Goal: Task Accomplishment & Management: Use online tool/utility

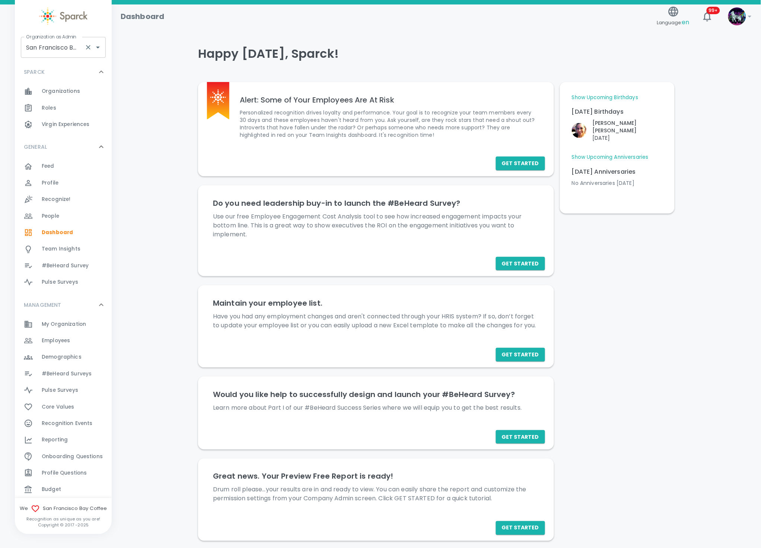
click at [61, 48] on input "San Francisco Bay Coffee • 1357" at bounding box center [52, 47] width 57 height 14
click at [80, 66] on li "[PERSON_NAME] • 1486" at bounding box center [63, 67] width 85 height 13
type input "[PERSON_NAME] • 1486"
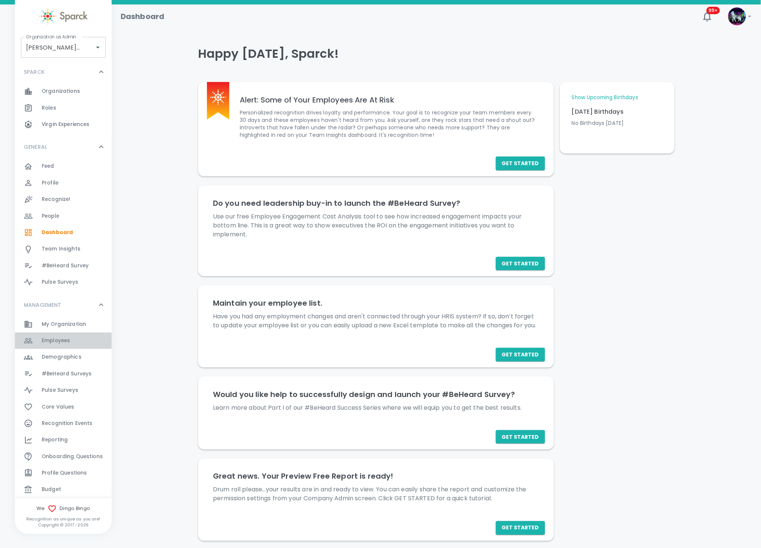
click at [75, 341] on div "Employees 0" at bounding box center [77, 340] width 70 height 10
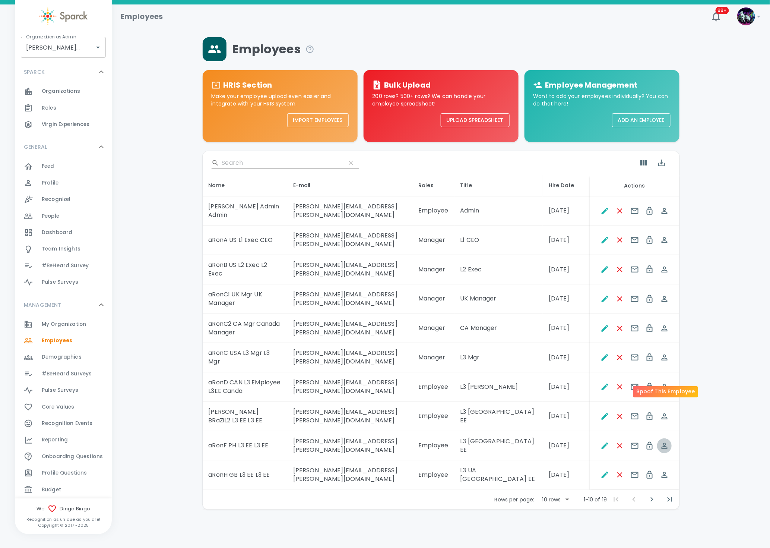
click at [666, 441] on icon "Spoof This Employee" at bounding box center [664, 445] width 9 height 9
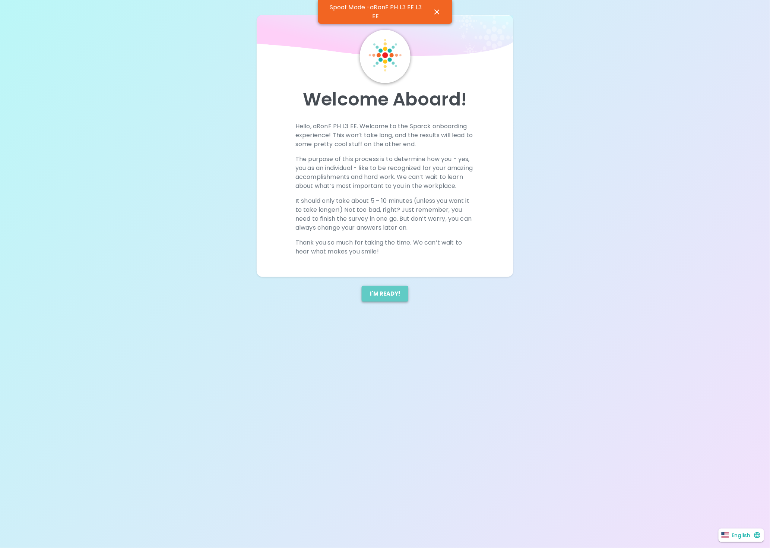
click at [381, 301] on button "I'm ready!" at bounding box center [385, 294] width 47 height 16
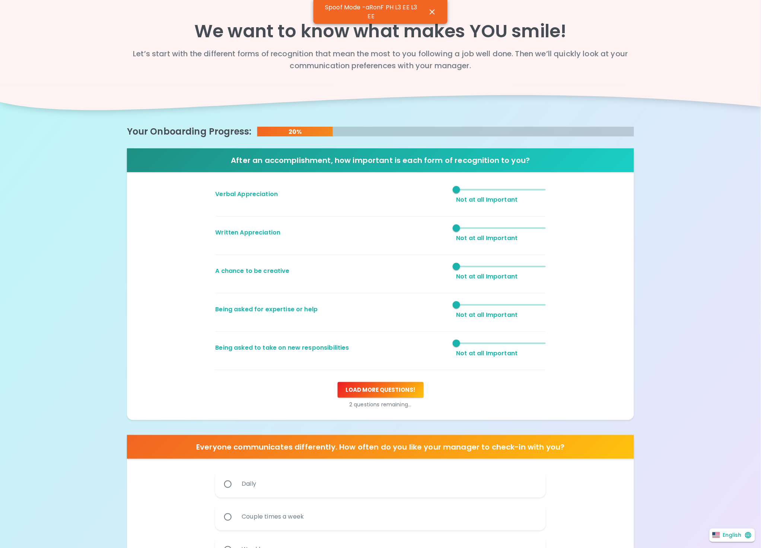
type input "3"
click at [510, 185] on span "1" at bounding box center [501, 189] width 89 height 11
type input "4"
click at [516, 230] on span "1" at bounding box center [501, 227] width 89 height 11
type input "2"
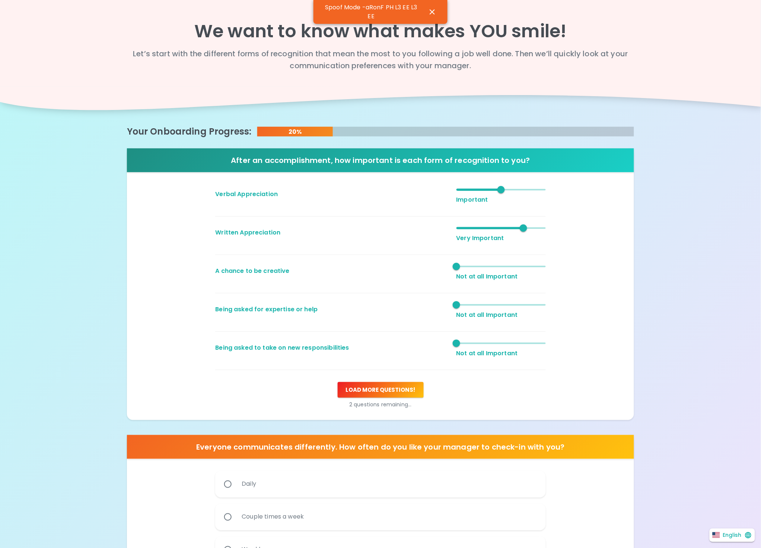
click at [479, 265] on span "1" at bounding box center [501, 266] width 89 height 11
click at [544, 301] on div "Verbal Appreciation 3 Important Written Appreciation 4 Very Important A chance …" at bounding box center [381, 299] width 496 height 230
type input "5"
click at [538, 305] on span "1" at bounding box center [501, 304] width 89 height 11
type input "3"
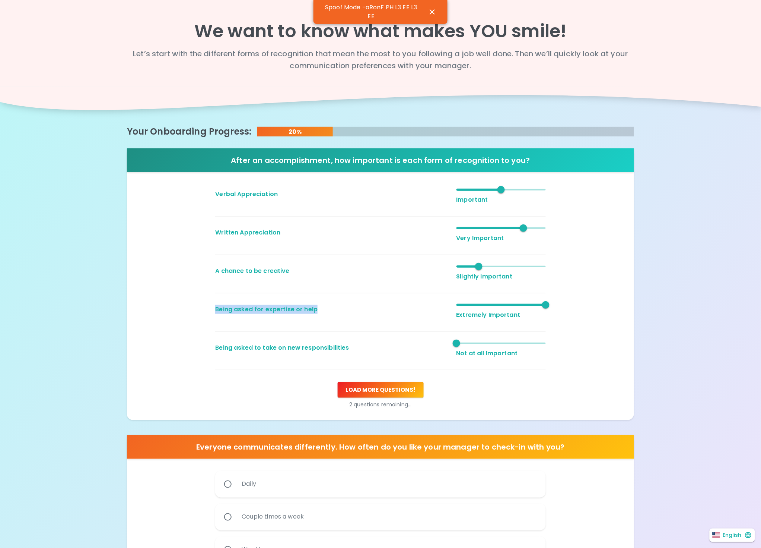
click at [498, 339] on span "1" at bounding box center [501, 343] width 89 height 11
click at [370, 392] on button "Load more questions !" at bounding box center [381, 390] width 86 height 16
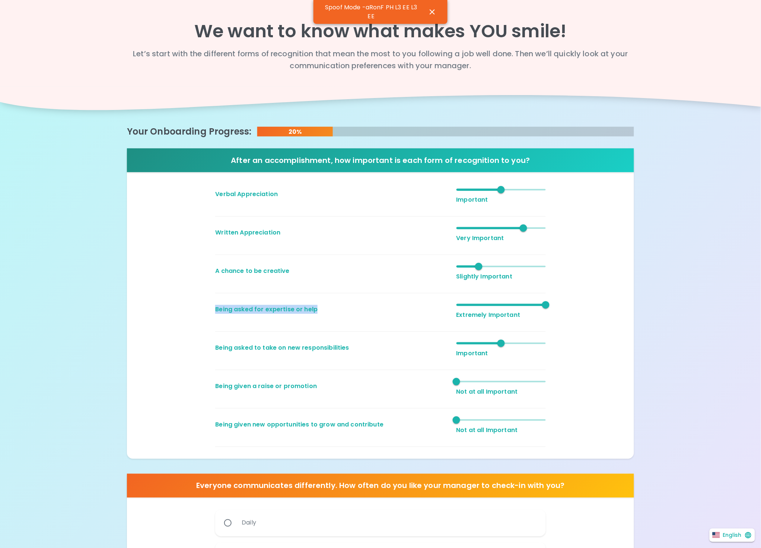
type input "2"
click at [489, 418] on span "1" at bounding box center [501, 419] width 89 height 11
type input "4"
click at [529, 381] on span at bounding box center [501, 381] width 89 height 1
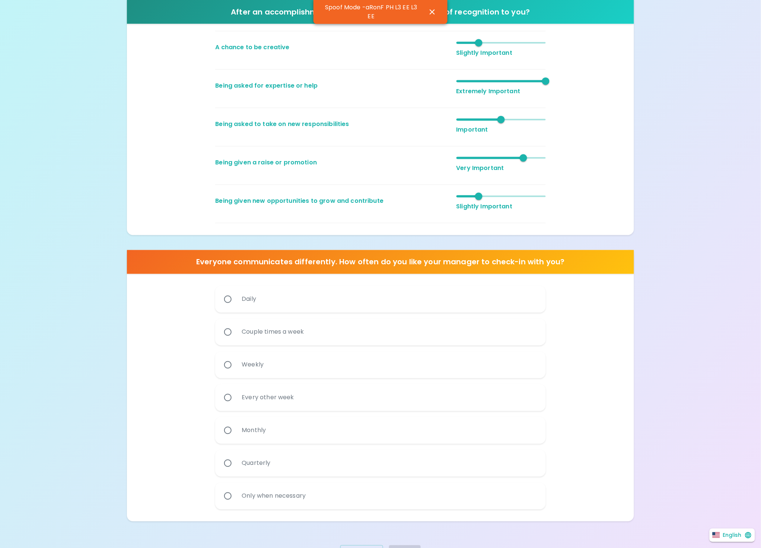
click at [286, 394] on div "Every other week" at bounding box center [268, 397] width 64 height 27
click at [236, 394] on input "Every other week" at bounding box center [228, 398] width 16 height 16
radio input "true"
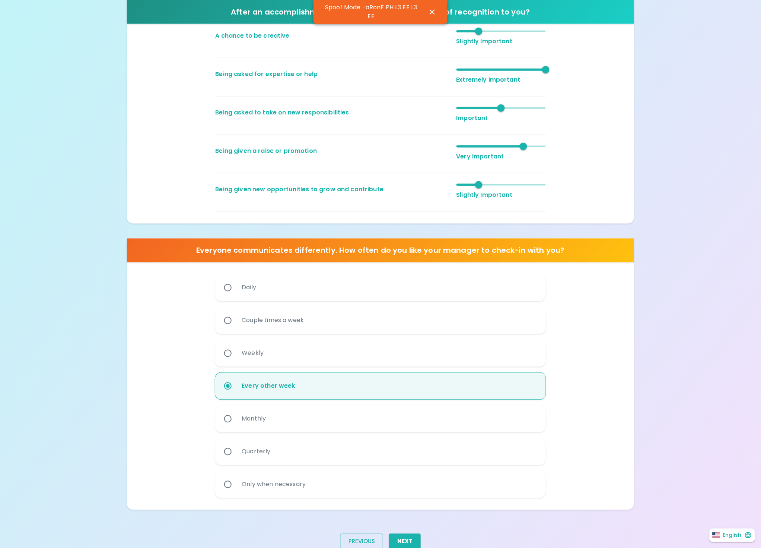
scroll to position [258, 0]
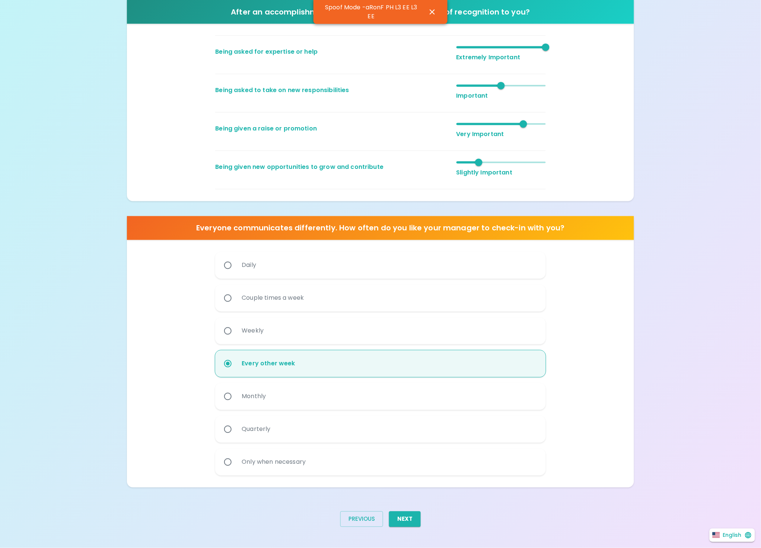
drag, startPoint x: 403, startPoint y: 518, endPoint x: 408, endPoint y: 513, distance: 6.6
click at [403, 516] on button "Next" at bounding box center [405, 519] width 32 height 16
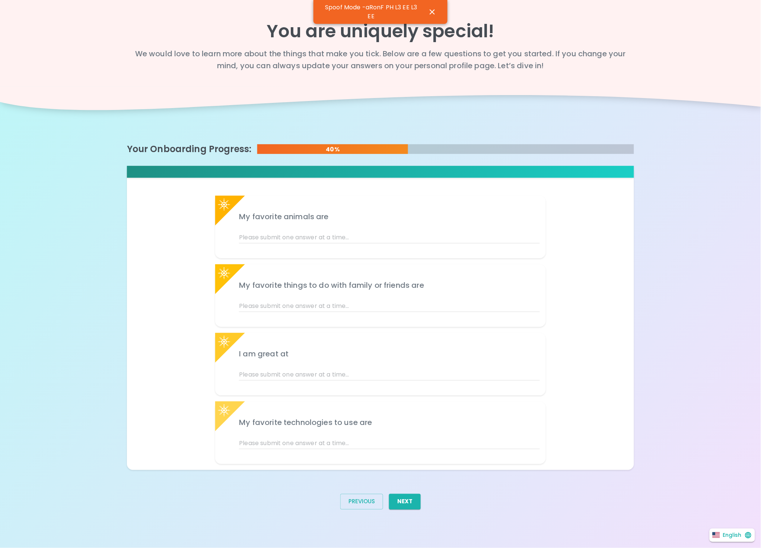
scroll to position [0, 0]
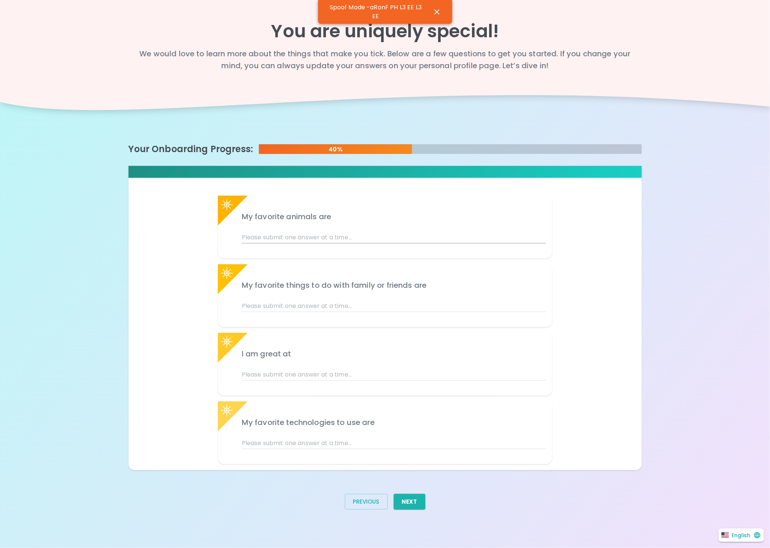
click at [350, 239] on input "text" at bounding box center [394, 237] width 304 height 12
type input "abc"
drag, startPoint x: 302, startPoint y: 281, endPoint x: 293, endPoint y: 285, distance: 9.8
click at [293, 285] on h6 "My favorite things to do with family or friends are" at bounding box center [394, 285] width 304 height 12
drag, startPoint x: 275, startPoint y: 311, endPoint x: 276, endPoint y: 306, distance: 5.7
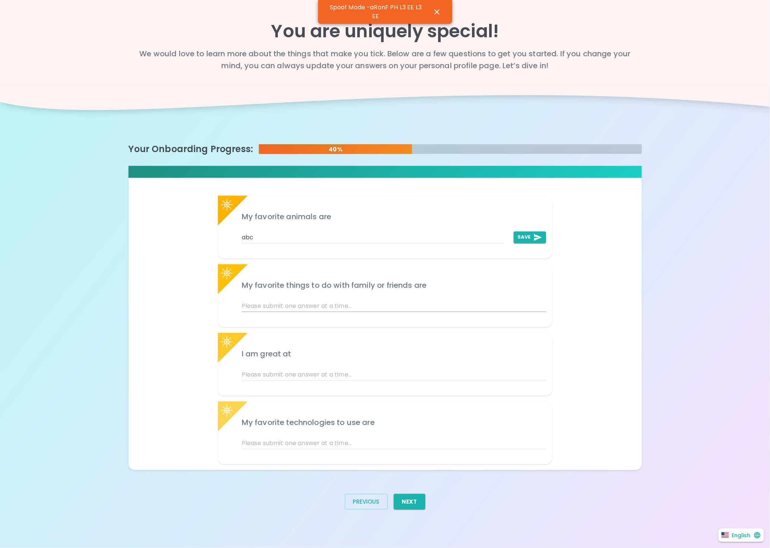
click at [275, 308] on input "text" at bounding box center [394, 306] width 304 height 12
type input "yes"
click at [247, 372] on input "text" at bounding box center [394, 374] width 304 height 12
type input "play"
drag, startPoint x: 268, startPoint y: 435, endPoint x: 267, endPoint y: 440, distance: 4.1
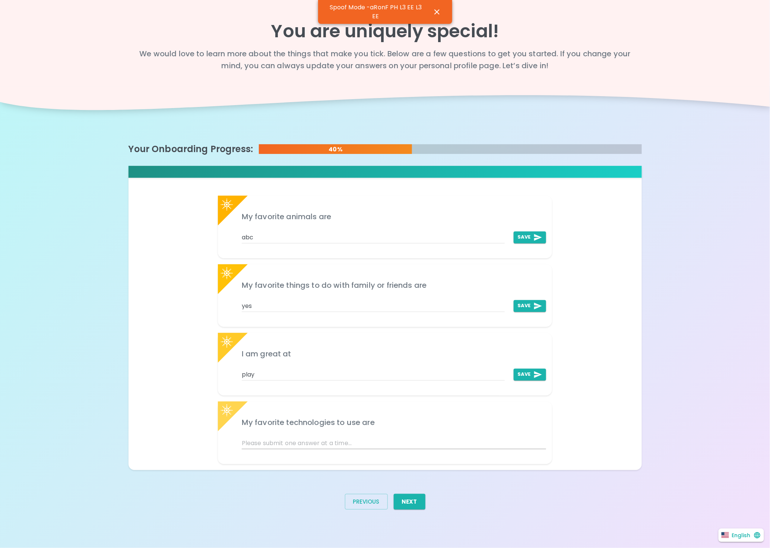
click at [268, 438] on div at bounding box center [389, 438] width 313 height 21
click at [269, 446] on input "text" at bounding box center [394, 443] width 304 height 12
type input "making pelts"
click at [522, 439] on button "Save" at bounding box center [530, 443] width 32 height 12
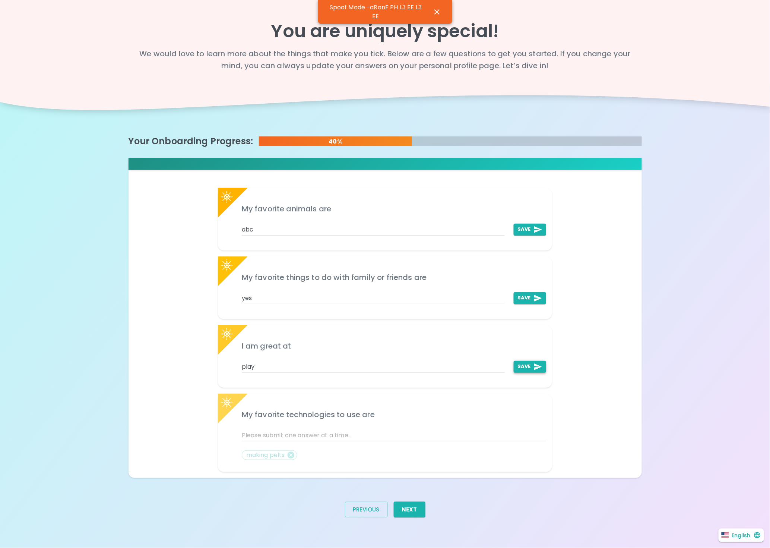
click at [517, 363] on button "Save" at bounding box center [530, 367] width 32 height 12
click at [522, 299] on button "Save" at bounding box center [530, 298] width 32 height 12
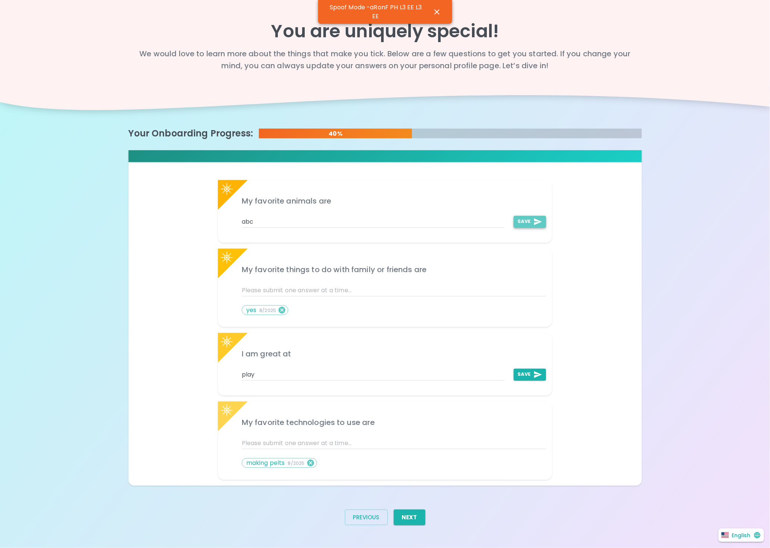
click at [527, 221] on button "Save" at bounding box center [530, 222] width 32 height 12
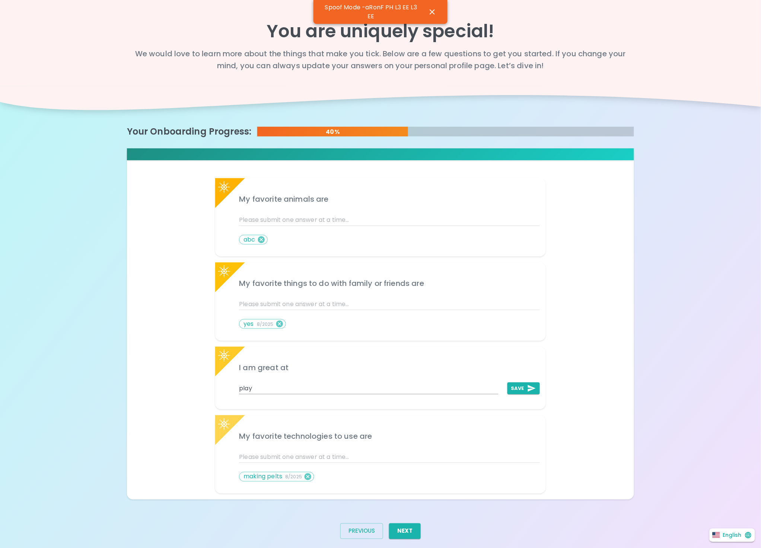
click at [520, 383] on button "Save" at bounding box center [524, 388] width 32 height 12
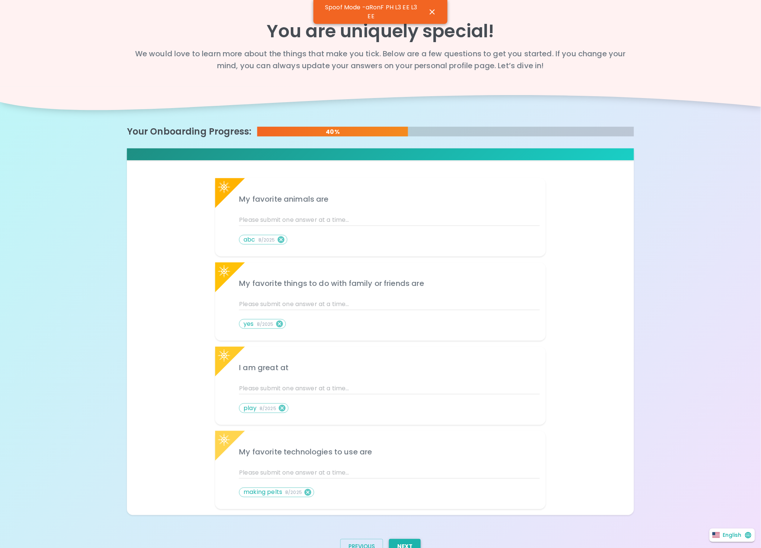
click at [407, 543] on button "Next" at bounding box center [405, 547] width 32 height 16
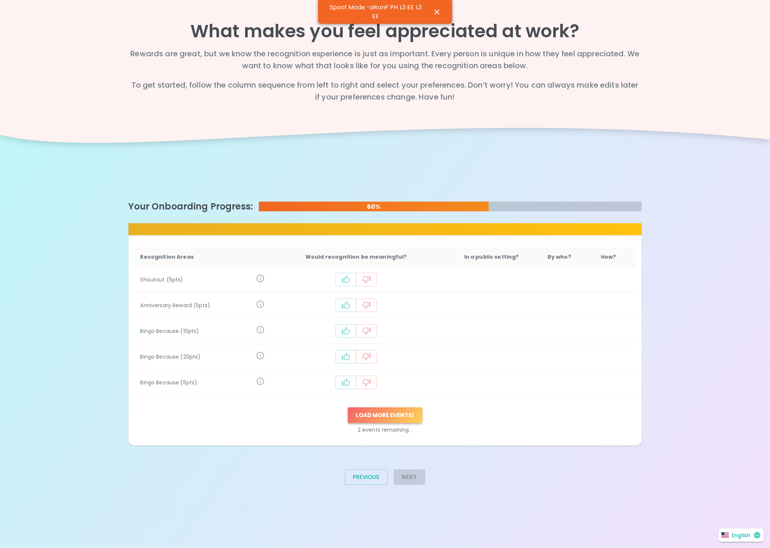
click at [393, 417] on button "Load more events !" at bounding box center [385, 415] width 75 height 16
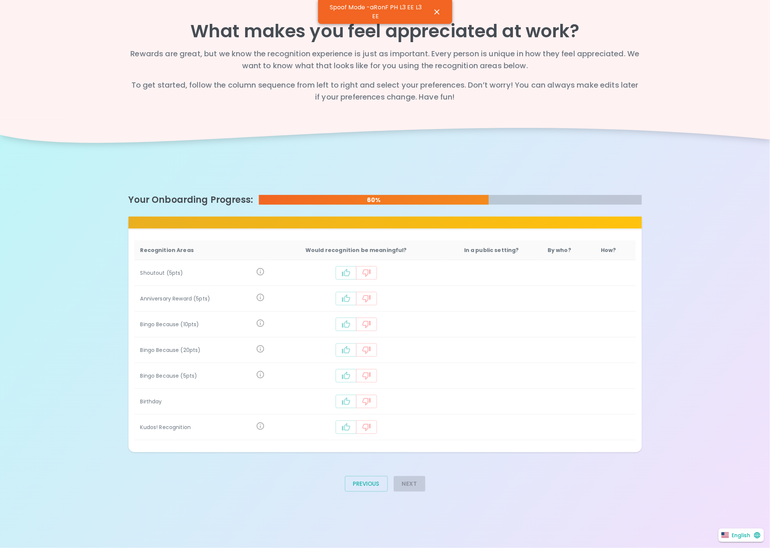
click at [351, 424] on icon "recognition-1124" at bounding box center [346, 426] width 9 height 9
click at [356, 424] on button "recognition-1124" at bounding box center [366, 426] width 21 height 13
click at [341, 401] on button "recognition-1124" at bounding box center [346, 401] width 21 height 13
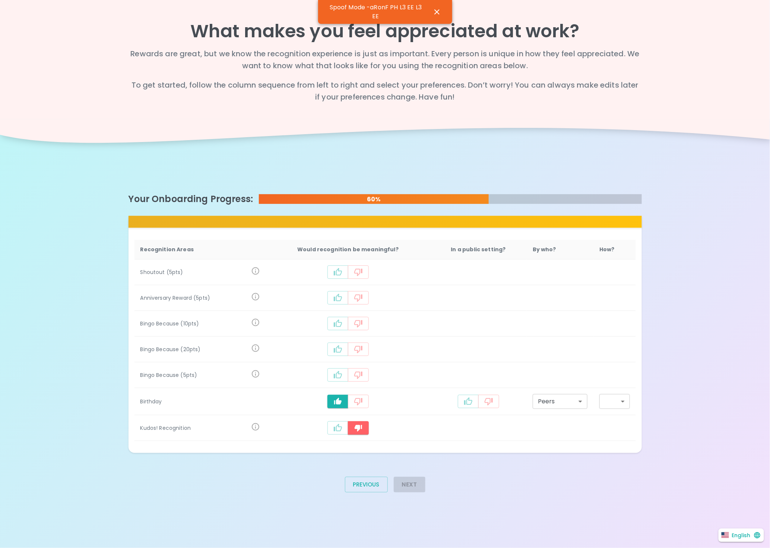
click at [341, 373] on icon "recognition-1124" at bounding box center [337, 374] width 9 height 9
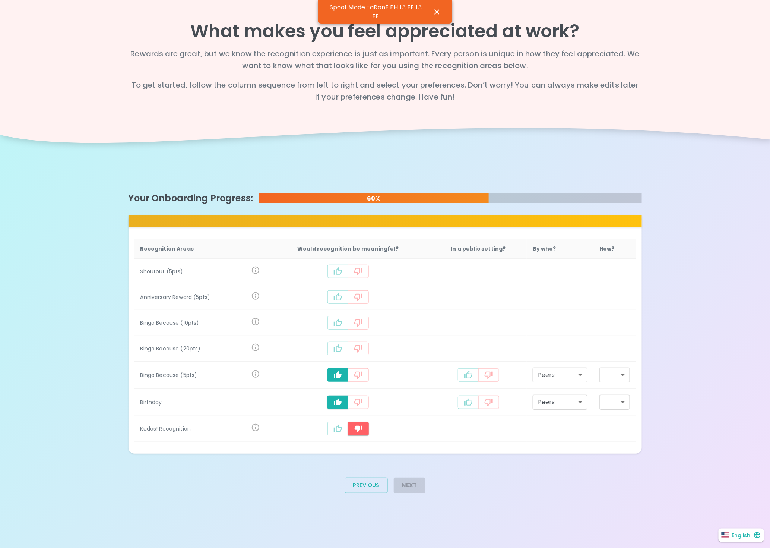
click at [339, 350] on icon "recognition-1124" at bounding box center [337, 348] width 9 height 9
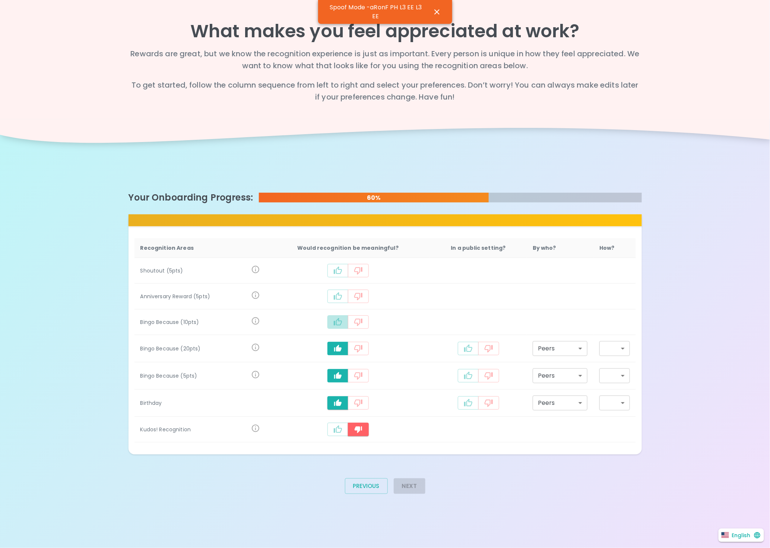
click at [339, 326] on button "recognition-1124" at bounding box center [337, 321] width 21 height 13
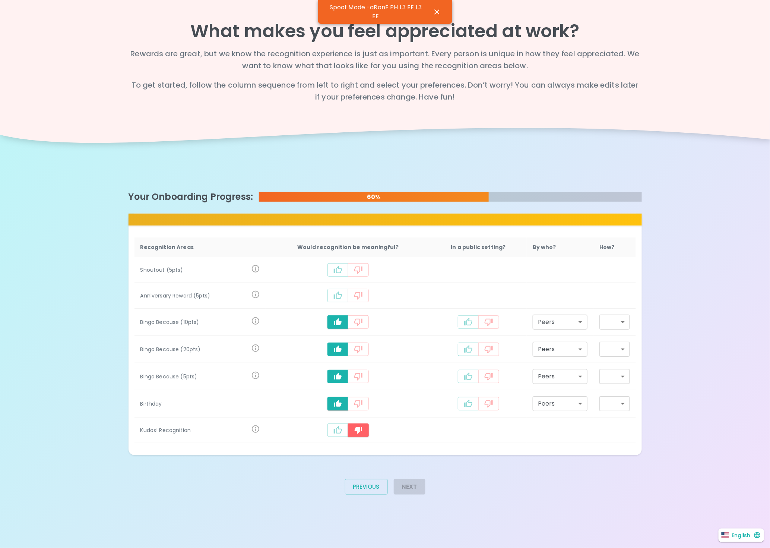
click at [345, 294] on button "recognition-1124" at bounding box center [337, 295] width 21 height 13
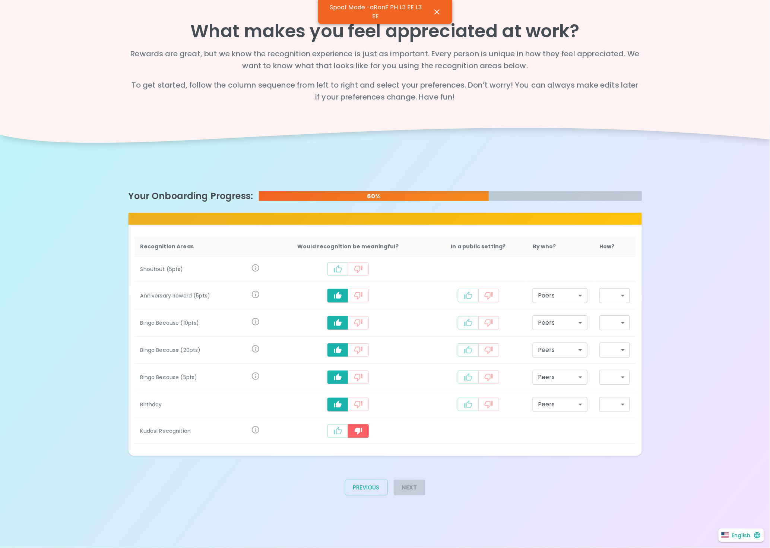
click at [335, 264] on button "recognition-1124" at bounding box center [337, 268] width 21 height 13
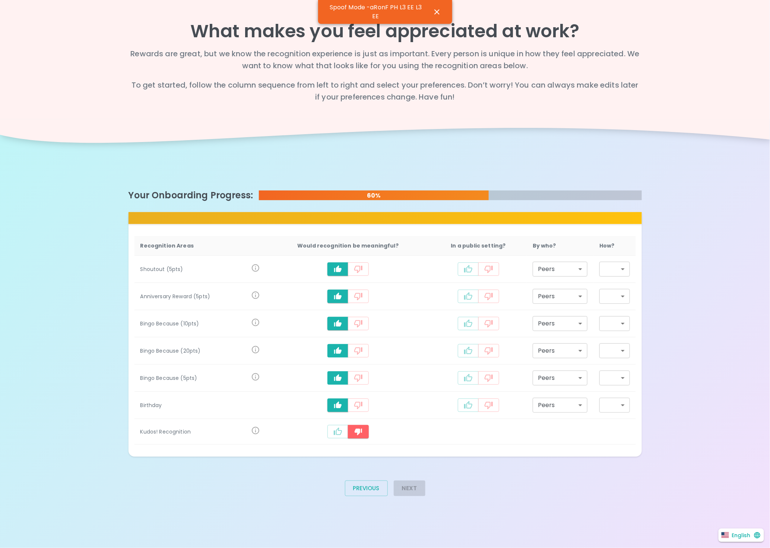
click at [330, 437] on button "recognition-1124" at bounding box center [337, 431] width 21 height 13
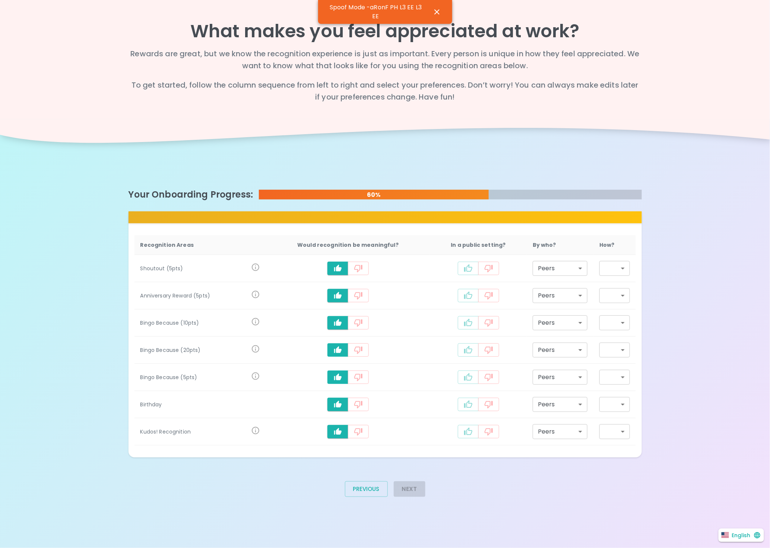
click at [473, 429] on button "recognition-1124" at bounding box center [468, 431] width 21 height 13
type input "staff_meeting"
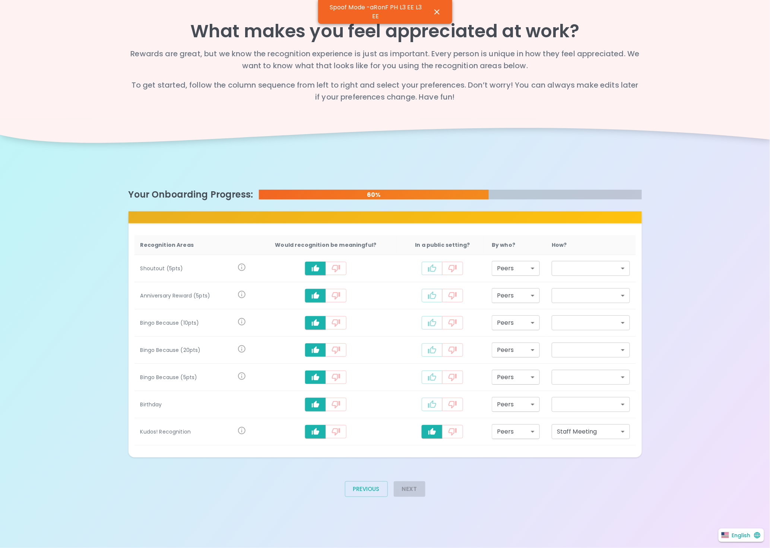
click at [443, 401] on button "recognition-1124" at bounding box center [452, 403] width 21 height 13
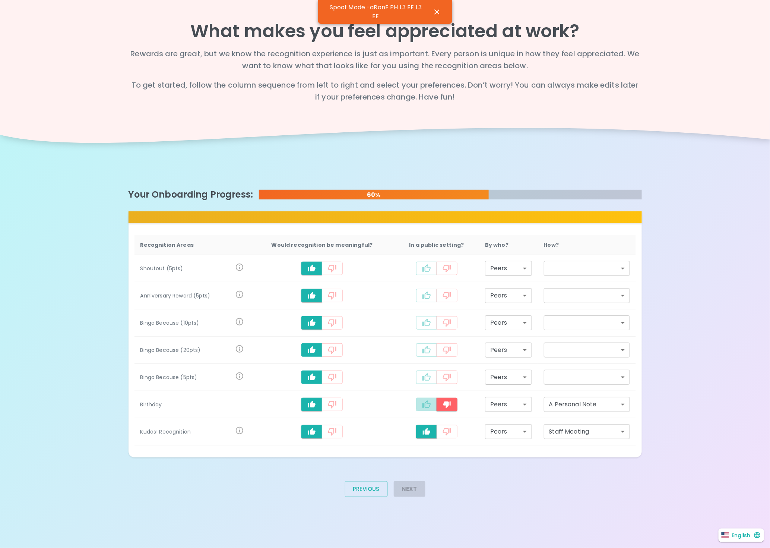
click at [424, 404] on icon "recognition-1124" at bounding box center [426, 404] width 9 height 9
type input "staff_meeting"
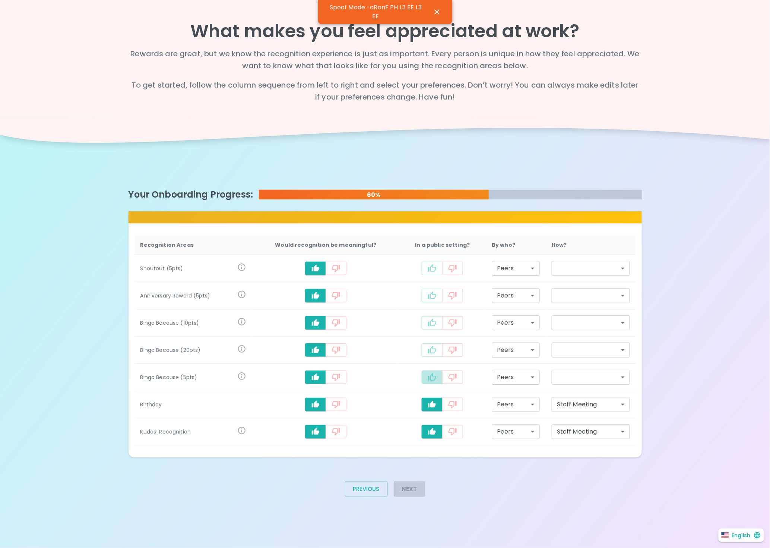
click at [424, 381] on button "recognition-1124" at bounding box center [432, 376] width 21 height 13
type input "staff_meeting"
click at [425, 338] on td "recognition-1124" at bounding box center [442, 349] width 87 height 27
click at [428, 346] on icon "recognition-1124" at bounding box center [432, 349] width 9 height 9
type input "staff_meeting"
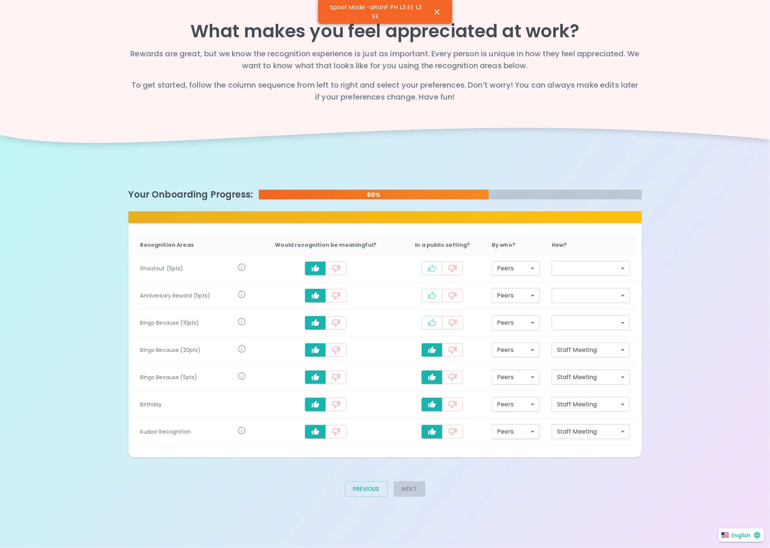
click at [432, 316] on button "recognition-1124" at bounding box center [432, 322] width 21 height 13
type input "staff_meeting"
drag, startPoint x: 433, startPoint y: 295, endPoint x: 433, endPoint y: 289, distance: 5.2
click at [433, 294] on icon "recognition-1124" at bounding box center [432, 295] width 9 height 9
type input "staff_meeting"
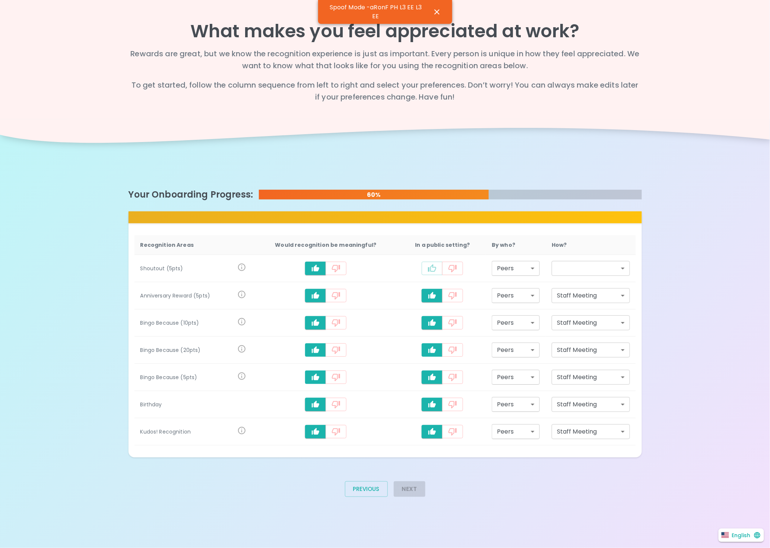
click at [432, 265] on icon "recognition-1124" at bounding box center [432, 268] width 9 height 9
type input "staff_meeting"
click at [415, 487] on button "Next" at bounding box center [410, 489] width 32 height 16
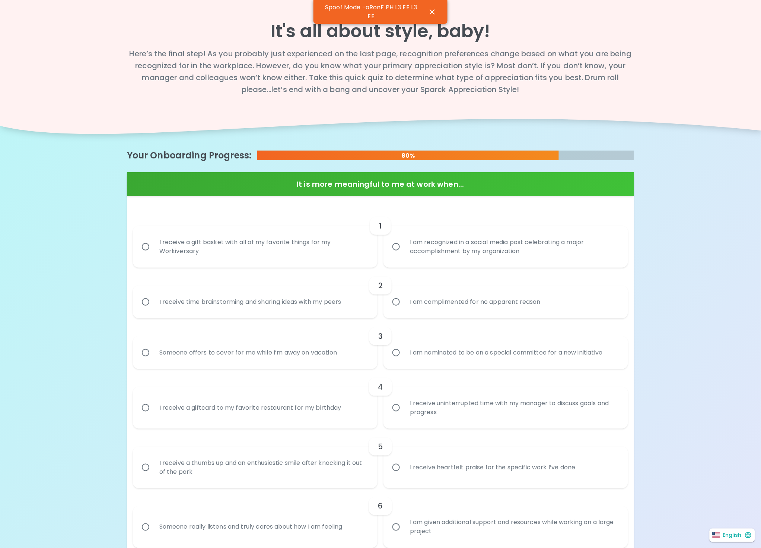
click at [453, 246] on div "I am recognized in a social media post celebrating a major accomplishment by my…" at bounding box center [514, 247] width 220 height 36
click at [404, 246] on input "I am recognized in a social media post celebrating a major accomplishment by my…" at bounding box center [397, 247] width 16 height 16
radio input "true"
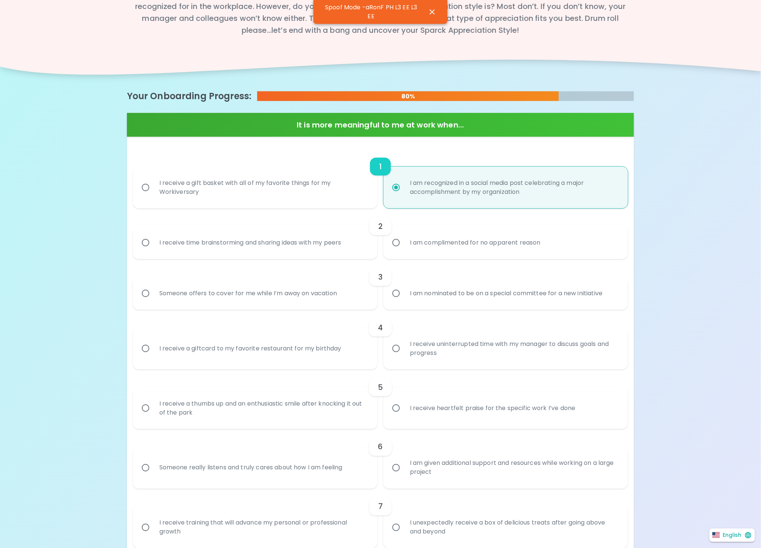
click at [450, 247] on div "I am complimented for no apparent reason" at bounding box center [475, 242] width 143 height 27
click at [404, 247] on input "I am complimented for no apparent reason" at bounding box center [397, 243] width 16 height 16
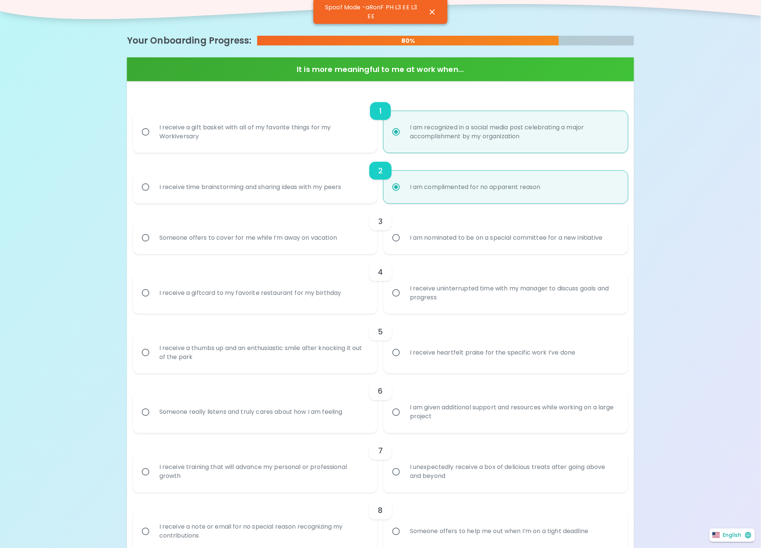
radio input "true"
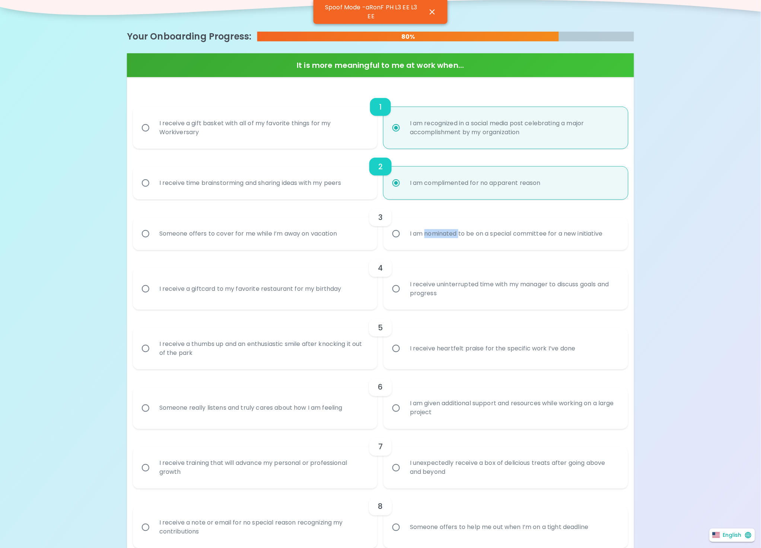
click at [450, 247] on div "I am nominated to be on a special committee for a new initiative" at bounding box center [506, 233] width 205 height 27
click at [404, 241] on input "I am nominated to be on a special committee for a new initiative" at bounding box center [397, 234] width 16 height 16
radio input "false"
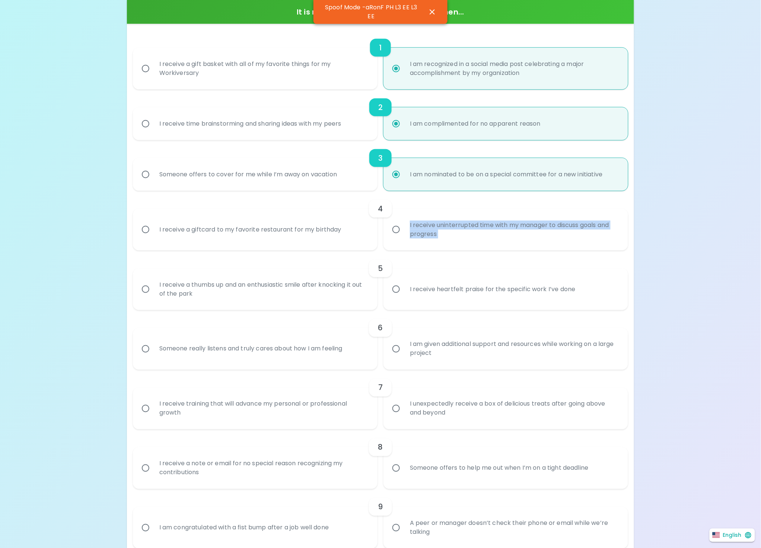
click at [450, 247] on div "I receive uninterrupted time with my manager to discuss goals and progress" at bounding box center [514, 230] width 220 height 36
click at [404, 237] on input "I receive uninterrupted time with my manager to discuss goals and progress" at bounding box center [397, 230] width 16 height 16
radio input "false"
radio input "true"
radio input "false"
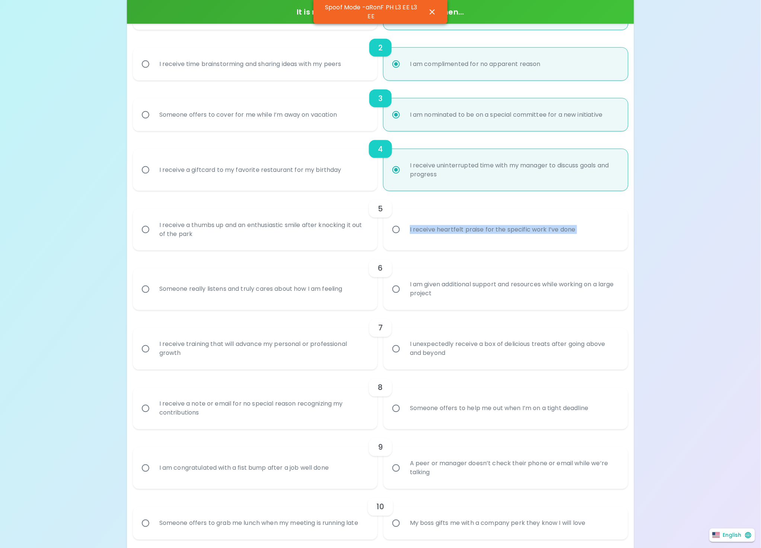
click at [450, 247] on label "I receive heartfelt praise for the specific work I’ve done" at bounding box center [502, 230] width 245 height 42
click at [404, 237] on input "I receive heartfelt praise for the specific work I’ve done" at bounding box center [397, 230] width 16 height 16
radio input "false"
radio input "true"
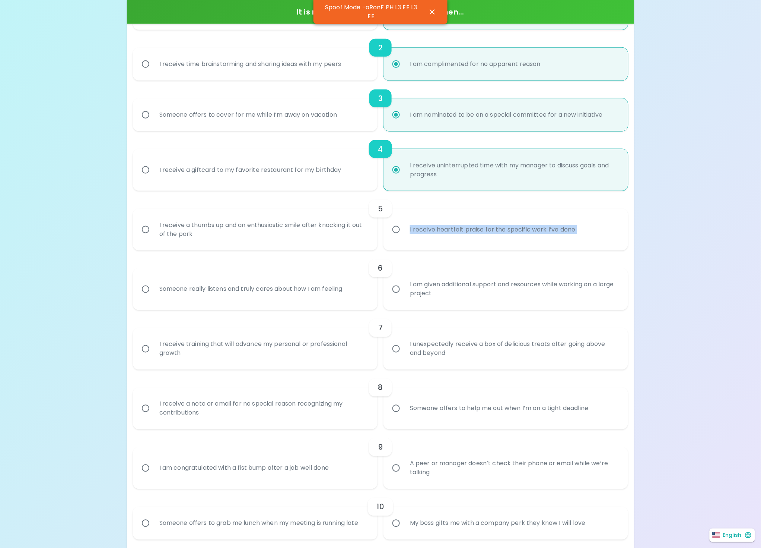
radio input "false"
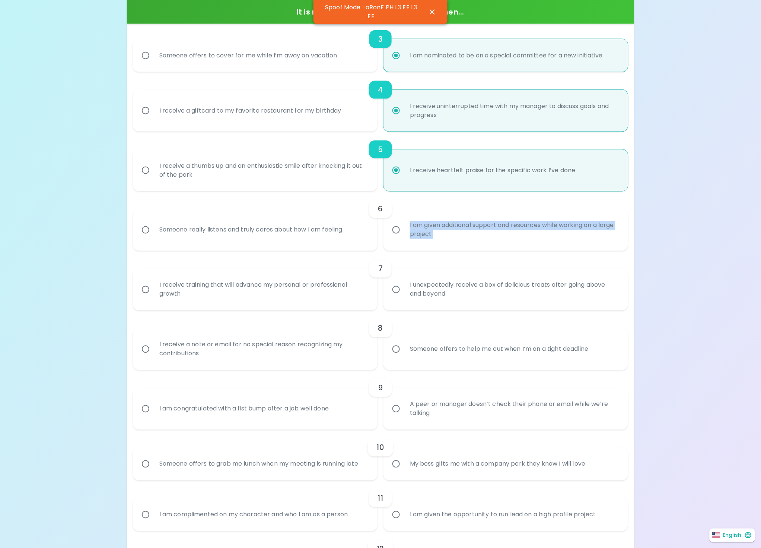
click at [450, 247] on div "I am given additional support and resources while working on a large project" at bounding box center [514, 230] width 220 height 36
click at [404, 238] on input "I am given additional support and resources while working on a large project" at bounding box center [397, 230] width 16 height 16
radio input "false"
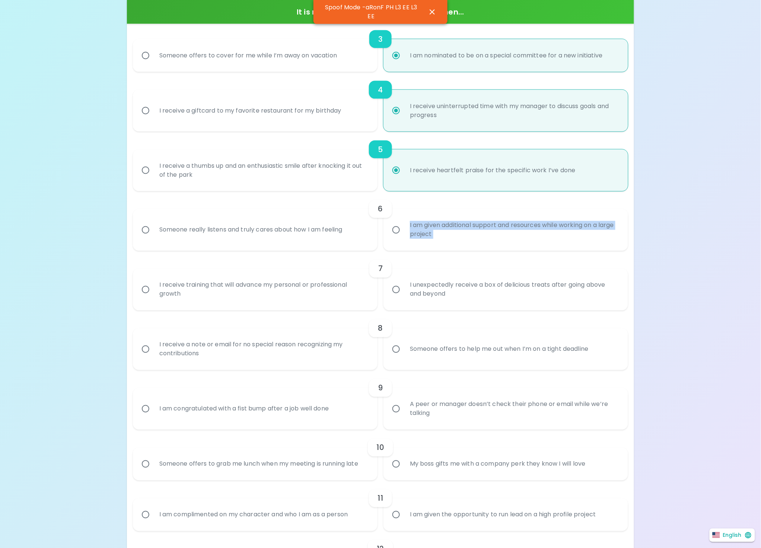
radio input "true"
radio input "false"
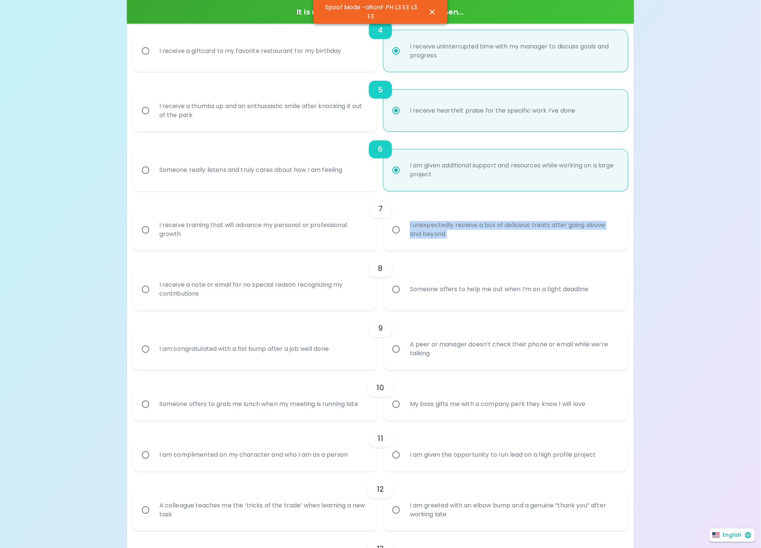
click at [450, 247] on div "I unexpectedly receive a box of delicious treats after going above and beyond" at bounding box center [514, 230] width 220 height 36
click at [404, 238] on input "I unexpectedly receive a box of delicious treats after going above and beyond" at bounding box center [397, 230] width 16 height 16
radio input "false"
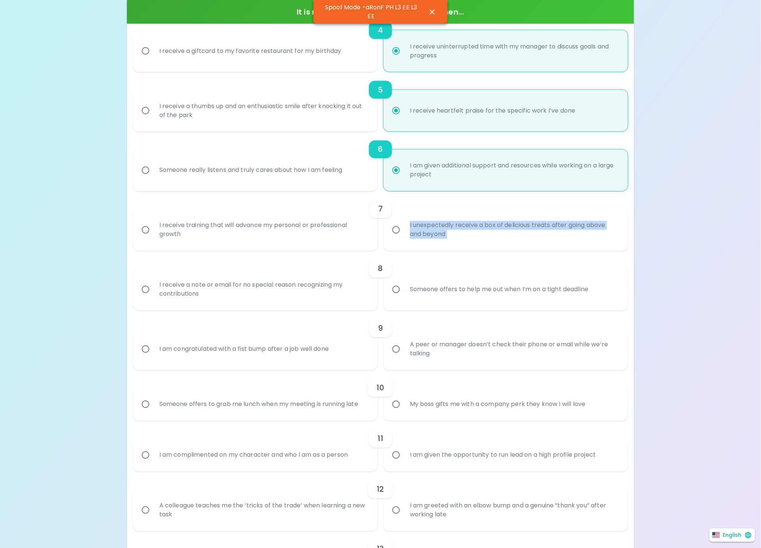
radio input "false"
radio input "true"
radio input "false"
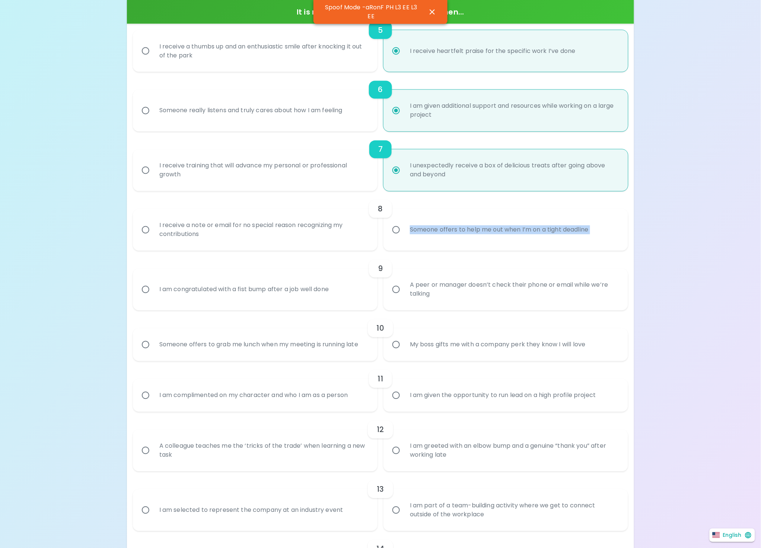
click at [450, 247] on label "Someone offers to help me out when I’m on a tight deadline" at bounding box center [502, 230] width 245 height 42
click at [404, 238] on input "Someone offers to help me out when I’m on a tight deadline" at bounding box center [397, 230] width 16 height 16
radio input "false"
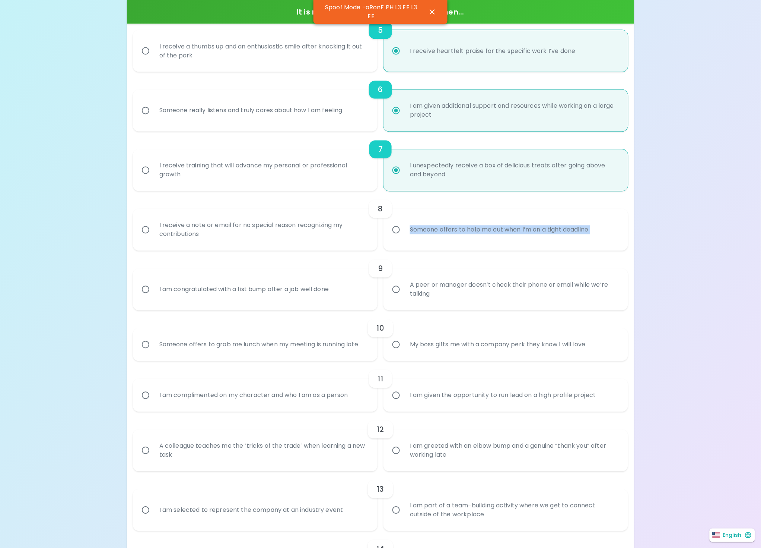
radio input "false"
radio input "true"
radio input "false"
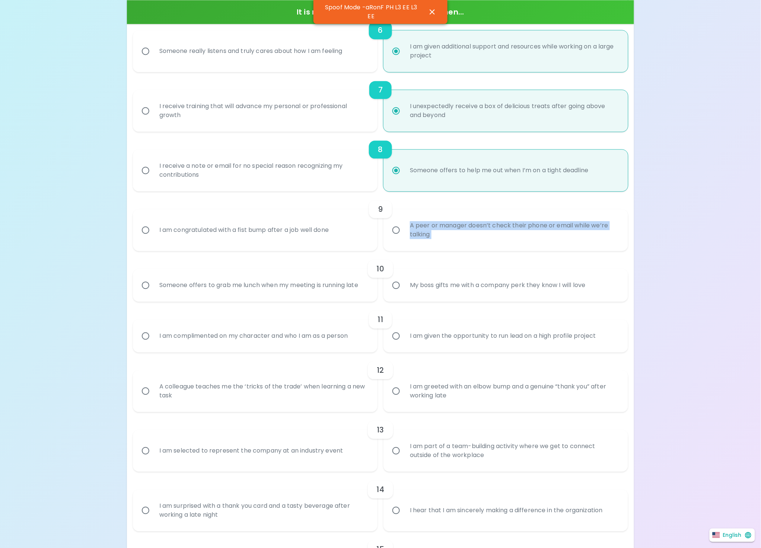
click at [450, 247] on div "A peer or manager doesn’t check their phone or email while we’re talking" at bounding box center [514, 230] width 220 height 36
click at [404, 238] on input "A peer or manager doesn’t check their phone or email while we’re talking" at bounding box center [397, 230] width 16 height 16
radio input "false"
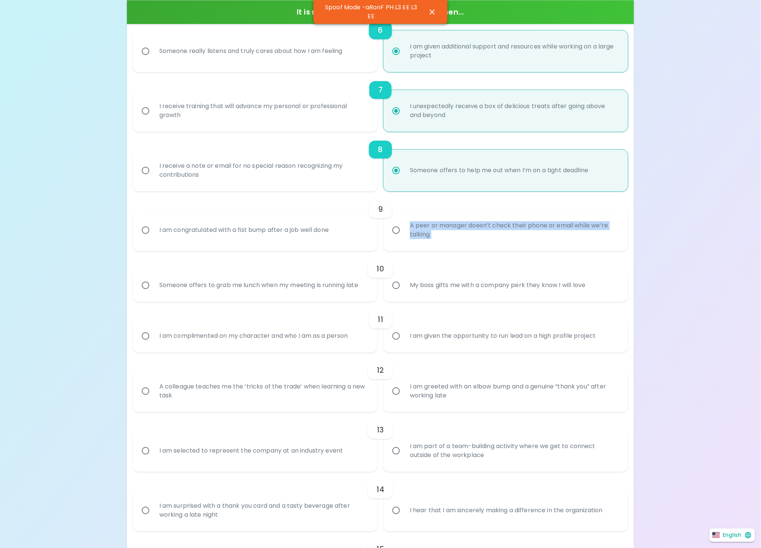
radio input "false"
radio input "true"
radio input "false"
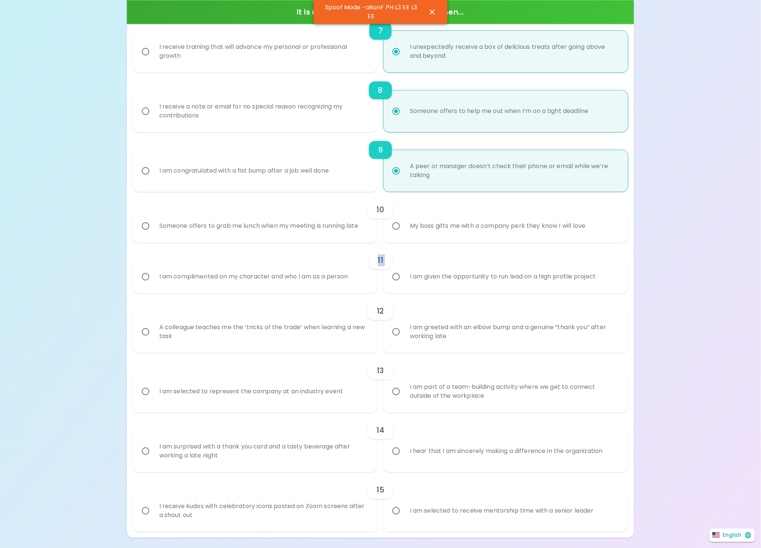
click at [450, 247] on div "11 I am complimented on my character and who I am as a person I am given the op…" at bounding box center [381, 267] width 496 height 51
click at [457, 233] on div "My boss gifts me with a company perk they know I will love" at bounding box center [498, 225] width 188 height 27
click at [404, 233] on input "My boss gifts me with a company perk they know I will love" at bounding box center [397, 226] width 16 height 16
radio input "false"
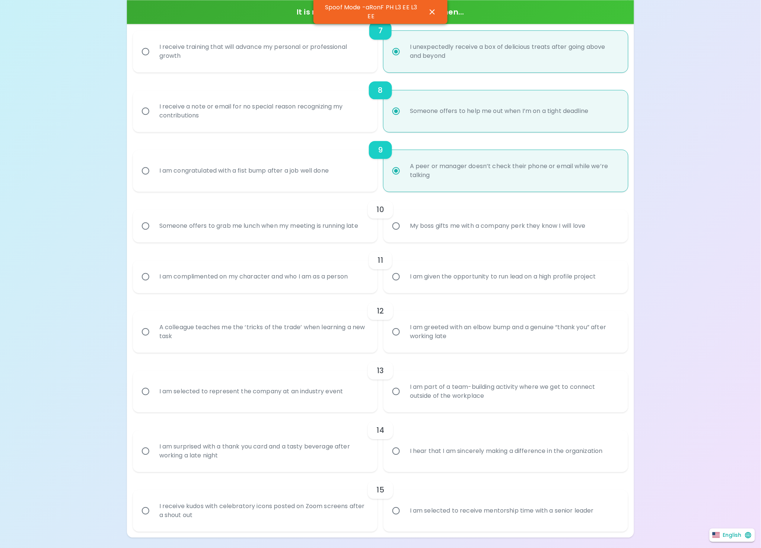
radio input "false"
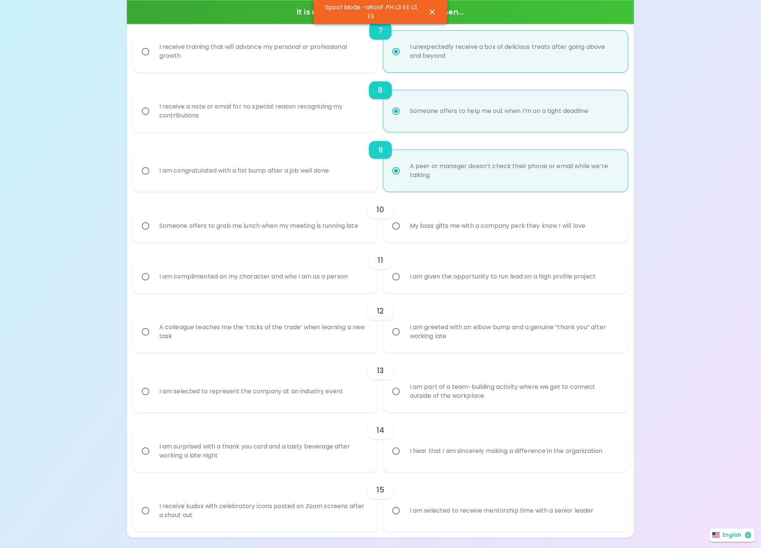
radio input "true"
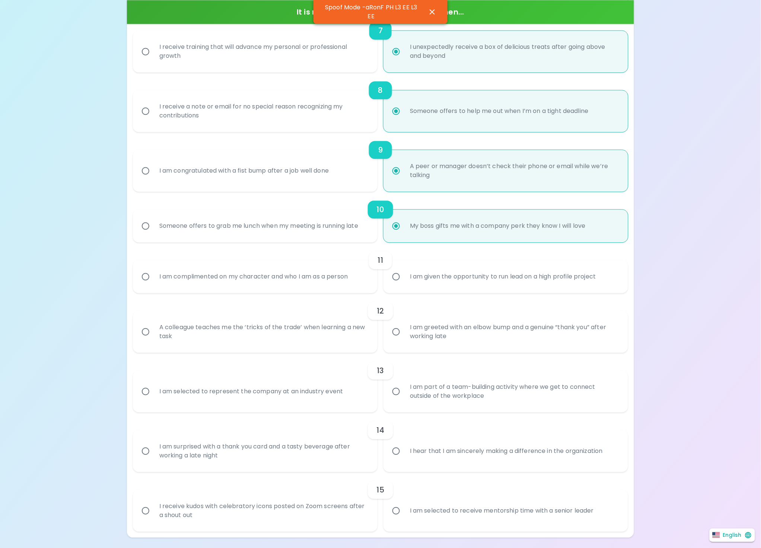
scroll to position [585, 0]
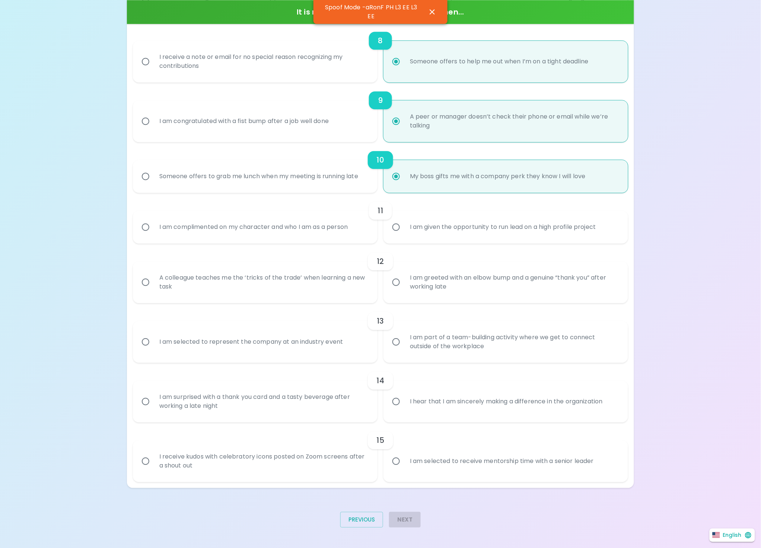
radio input "true"
click at [454, 236] on div "I am given the opportunity to run lead on a high profile project" at bounding box center [503, 226] width 198 height 27
click at [404, 235] on input "I am given the opportunity to run lead on a high profile project" at bounding box center [397, 227] width 16 height 16
radio input "false"
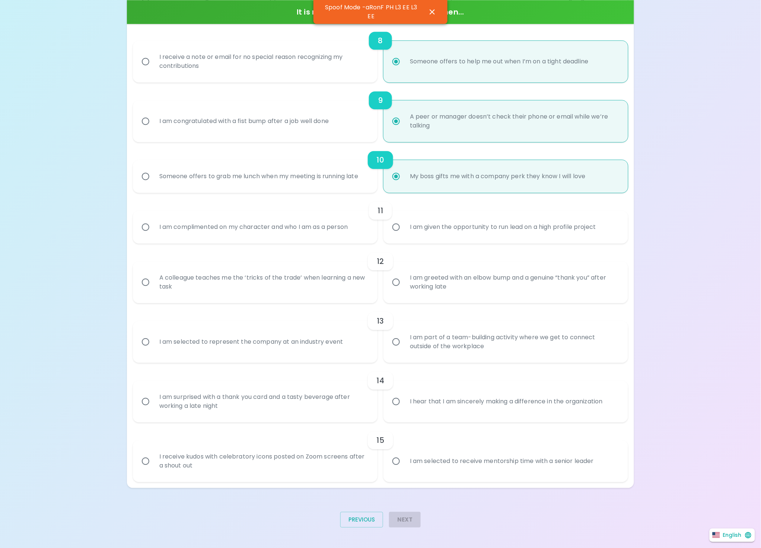
radio input "false"
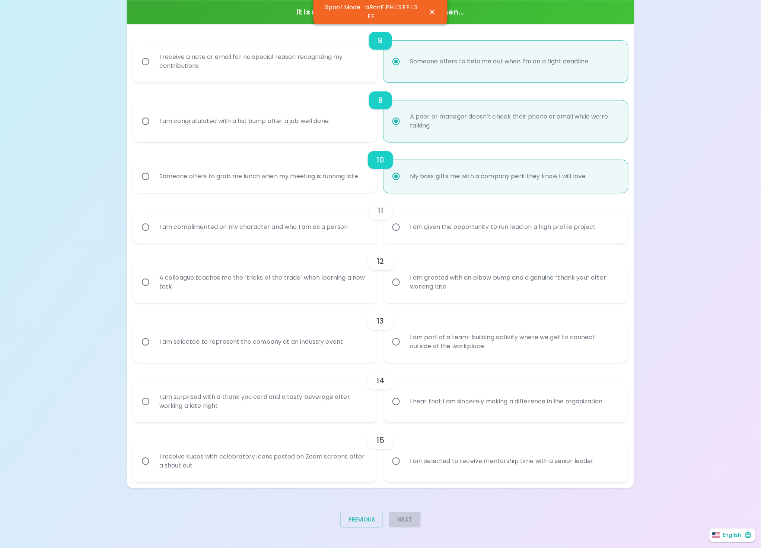
radio input "false"
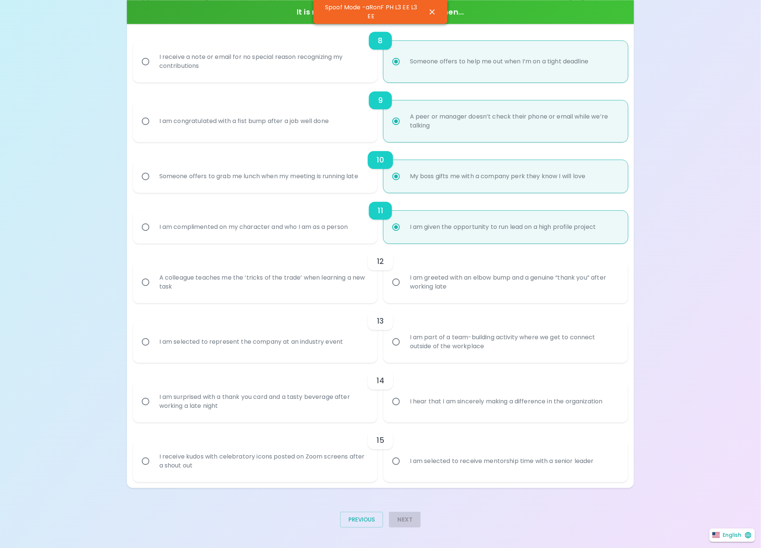
radio input "true"
click at [444, 268] on div "12" at bounding box center [381, 261] width 496 height 18
click at [443, 285] on div "I am greeted with an elbow bump and a genuine “thank you” after working late" at bounding box center [514, 282] width 220 height 36
click at [404, 285] on input "I am greeted with an elbow bump and a genuine “thank you” after working late" at bounding box center [397, 282] width 16 height 16
radio input "false"
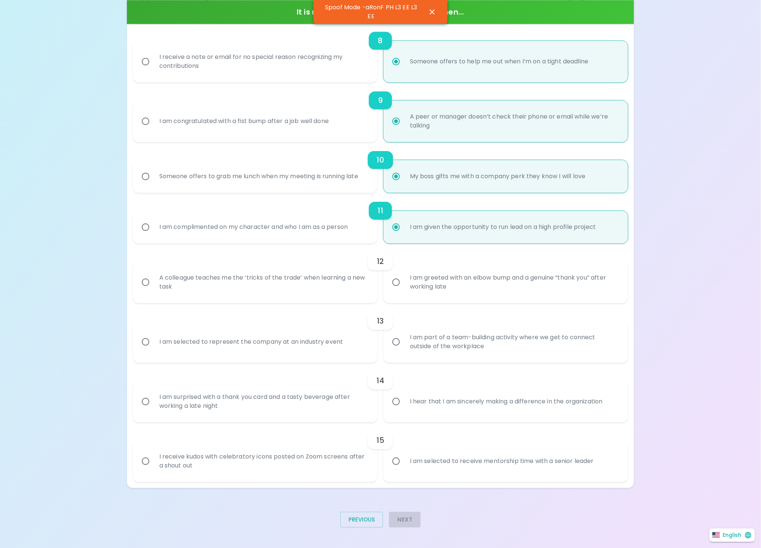
radio input "false"
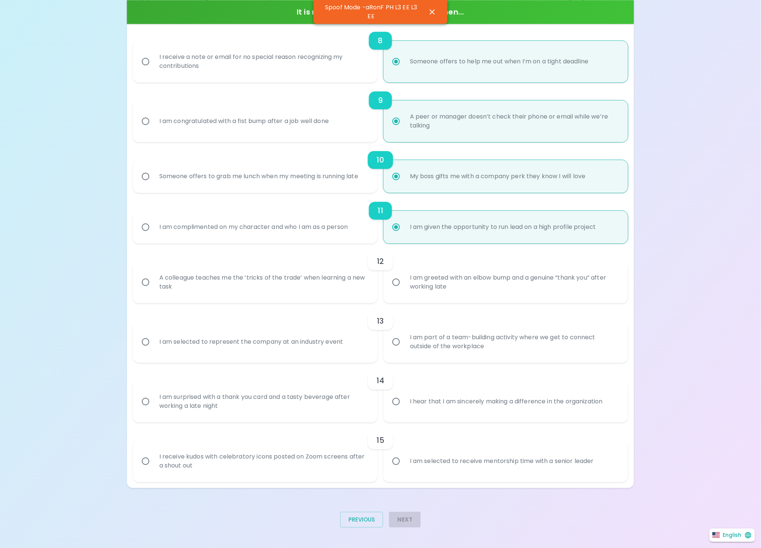
radio input "false"
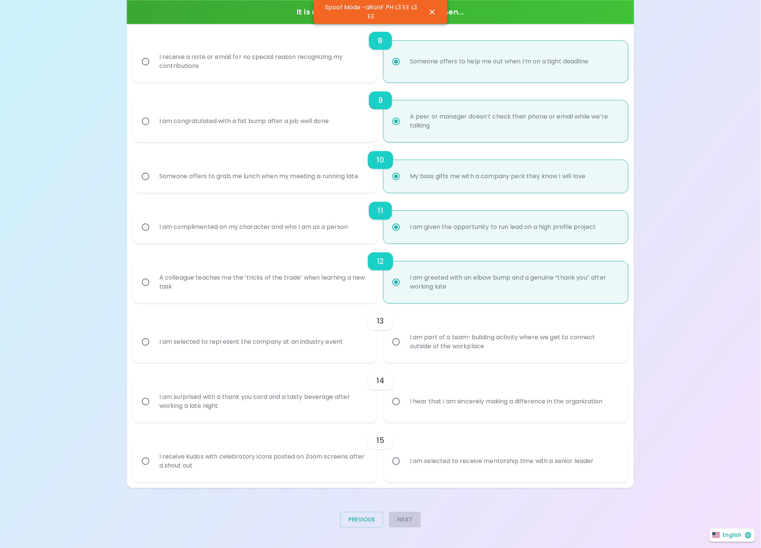
radio input "true"
click at [442, 319] on div "13" at bounding box center [381, 321] width 496 height 18
click at [428, 346] on div "I am part of a team-building activity where we get to connect outside of the wo…" at bounding box center [514, 342] width 220 height 36
click at [404, 346] on input "I am part of a team-building activity where we get to connect outside of the wo…" at bounding box center [397, 342] width 16 height 16
radio input "false"
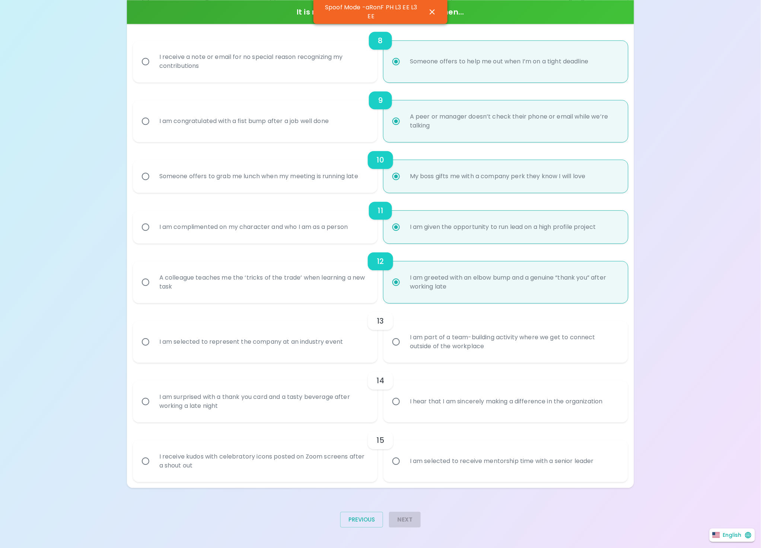
radio input "false"
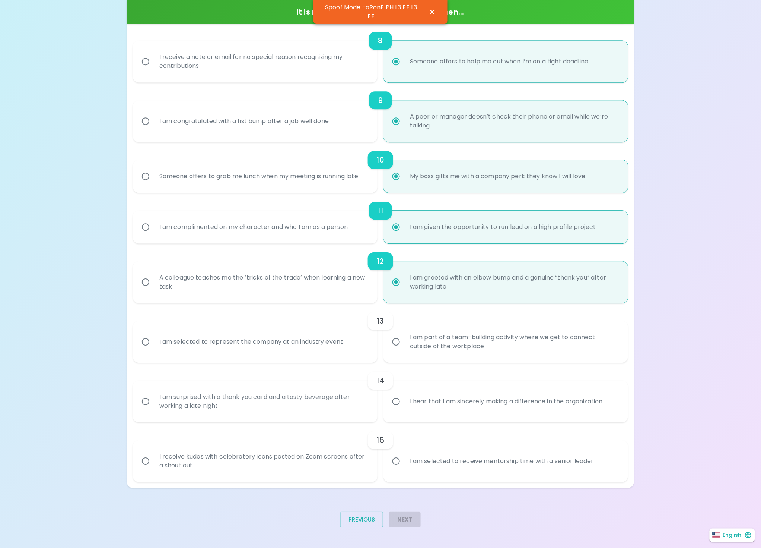
radio input "false"
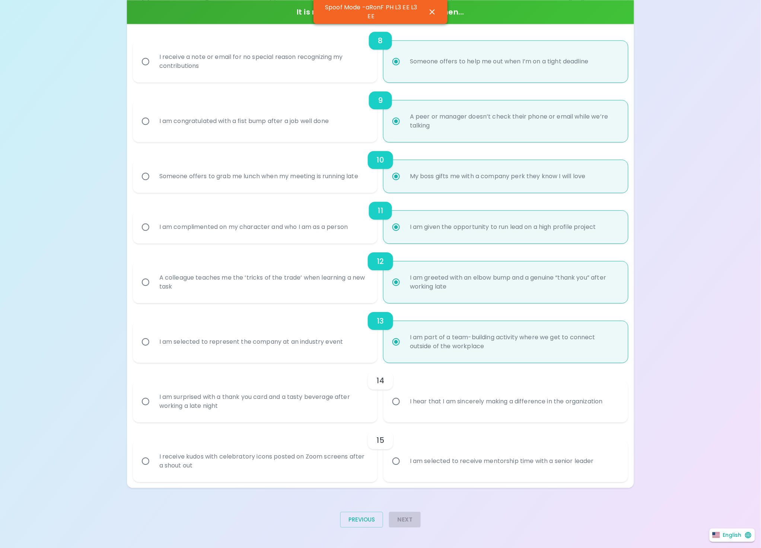
radio input "true"
drag, startPoint x: 408, startPoint y: 417, endPoint x: 408, endPoint y: 425, distance: 8.6
click at [408, 417] on label "I hear that I am sincerely making a difference in the organization" at bounding box center [502, 401] width 245 height 42
click at [404, 409] on input "I hear that I am sincerely making a difference in the organization" at bounding box center [397, 401] width 16 height 16
radio input "false"
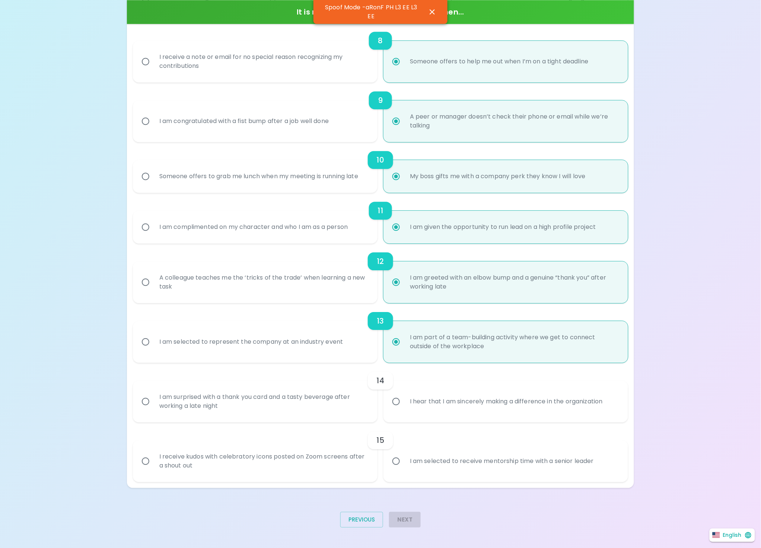
radio input "false"
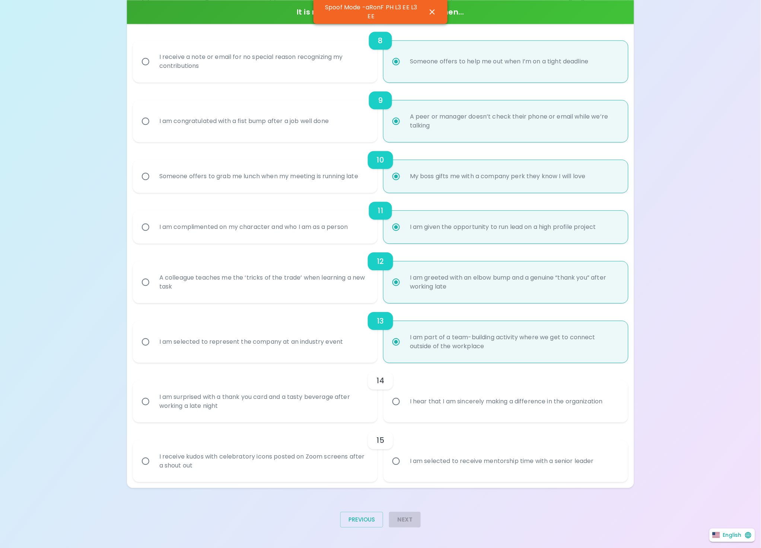
radio input "false"
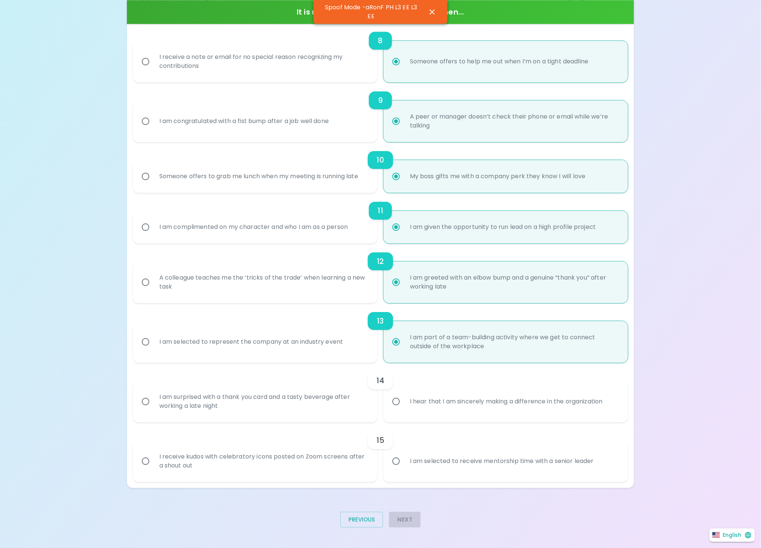
radio input "false"
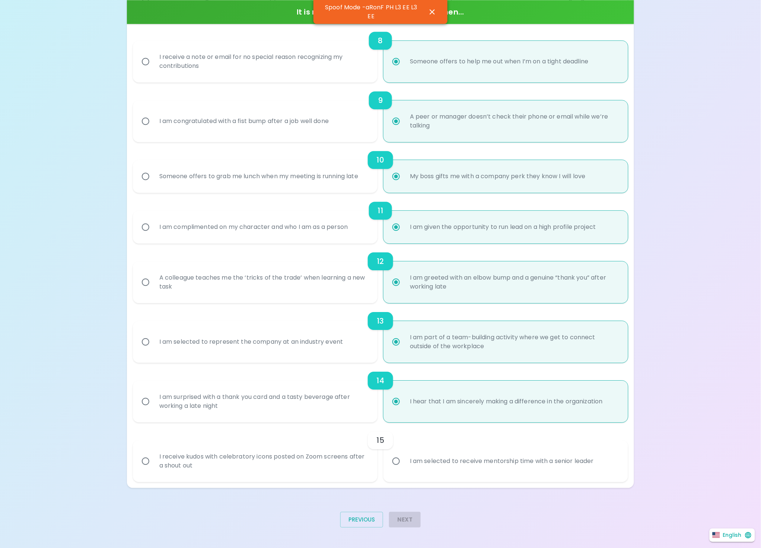
radio input "true"
drag, startPoint x: 424, startPoint y: 462, endPoint x: 423, endPoint y: 473, distance: 11.2
click at [424, 460] on div "I am selected to receive mentorship time with a senior leader" at bounding box center [502, 460] width 196 height 27
click at [439, 468] on div "I am selected to receive mentorship time with a senior leader" at bounding box center [502, 460] width 196 height 27
click at [404, 468] on input "I am selected to receive mentorship time with a senior leader" at bounding box center [397, 461] width 16 height 16
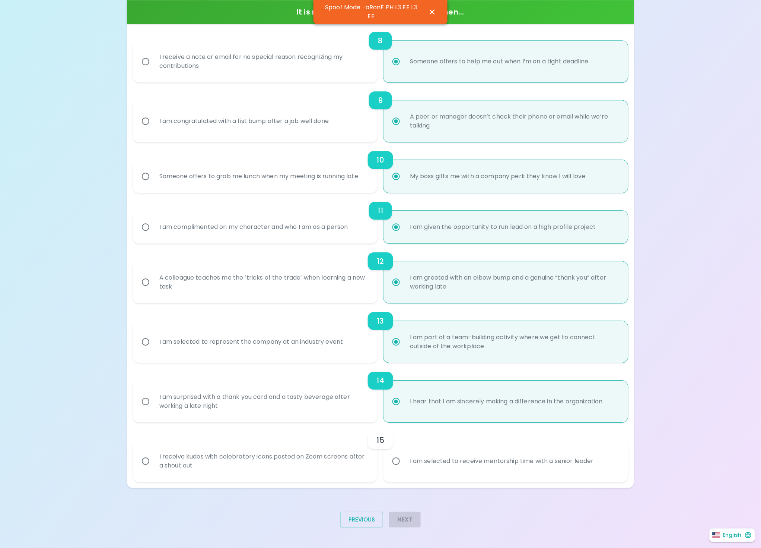
radio input "false"
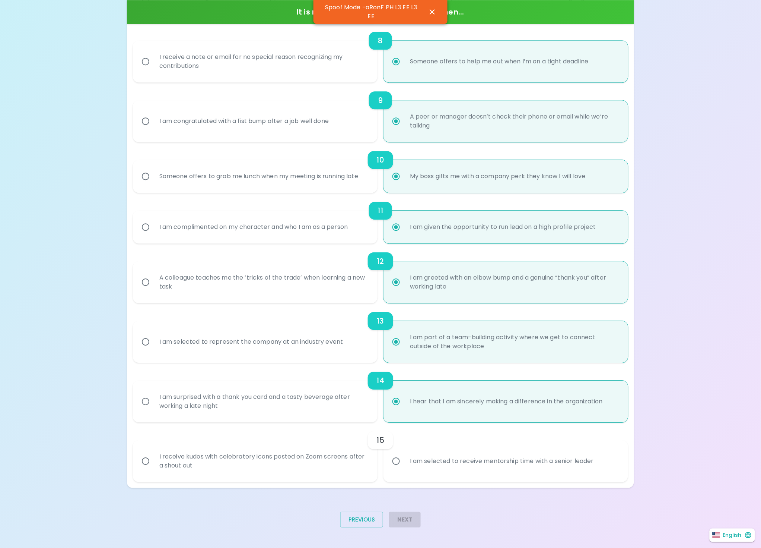
radio input "false"
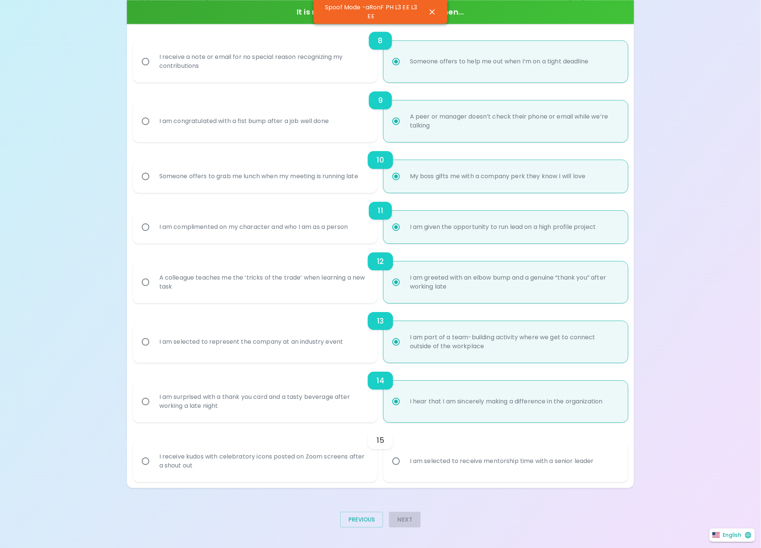
radio input "false"
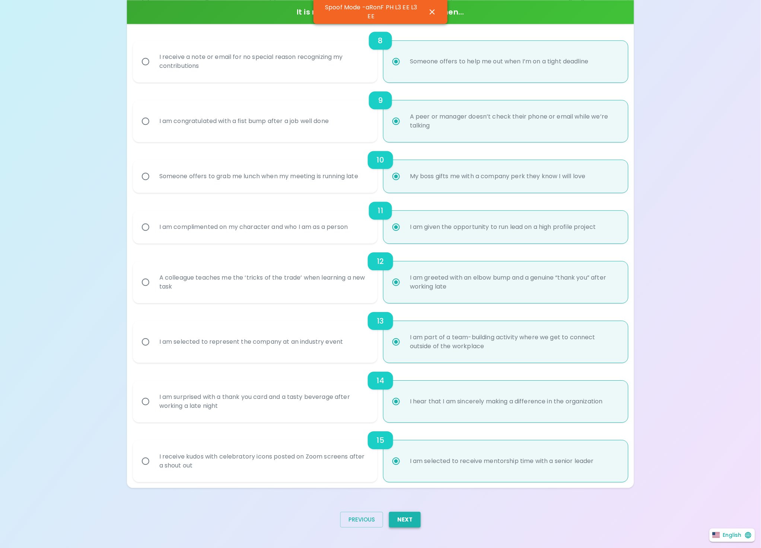
radio input "true"
click at [405, 525] on button "Next" at bounding box center [405, 519] width 32 height 16
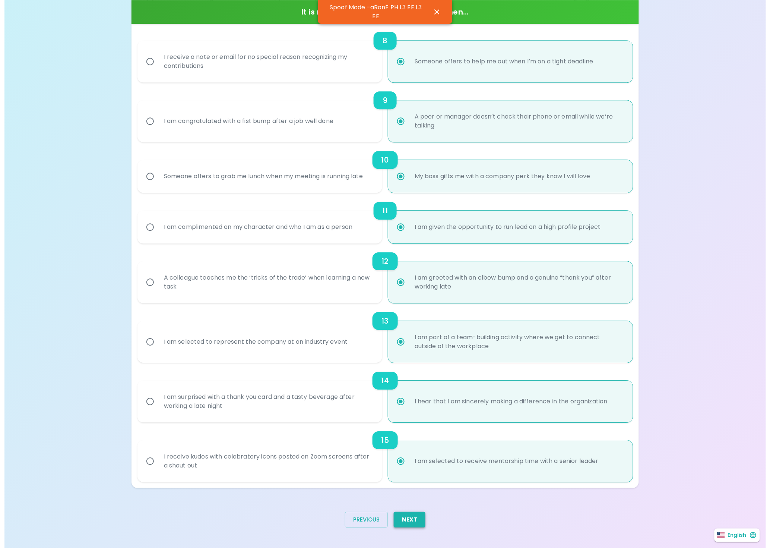
scroll to position [0, 0]
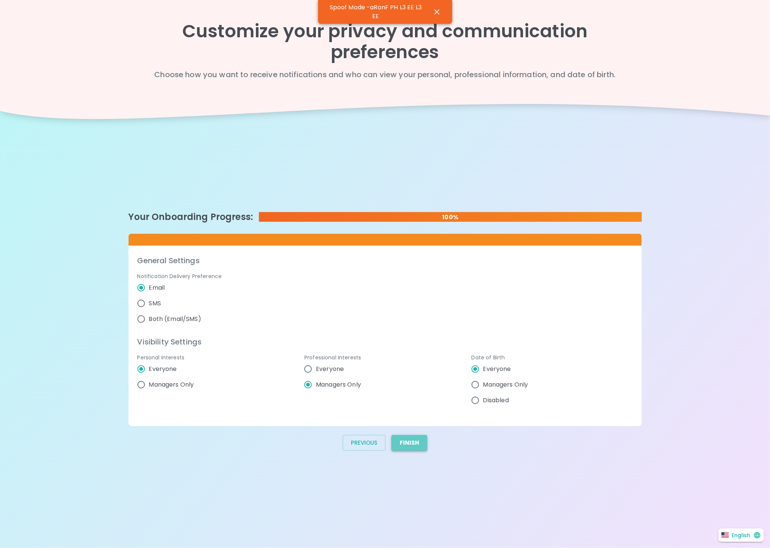
click at [417, 440] on button "Finish" at bounding box center [410, 443] width 36 height 16
radio input "false"
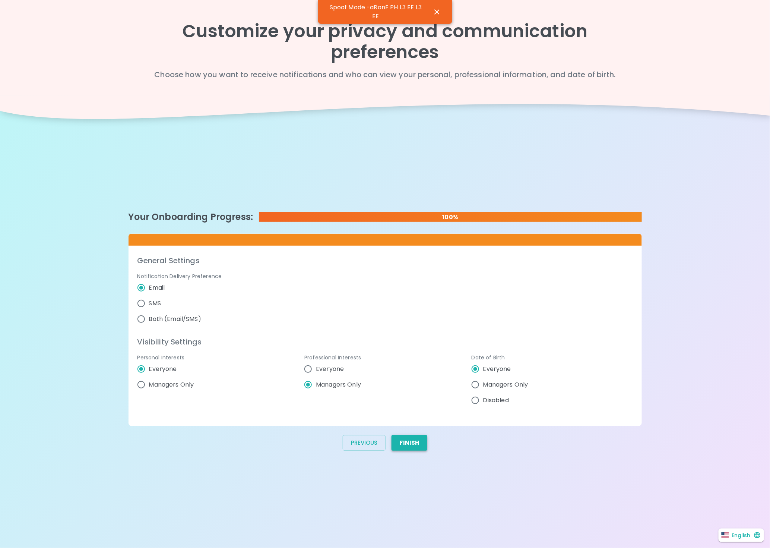
radio input "false"
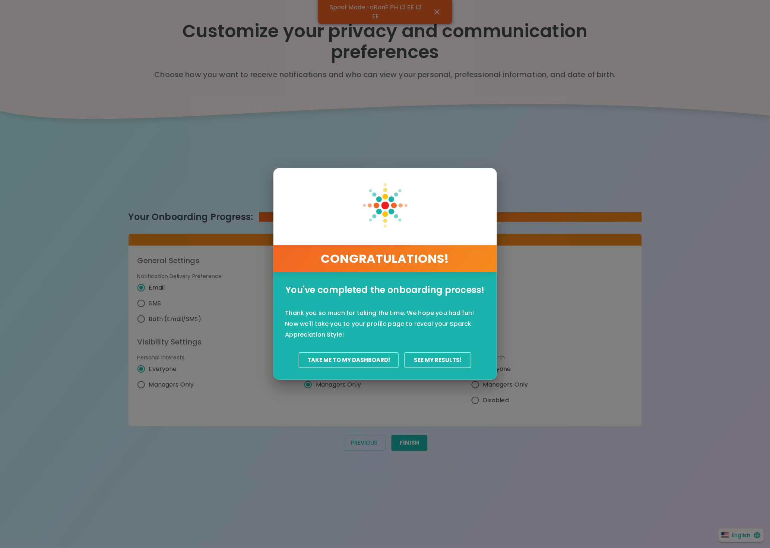
click at [381, 356] on button "Take Me To My Dashboard!" at bounding box center [349, 360] width 100 height 16
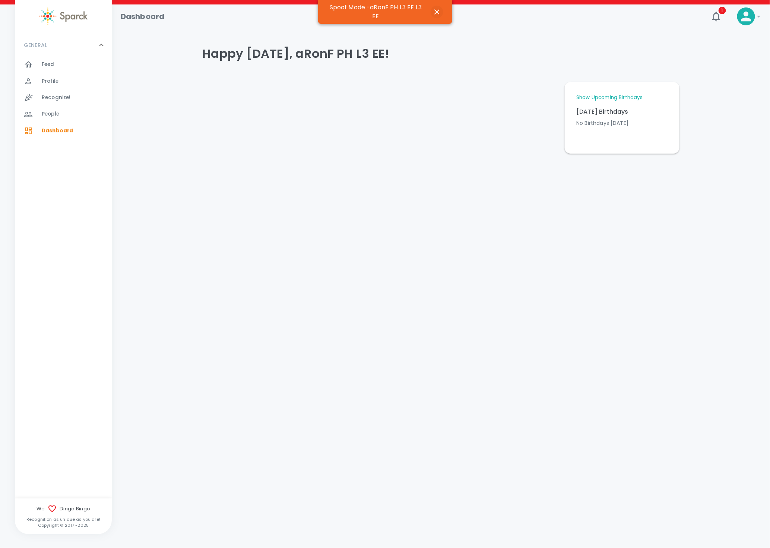
click at [434, 13] on icon "button" at bounding box center [437, 11] width 9 height 9
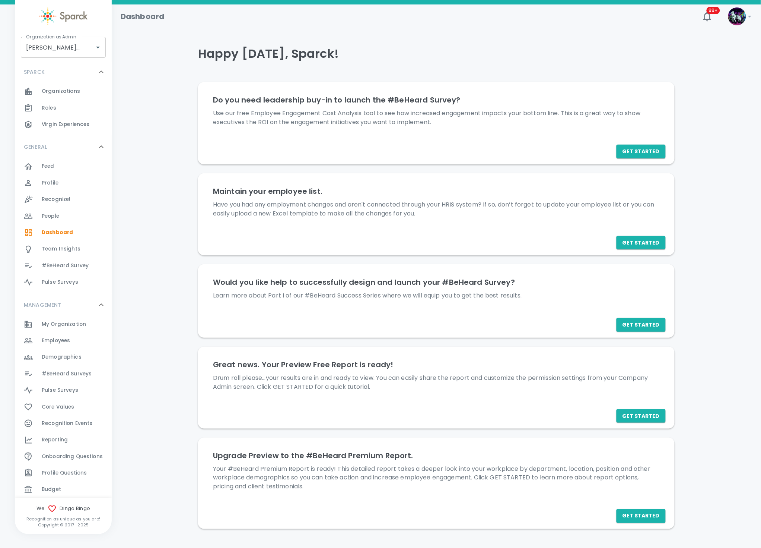
click at [45, 340] on span "Employees" at bounding box center [56, 340] width 28 height 7
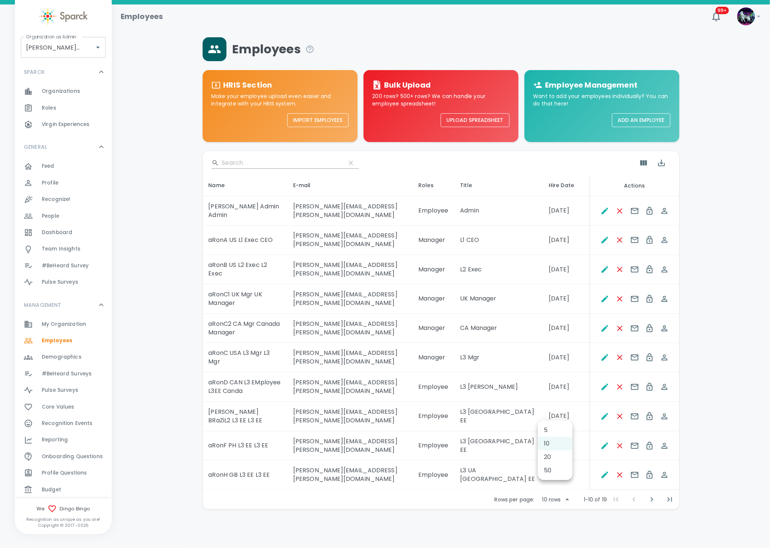
click at [552, 417] on body "Skip Navigation Employees 99+ ! Organization as [PERSON_NAME] • 1486 Organizati…" at bounding box center [385, 274] width 770 height 548
click at [551, 464] on li "50" at bounding box center [555, 469] width 35 height 13
type input "50"
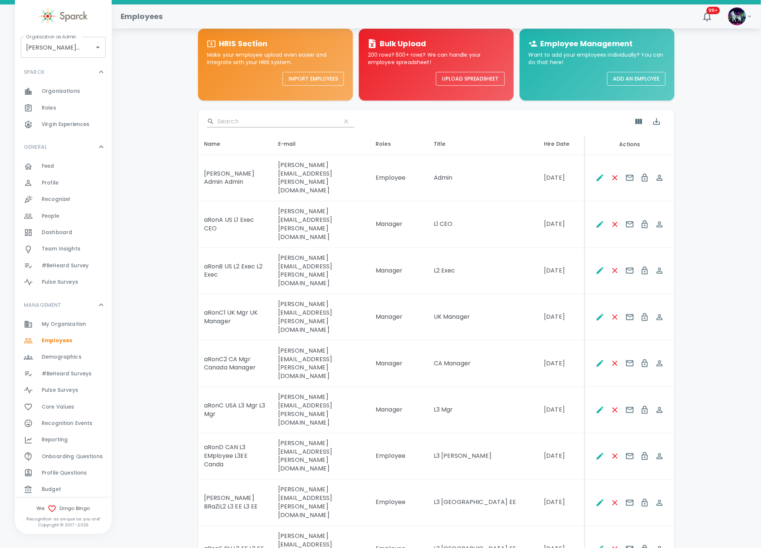
scroll to position [56, 0]
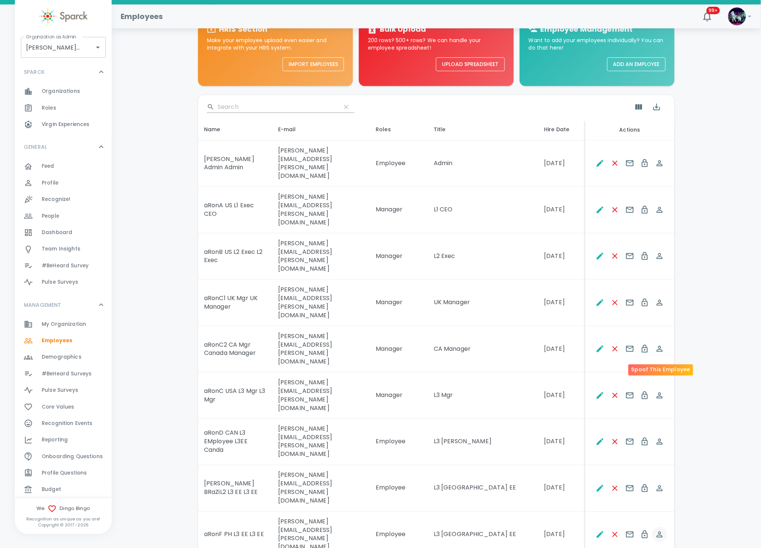
click at [660, 530] on icon "Spoof This Employee" at bounding box center [660, 534] width 9 height 9
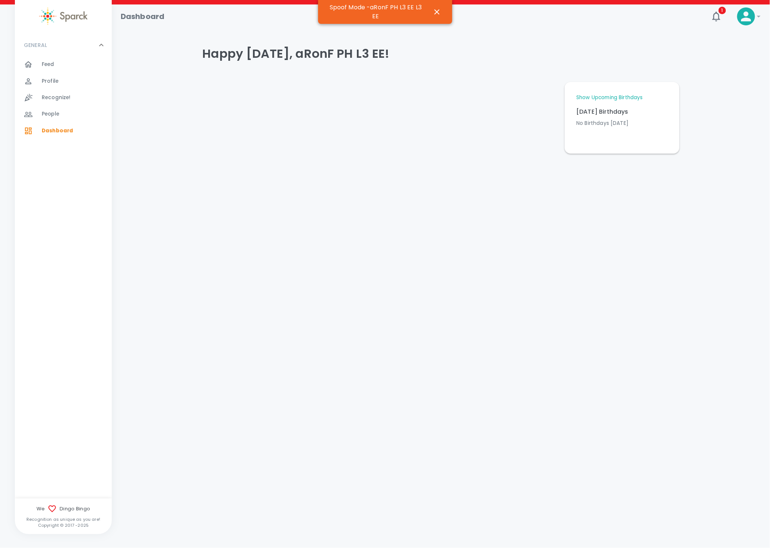
click at [66, 79] on div "Profile 0" at bounding box center [77, 81] width 70 height 10
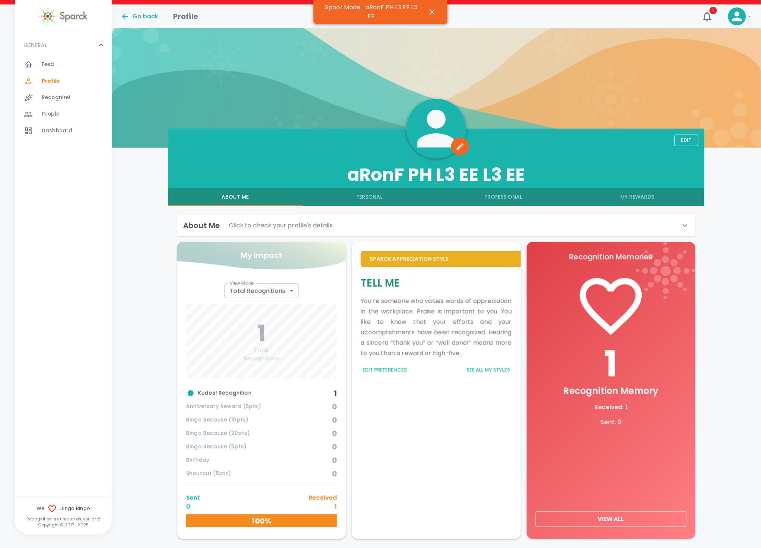
click at [395, 366] on button "Edit Preferences" at bounding box center [385, 370] width 48 height 12
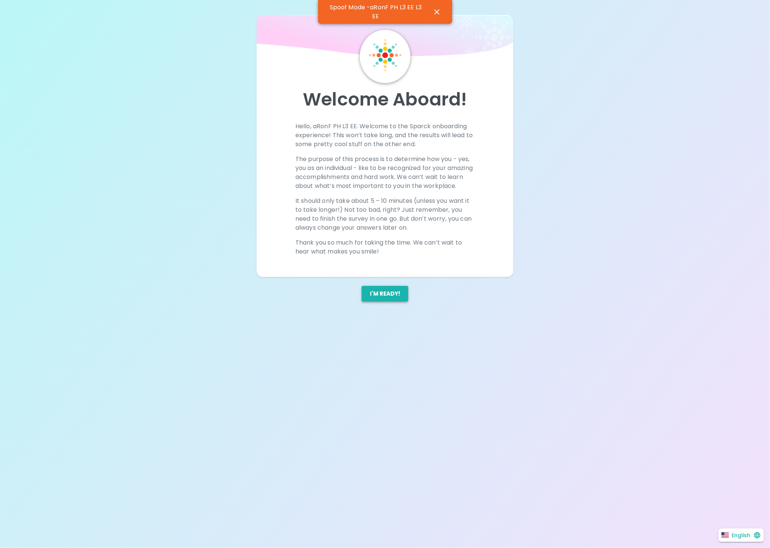
click at [386, 301] on button "I'm ready!" at bounding box center [385, 294] width 47 height 16
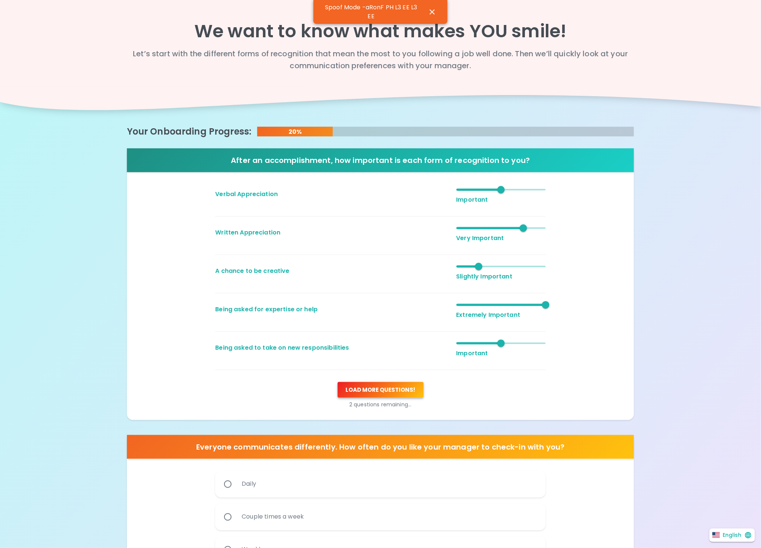
click at [382, 386] on button "Load more questions !" at bounding box center [381, 390] width 86 height 16
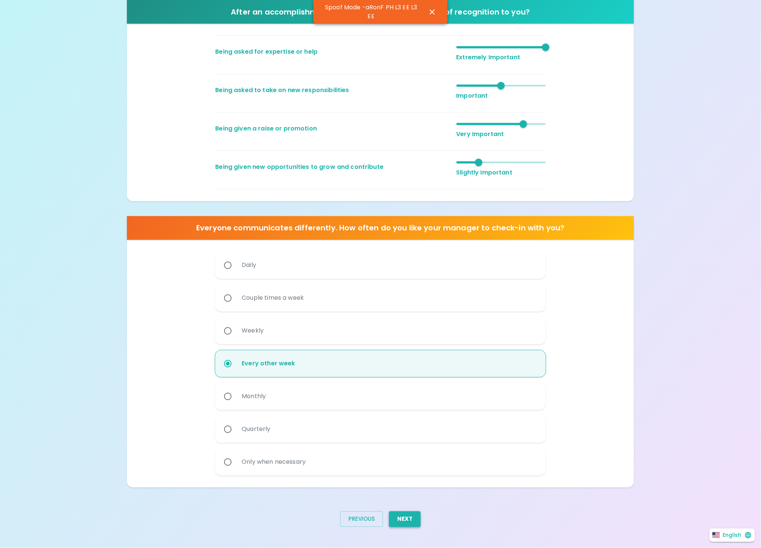
click at [399, 514] on button "Next" at bounding box center [405, 519] width 32 height 16
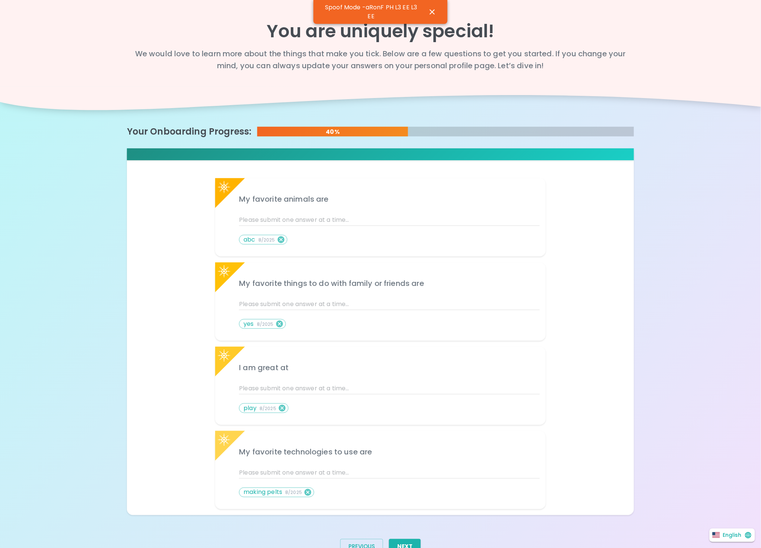
scroll to position [28, 0]
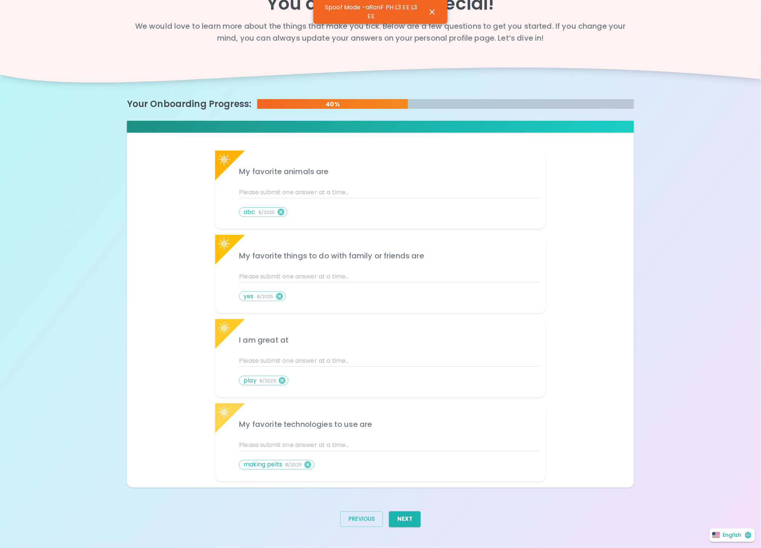
click at [403, 516] on button "Next" at bounding box center [405, 519] width 32 height 16
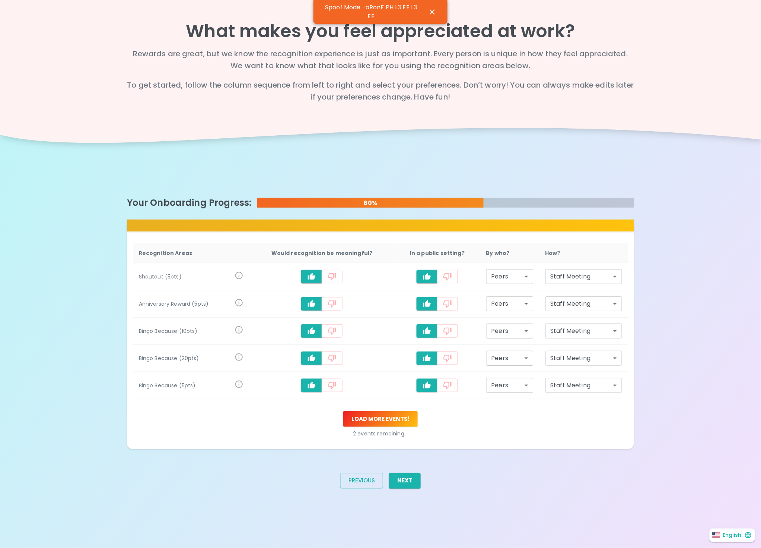
scroll to position [0, 0]
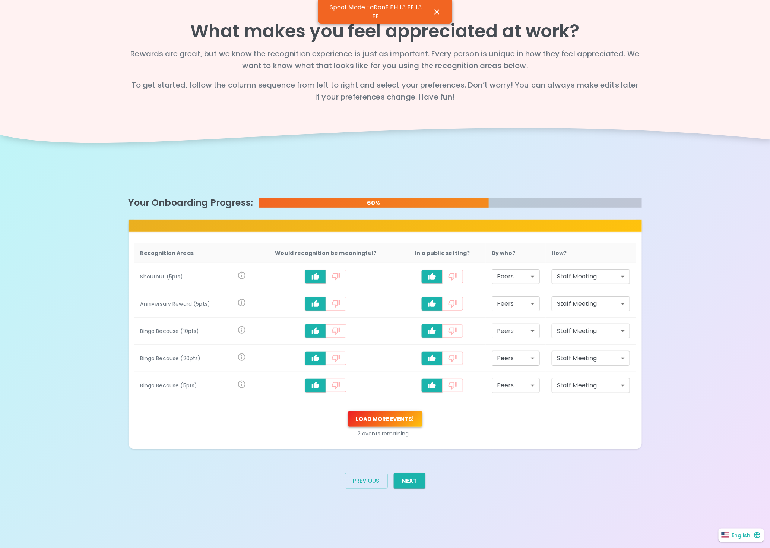
click at [408, 414] on button "Load more events !" at bounding box center [385, 419] width 75 height 16
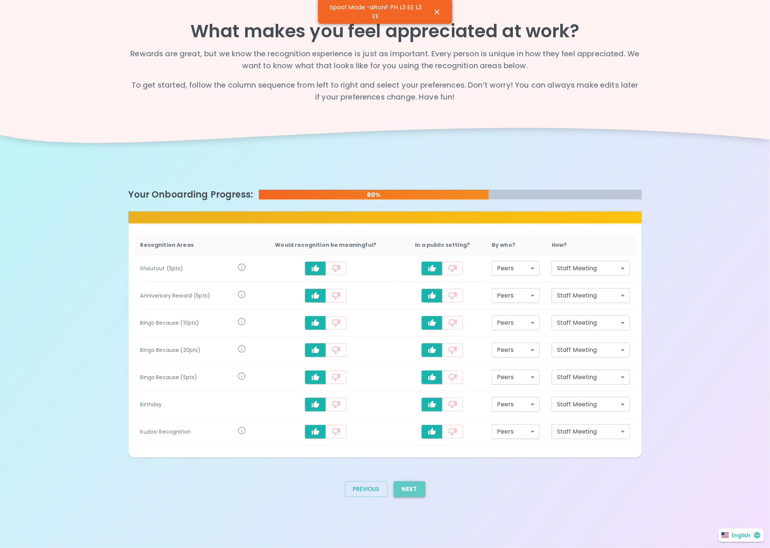
click at [417, 490] on button "Next" at bounding box center [410, 489] width 32 height 16
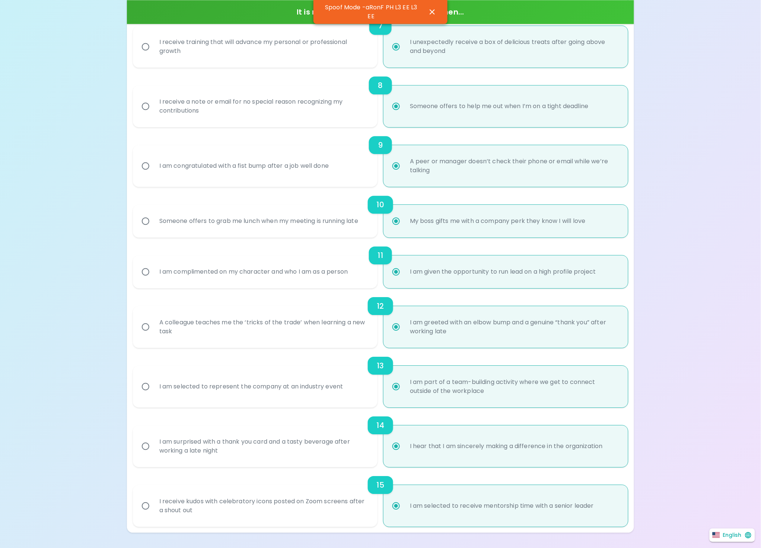
scroll to position [585, 0]
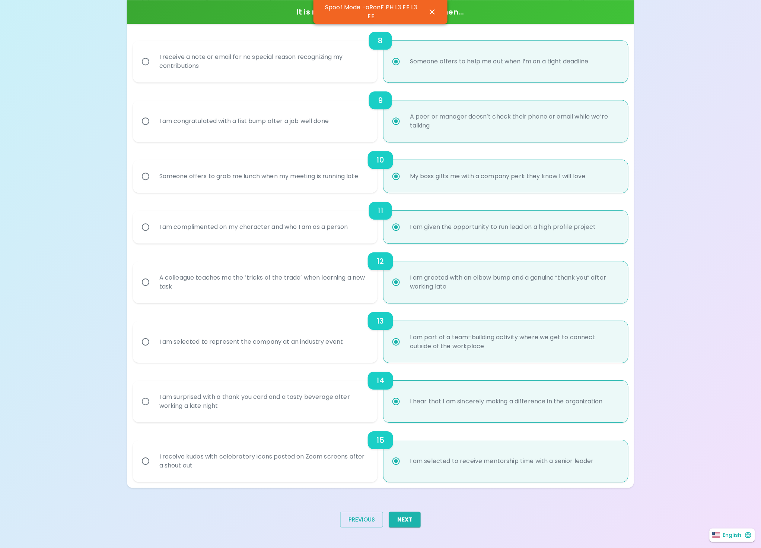
click at [415, 514] on button "Next" at bounding box center [405, 519] width 32 height 16
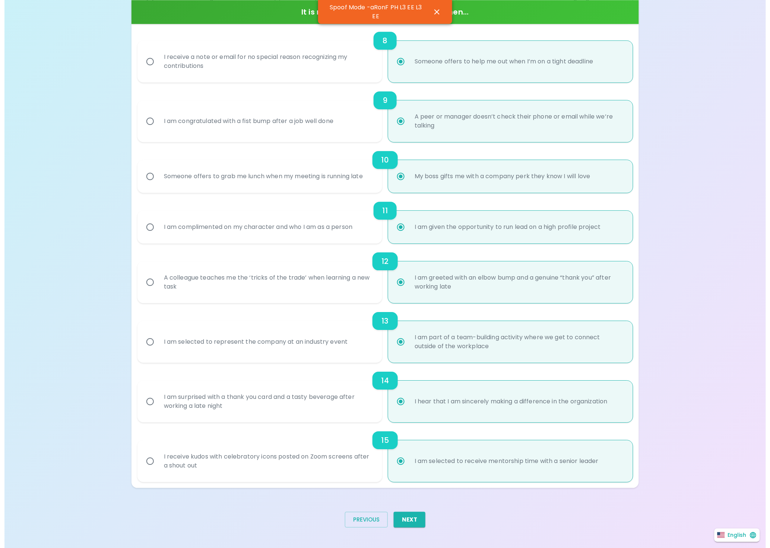
scroll to position [0, 0]
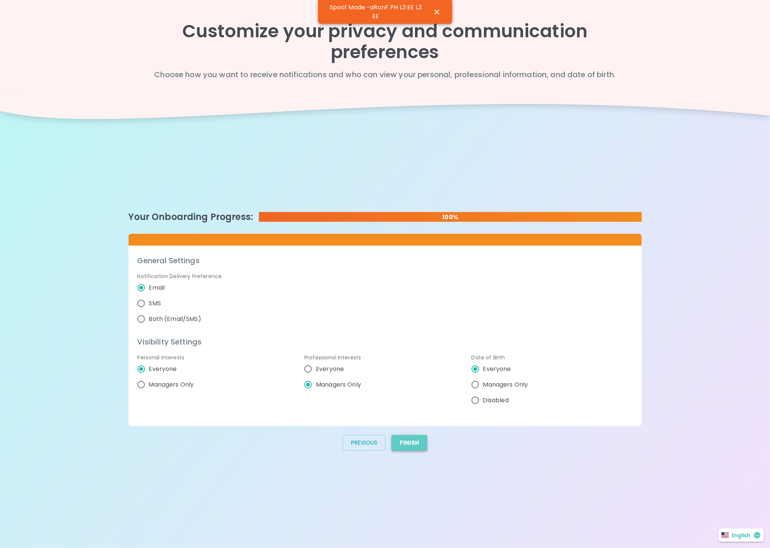
click at [408, 444] on button "Finish" at bounding box center [410, 443] width 36 height 16
radio input "false"
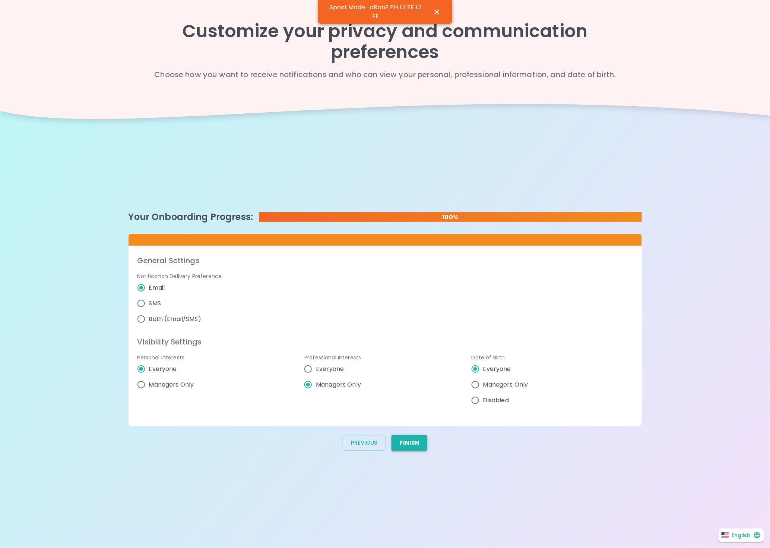
radio input "false"
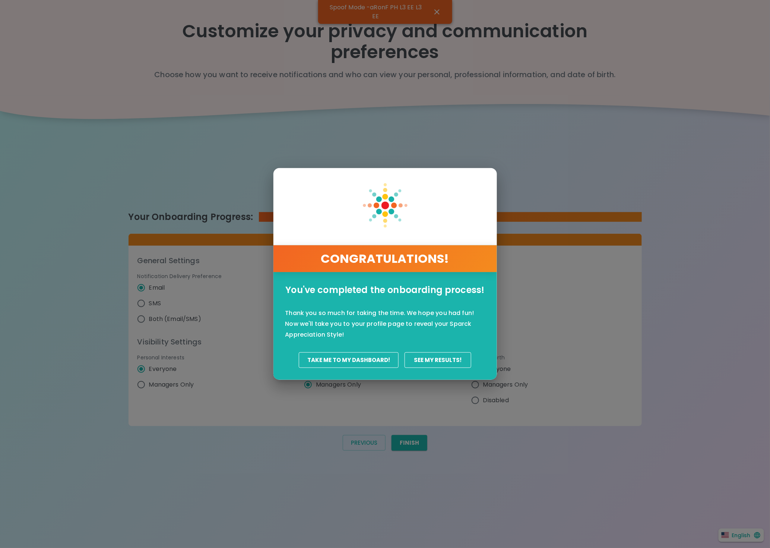
click at [370, 352] on button "Take Me To My Dashboard!" at bounding box center [349, 360] width 100 height 16
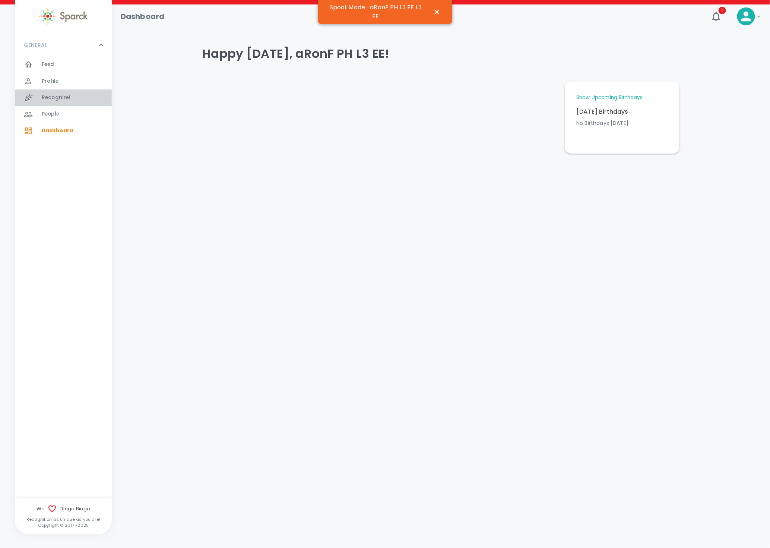
click at [73, 89] on div "Recognize! 0" at bounding box center [63, 97] width 97 height 16
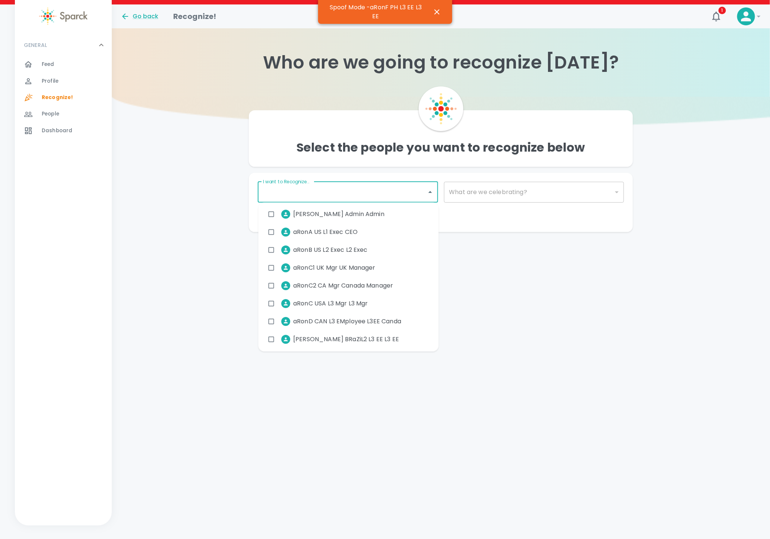
click at [380, 197] on input "I want to Recognize..." at bounding box center [342, 192] width 162 height 14
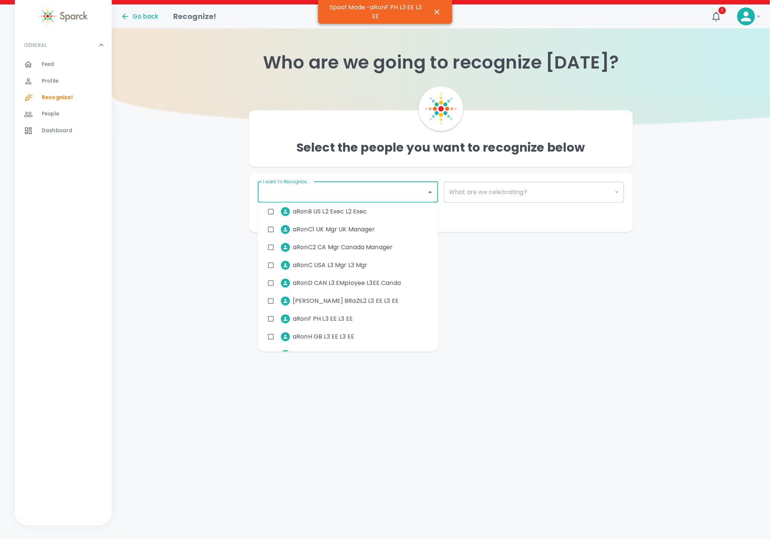
scroll to position [56, 0]
click at [269, 318] on input "checkbox" at bounding box center [271, 320] width 14 height 14
checkbox input "true"
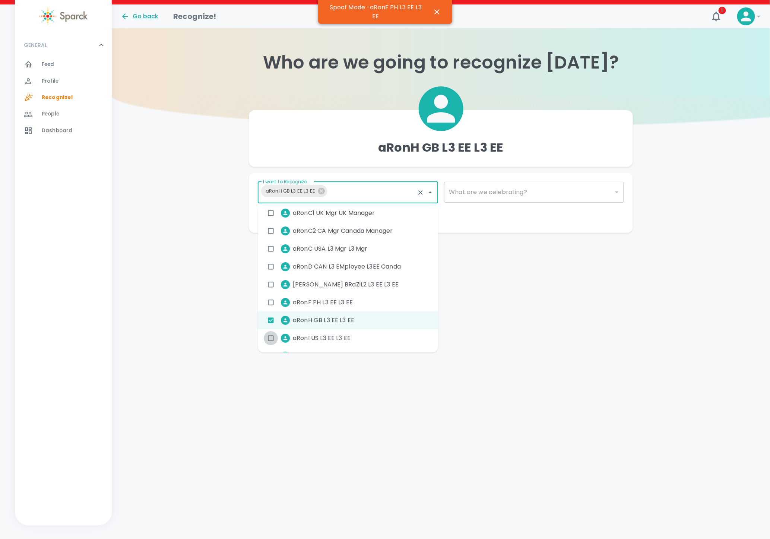
click at [270, 336] on input "checkbox" at bounding box center [271, 338] width 14 height 14
checkbox input "true"
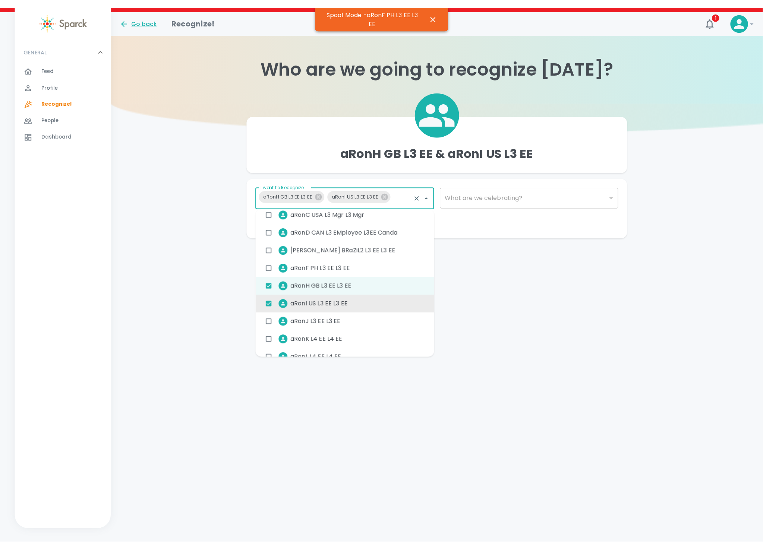
scroll to position [112, 0]
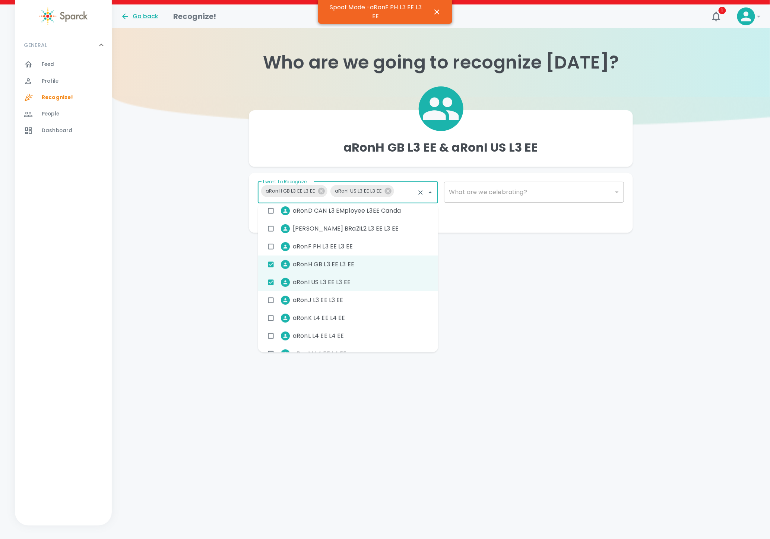
click at [274, 302] on input "checkbox" at bounding box center [271, 300] width 14 height 14
click at [267, 300] on input "checkbox" at bounding box center [271, 300] width 14 height 14
checkbox input "true"
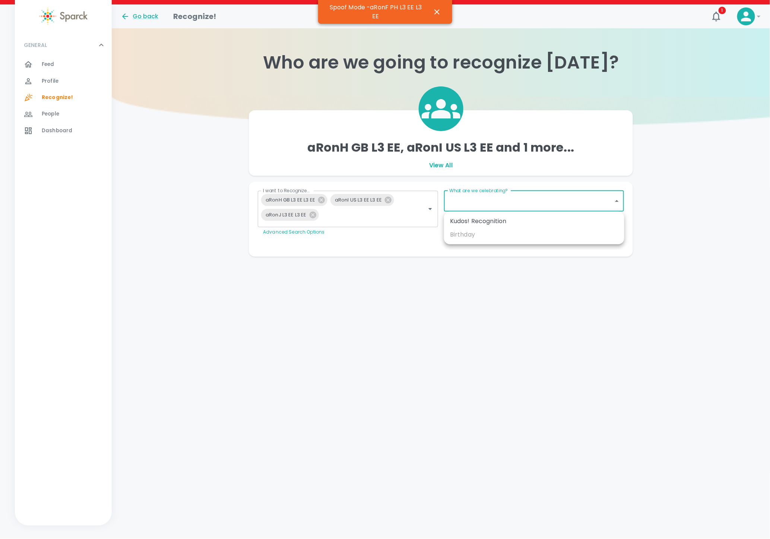
click at [520, 197] on body "Skip Navigation Go back Recognize! 1 ! GENERAL 0 Feed 0 Profile 0 Recognize! 0 …" at bounding box center [385, 143] width 770 height 286
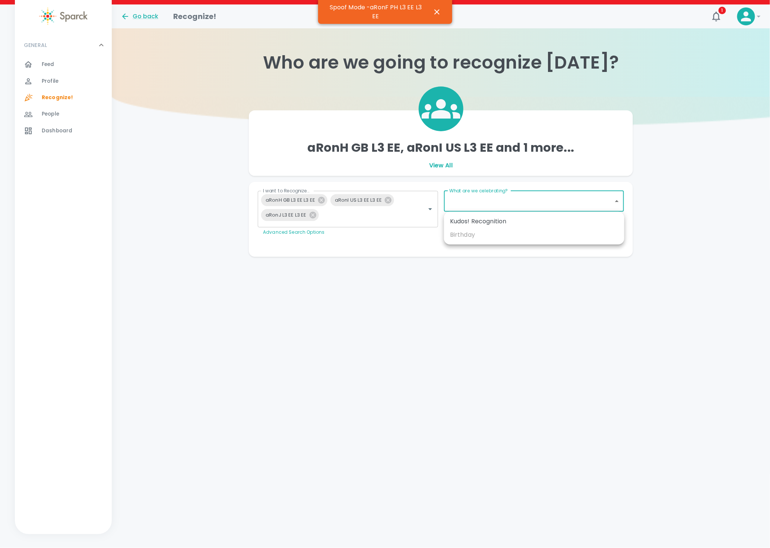
click at [520, 197] on div at bounding box center [385, 274] width 770 height 548
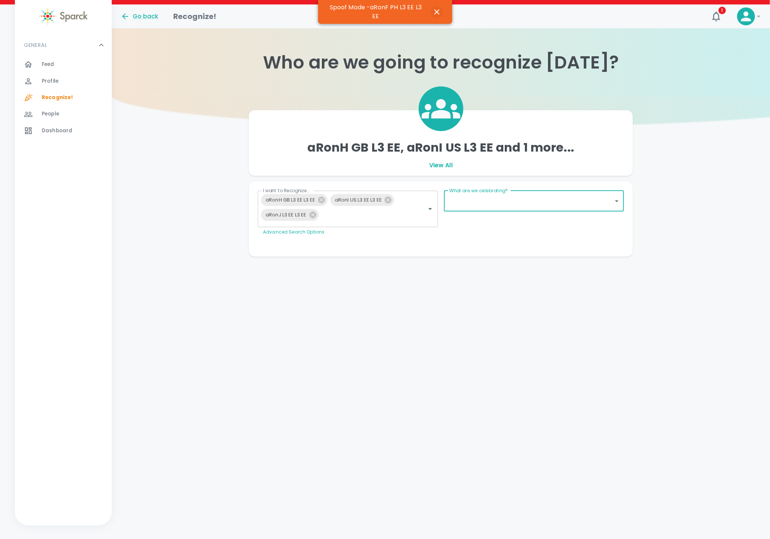
click at [434, 9] on icon "button" at bounding box center [437, 11] width 9 height 9
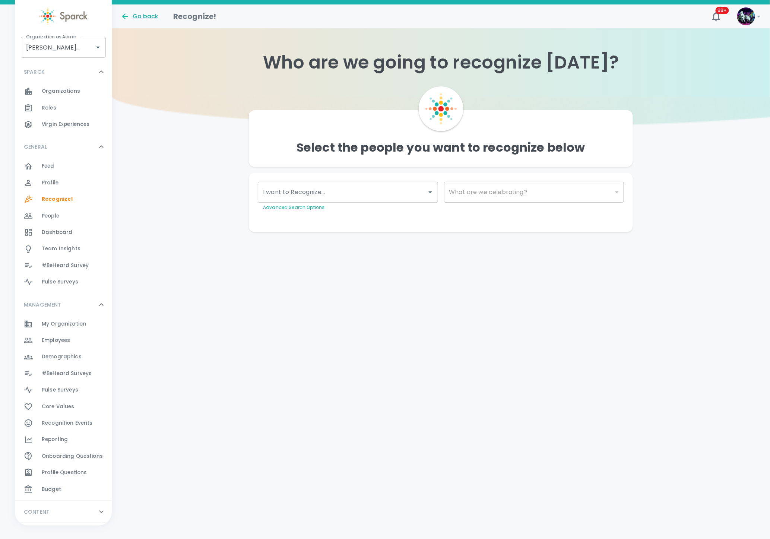
click at [86, 420] on span "Recognition Events" at bounding box center [67, 422] width 51 height 7
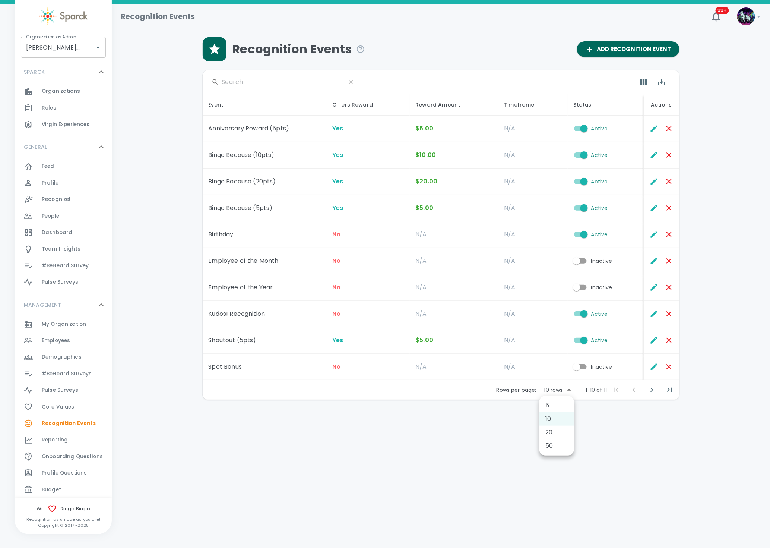
click at [564, 390] on body "Skip Navigation Recognition Events 99+ ! Organization as [PERSON_NAME] • 1486 O…" at bounding box center [385, 219] width 770 height 438
click at [555, 440] on li "50" at bounding box center [556, 445] width 35 height 13
type input "50"
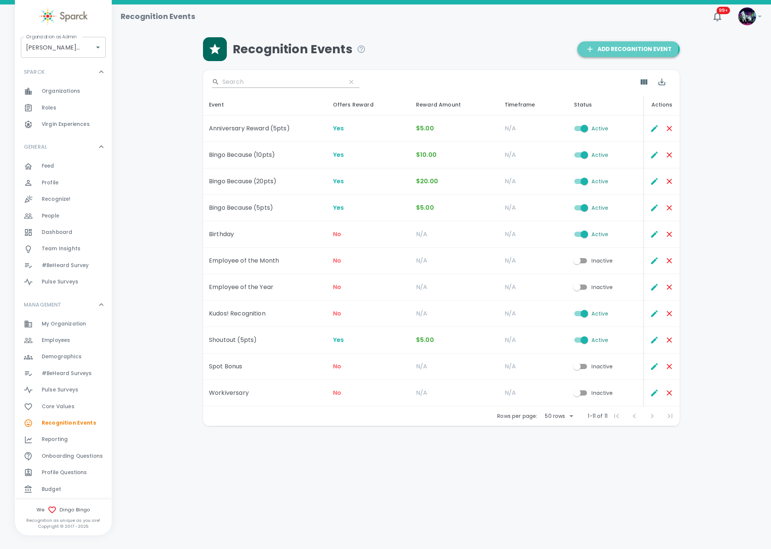
click at [607, 45] on span "Add Recognition Event" at bounding box center [629, 49] width 86 height 10
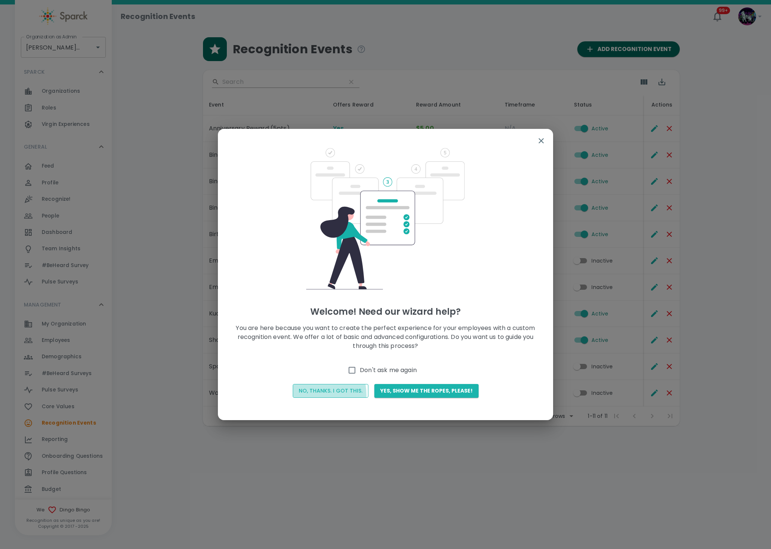
click at [312, 395] on button "No, thanks. I got this." at bounding box center [331, 391] width 76 height 14
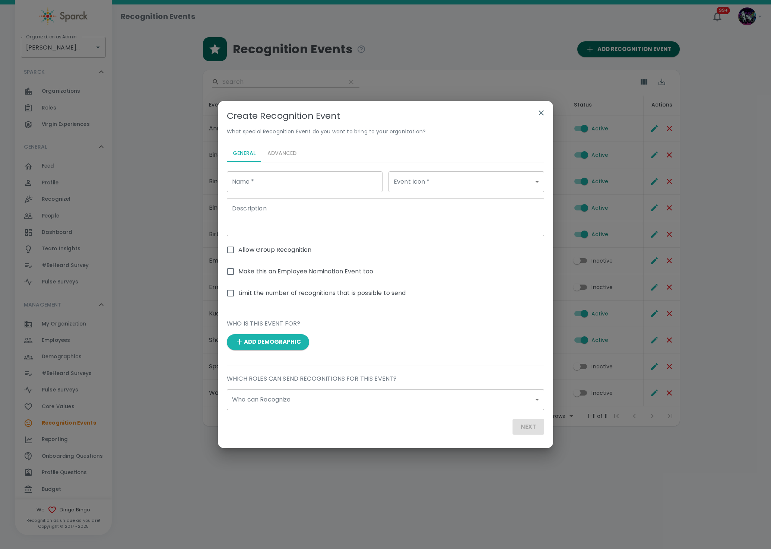
click at [288, 186] on input "Name   *" at bounding box center [305, 181] width 156 height 21
type input "Bingo Because (40pts)"
click at [406, 182] on body "Skip Navigation Recognition Events 99+ ! Organization as [PERSON_NAME] • 1486 O…" at bounding box center [385, 232] width 771 height 465
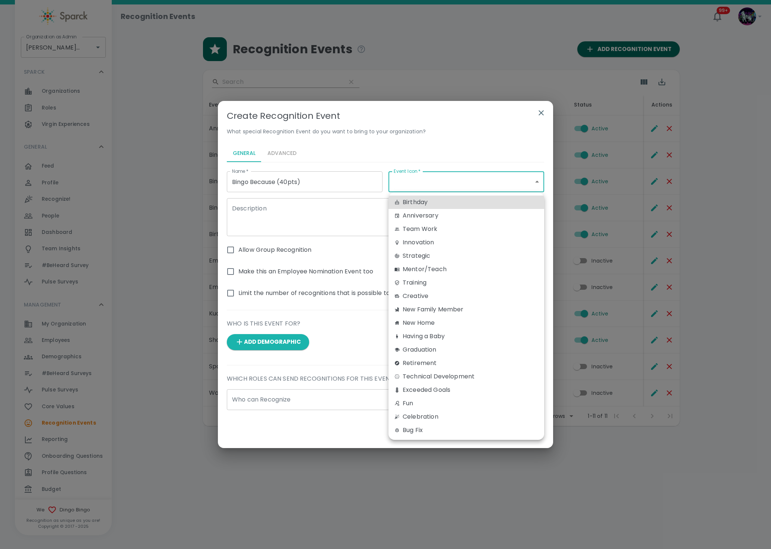
click at [416, 214] on div "Anniversary" at bounding box center [467, 215] width 144 height 9
type input "anniversary"
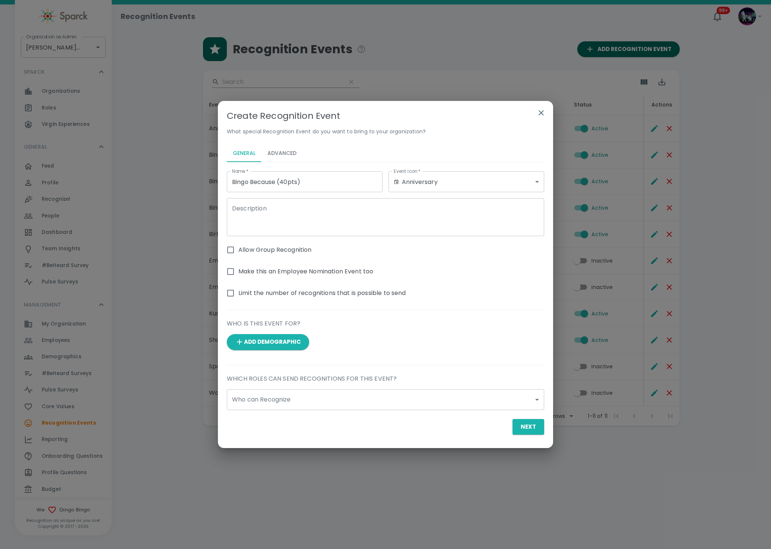
click at [246, 218] on div "Birthday Anniversary Team Work Innovation Strategic Mentor/Teach Training Creat…" at bounding box center [385, 274] width 771 height 549
click at [261, 210] on textarea "Description" at bounding box center [385, 218] width 307 height 26
type textarea "40pts/$40"
click at [244, 254] on span "Allow Group Recognition" at bounding box center [274, 250] width 73 height 9
click at [238, 254] on input "Allow Group Recognition" at bounding box center [231, 250] width 16 height 16
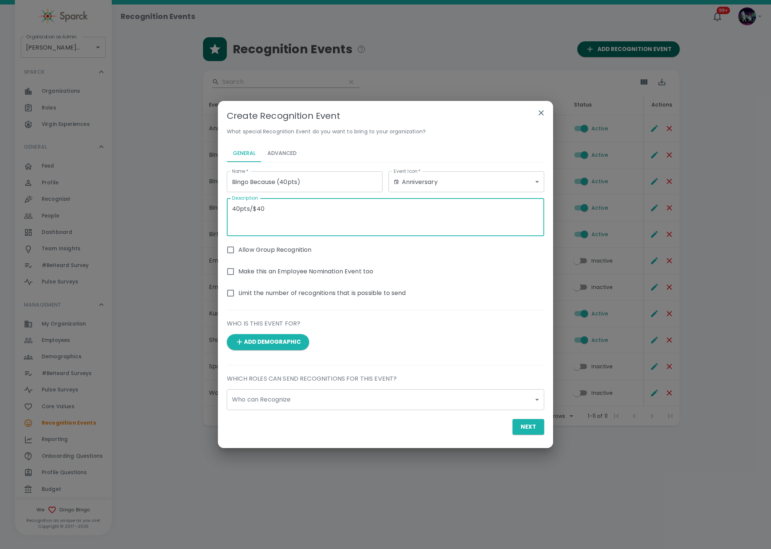
checkbox input "true"
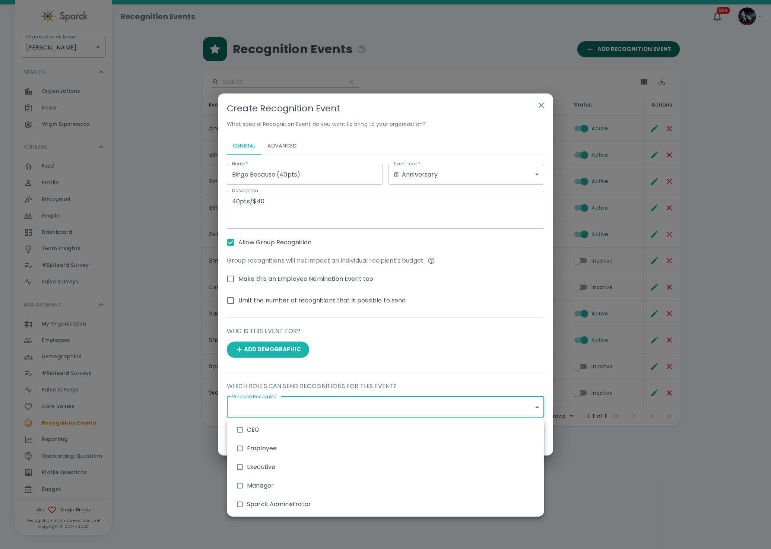
click at [286, 403] on body "Skip Navigation Recognition Events 99+ ! Organization as Admin Dingo Bingo • 14…" at bounding box center [385, 232] width 771 height 465
click at [270, 482] on li "Manager" at bounding box center [385, 485] width 317 height 19
type input "3138"
checkbox input "true"
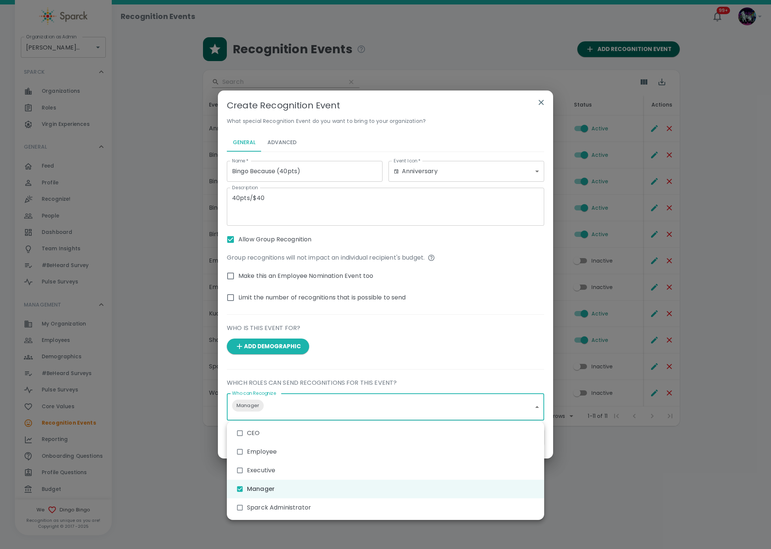
click at [283, 406] on div at bounding box center [385, 274] width 771 height 549
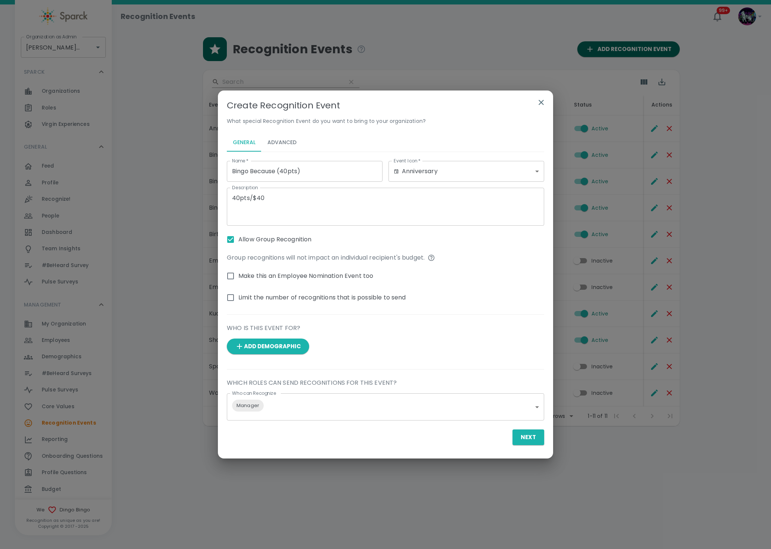
click at [321, 393] on div "Who can Recognize Manager 3138 Who can Recognize" at bounding box center [382, 403] width 323 height 33
click at [313, 412] on body "Skip Navigation Recognition Events 99+ ! Organization as Admin Dingo Bingo • 14…" at bounding box center [385, 232] width 771 height 465
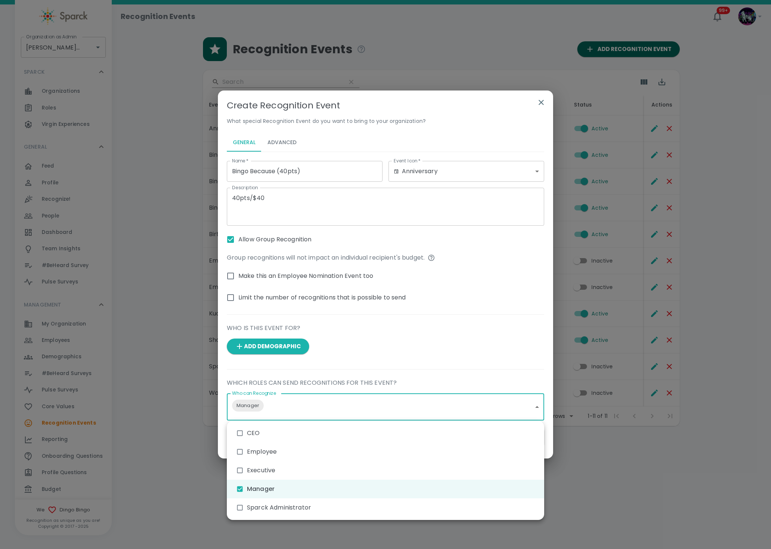
click at [284, 507] on li "Sparck Administrator" at bounding box center [385, 507] width 317 height 19
type input "3138,3140"
checkbox input "true"
click at [415, 250] on div at bounding box center [385, 274] width 771 height 549
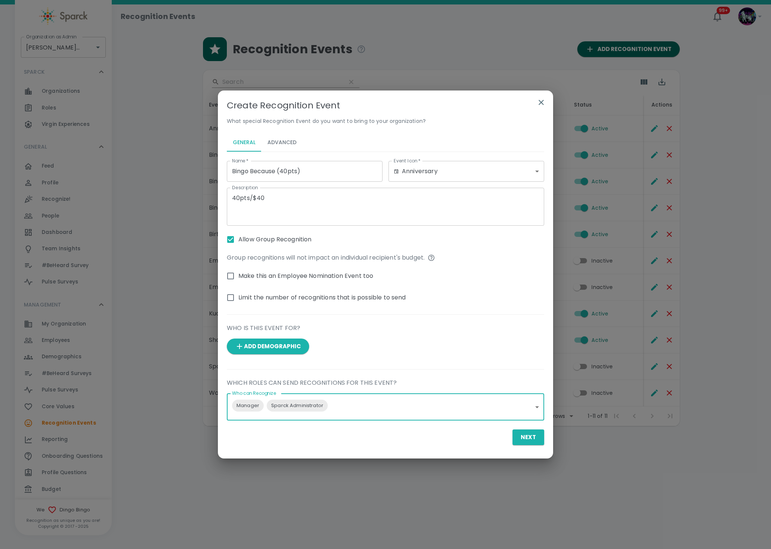
click at [275, 138] on button "Advanced" at bounding box center [282, 143] width 41 height 18
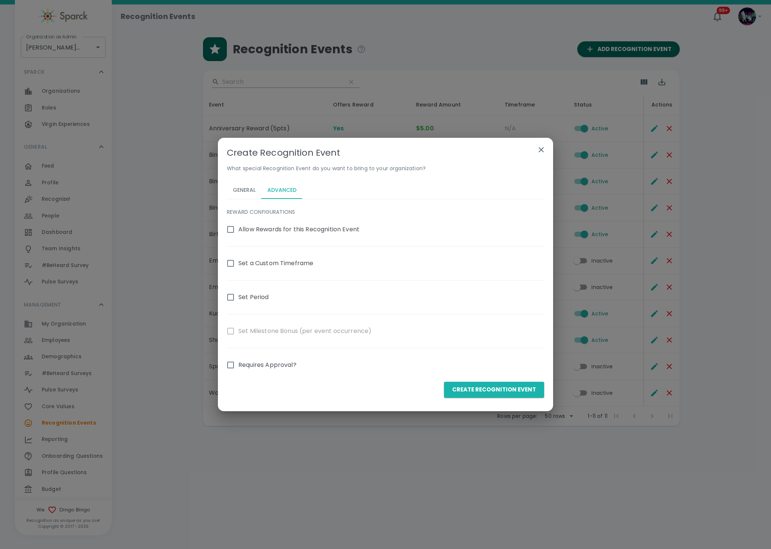
click at [241, 225] on label "Allow Rewards for this Recognition Event" at bounding box center [291, 230] width 137 height 16
click at [238, 225] on input "Allow Rewards for this Recognition Event" at bounding box center [231, 230] width 16 height 16
checkbox input "true"
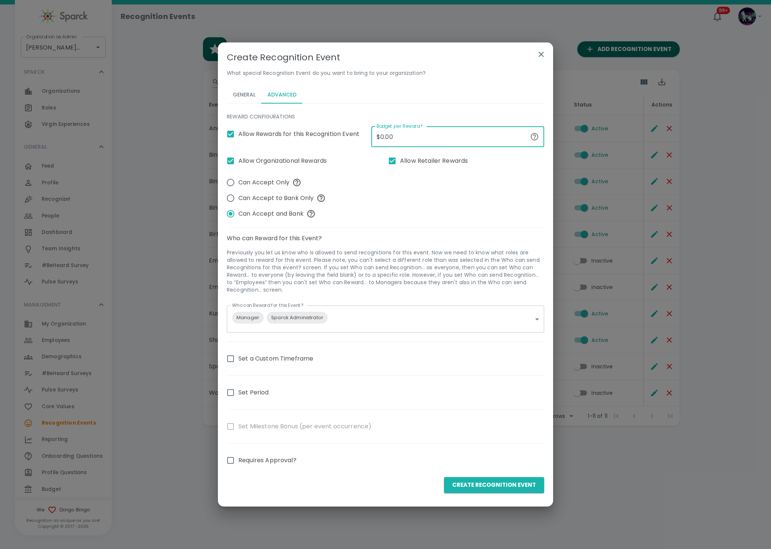
drag, startPoint x: 428, startPoint y: 140, endPoint x: 339, endPoint y: 145, distance: 89.1
click at [340, 145] on div "Allow Rewards for this Recognition Event Budget per Reward   * $0.00 Budget per…" at bounding box center [382, 226] width 323 height 212
type input "$40.00"
click at [492, 488] on button "Create Recognition Event" at bounding box center [494, 485] width 100 height 16
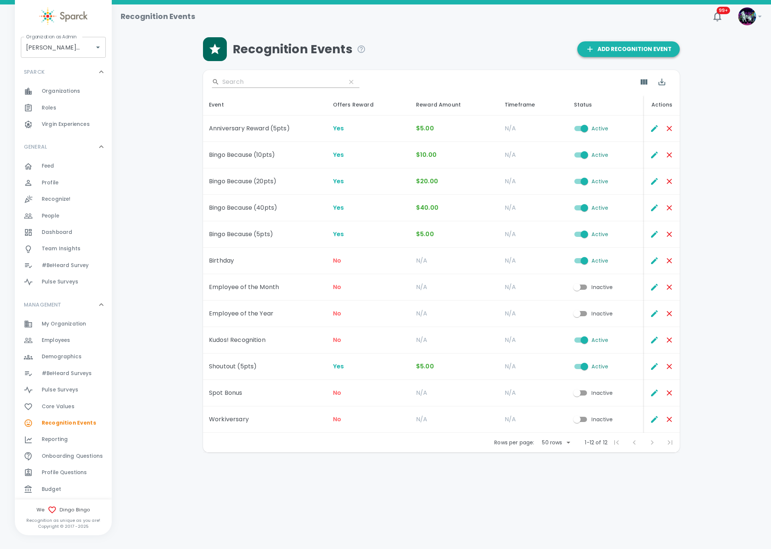
click at [614, 48] on span "Add Recognition Event" at bounding box center [629, 49] width 86 height 10
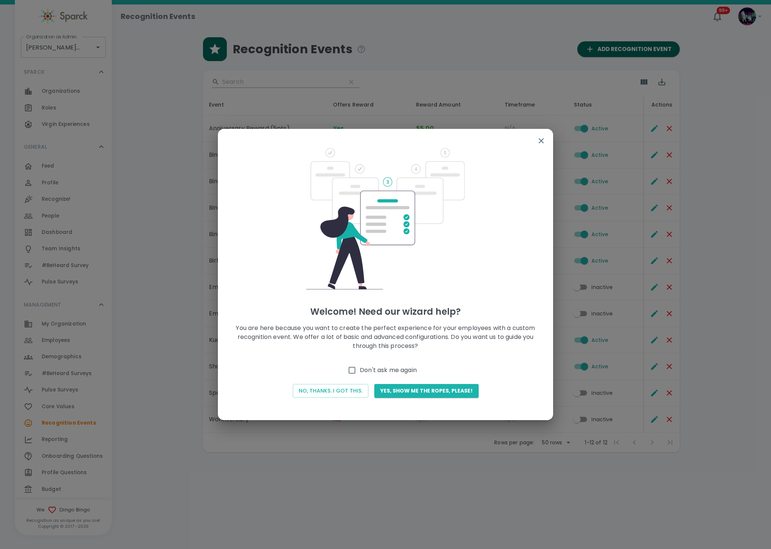
click at [352, 381] on div "No, thanks. I got this." at bounding box center [328, 388] width 82 height 20
click at [346, 387] on button "No, thanks. I got this." at bounding box center [331, 391] width 76 height 14
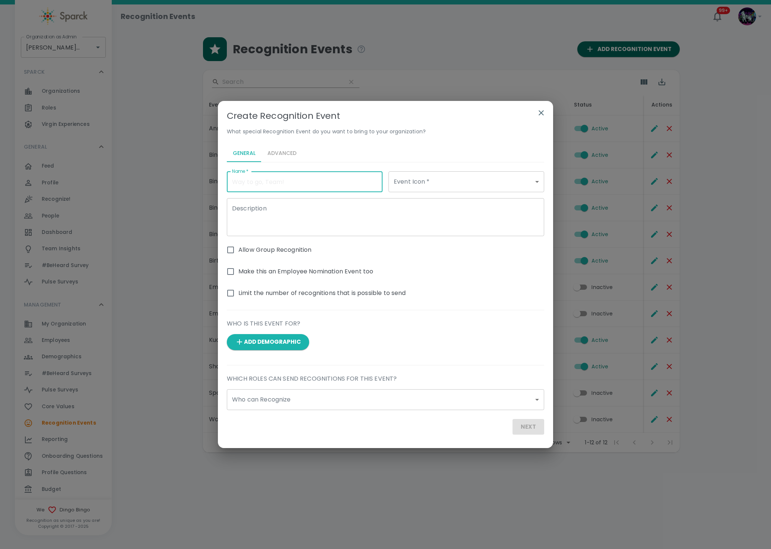
click at [269, 179] on input "Name   *" at bounding box center [305, 181] width 156 height 21
type input "Bingo Because"
click at [452, 183] on body "Skip Navigation Recognition Events 99+ ! Organization as Admin Dingo Bingo • 14…" at bounding box center [385, 245] width 771 height 491
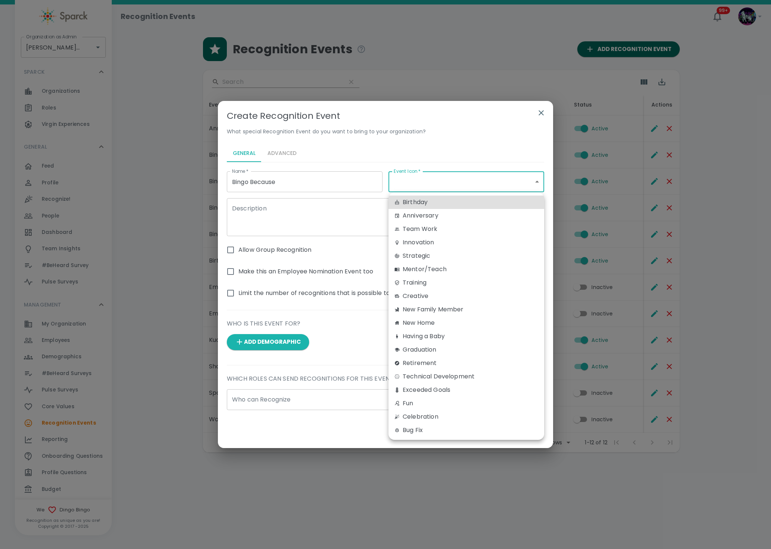
click at [437, 214] on div "Anniversary" at bounding box center [467, 215] width 144 height 9
type input "anniversary"
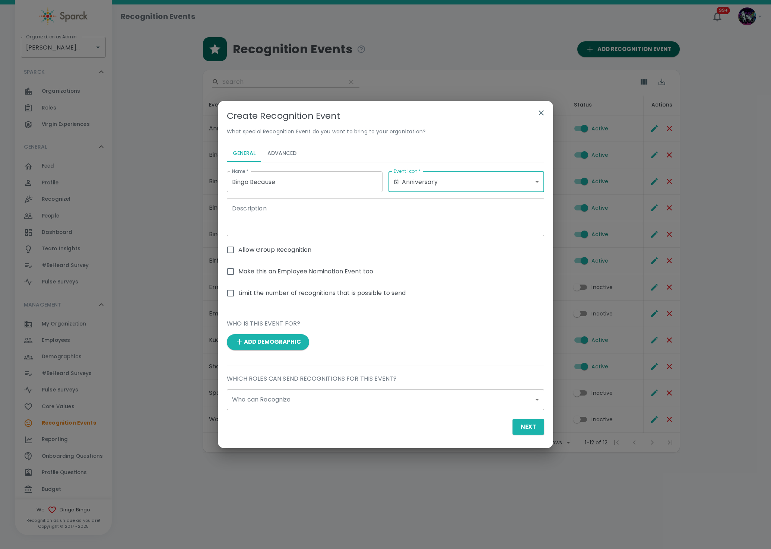
click at [278, 220] on div "Birthday Anniversary Team Work Innovation Strategic Mentor/Teach Training Creat…" at bounding box center [385, 274] width 771 height 549
click at [279, 213] on textarea "Description" at bounding box center [385, 218] width 307 height 26
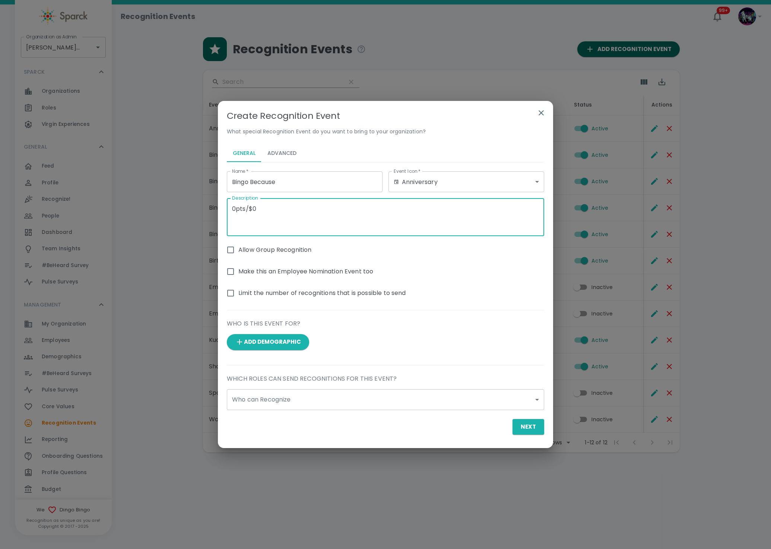
type textarea "0pts/$0"
click at [229, 253] on input "Allow Group Recognition" at bounding box center [231, 250] width 16 height 16
checkbox input "true"
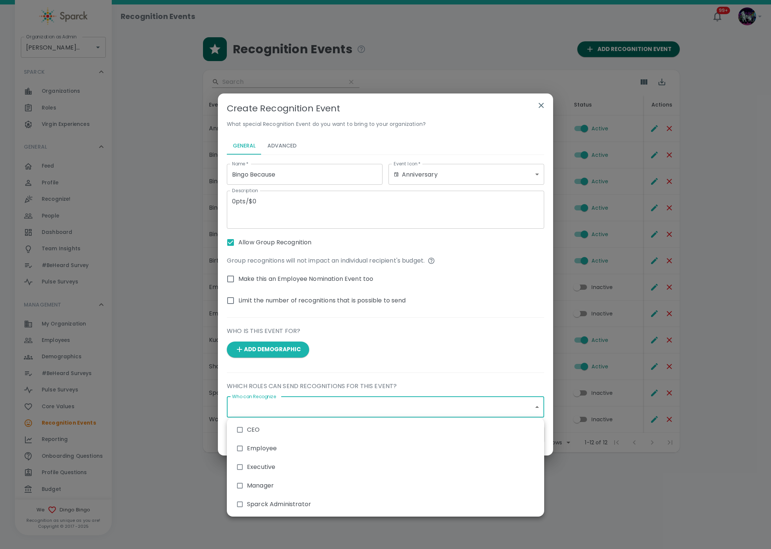
click at [283, 416] on body "Skip Navigation Recognition Events 99+ ! Organization as Admin Dingo Bingo • 14…" at bounding box center [385, 245] width 771 height 491
click at [266, 450] on li "Employee" at bounding box center [385, 448] width 317 height 19
type input "3139"
checkbox input "true"
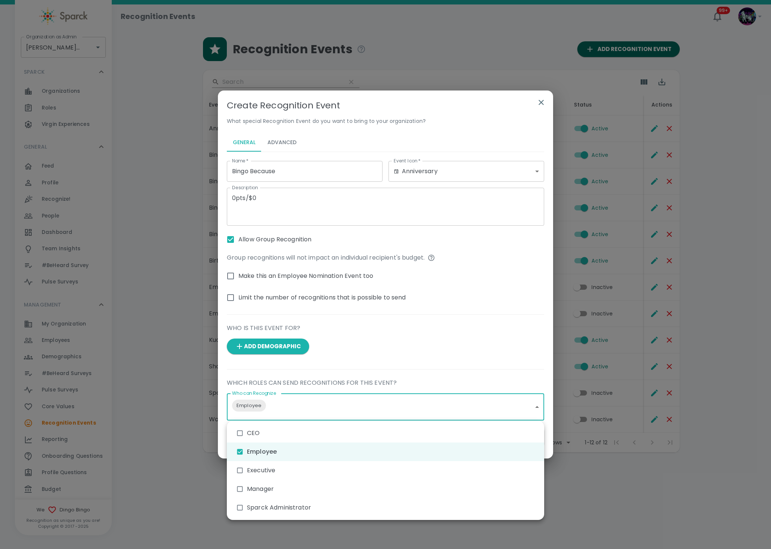
click at [265, 485] on li "Manager" at bounding box center [385, 489] width 317 height 19
type input "3139,3138"
checkbox input "true"
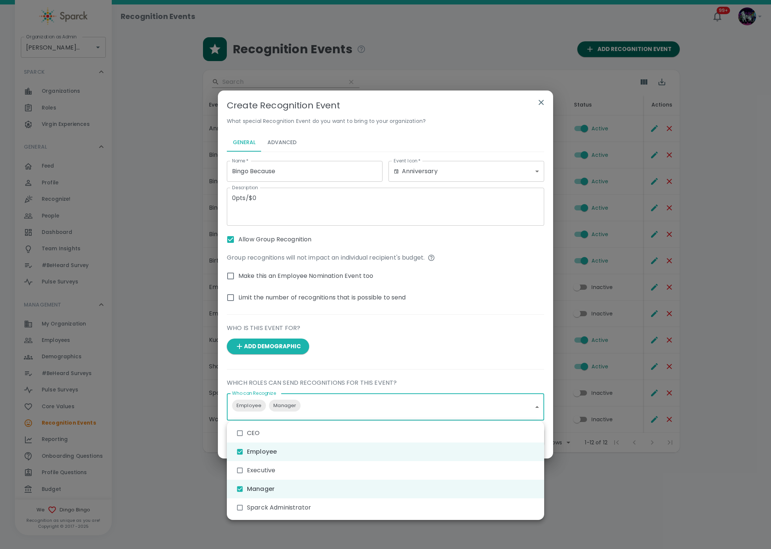
click at [266, 506] on li "Sparck Administrator" at bounding box center [385, 507] width 317 height 19
type input "3139,3138,3140"
checkbox input "true"
click at [410, 358] on div at bounding box center [385, 274] width 771 height 549
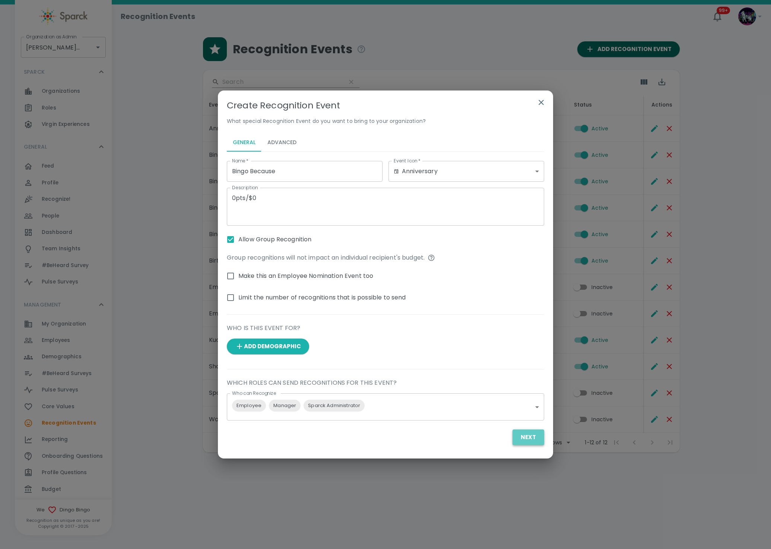
click at [527, 440] on button "Next" at bounding box center [529, 438] width 32 height 16
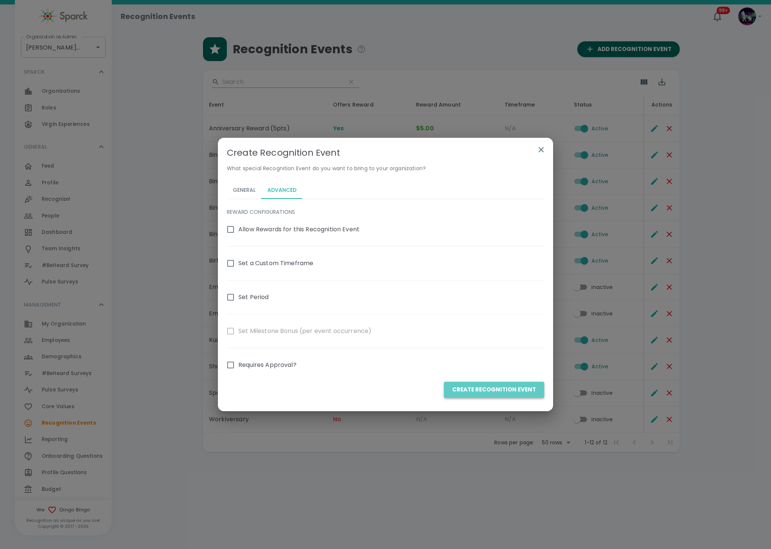
click at [509, 390] on button "Create Recognition Event" at bounding box center [494, 390] width 100 height 16
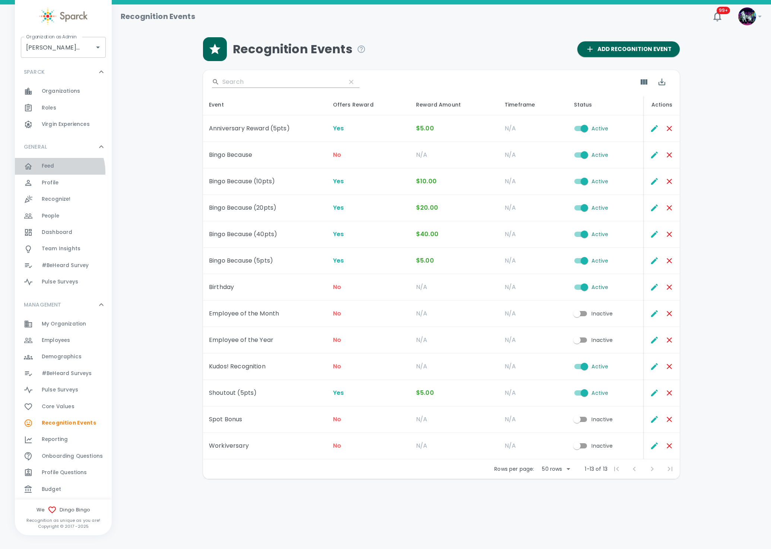
click at [56, 172] on div "Feed 0" at bounding box center [63, 166] width 97 height 16
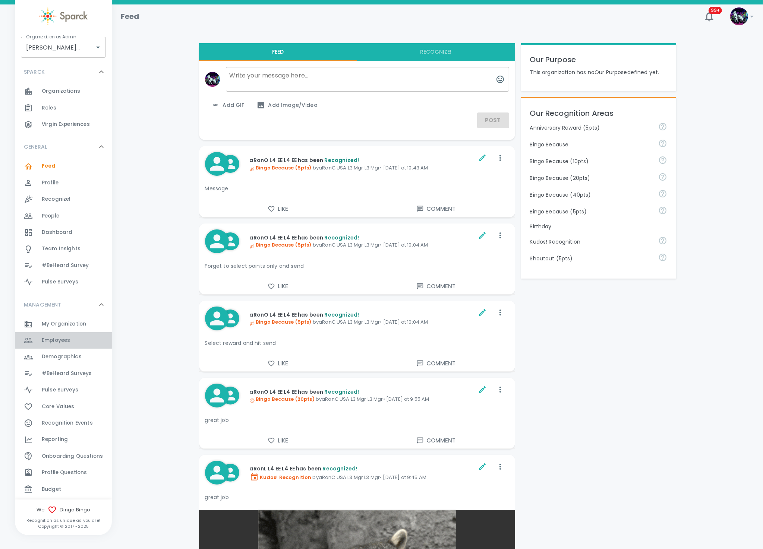
click at [76, 343] on div "Employees 0" at bounding box center [77, 340] width 70 height 10
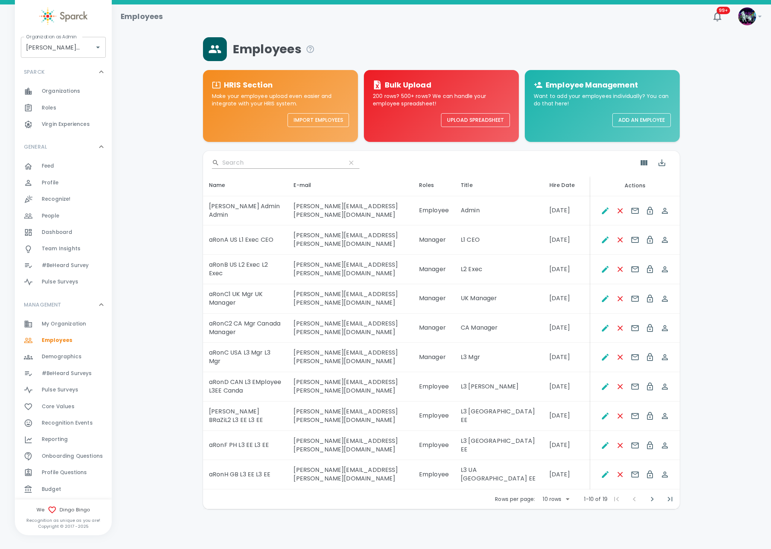
click at [566, 418] on body "Skip Navigation Employees 99+ ! Organization as Admin Dingo Bingo • 1486 Organi…" at bounding box center [385, 274] width 771 height 548
click at [549, 471] on li "50" at bounding box center [555, 469] width 35 height 13
type input "50"
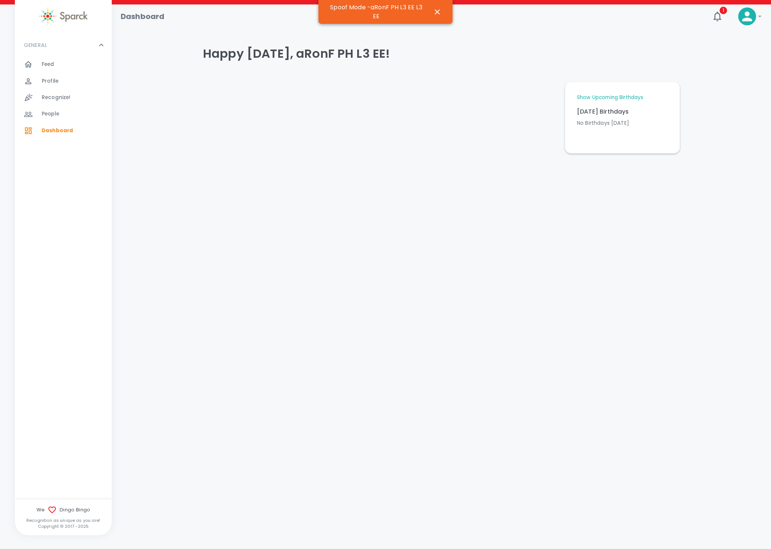
click at [56, 94] on span "Recognize!" at bounding box center [56, 97] width 29 height 7
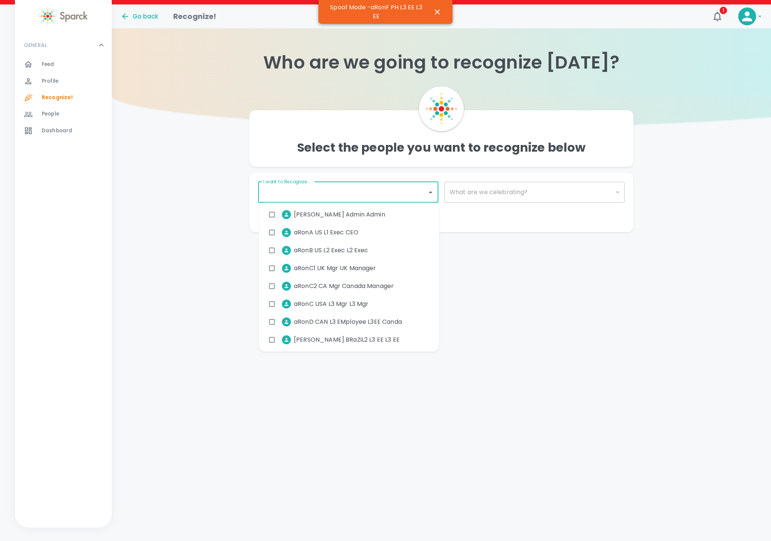
click at [322, 192] on input "I want to Recognize..." at bounding box center [343, 192] width 162 height 14
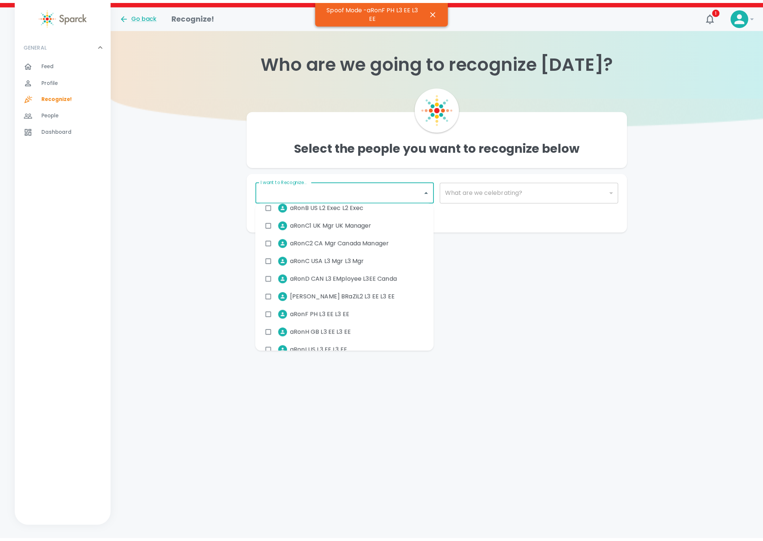
scroll to position [112, 0]
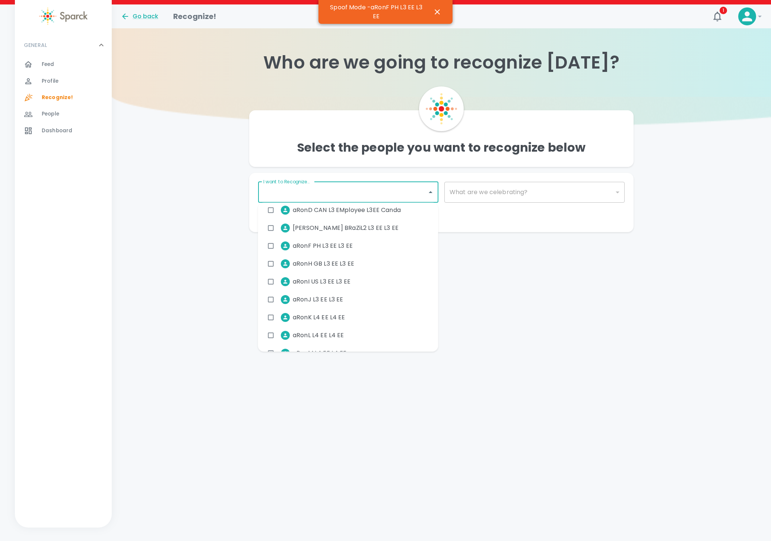
click at [270, 267] on input "checkbox" at bounding box center [271, 264] width 14 height 14
checkbox input "true"
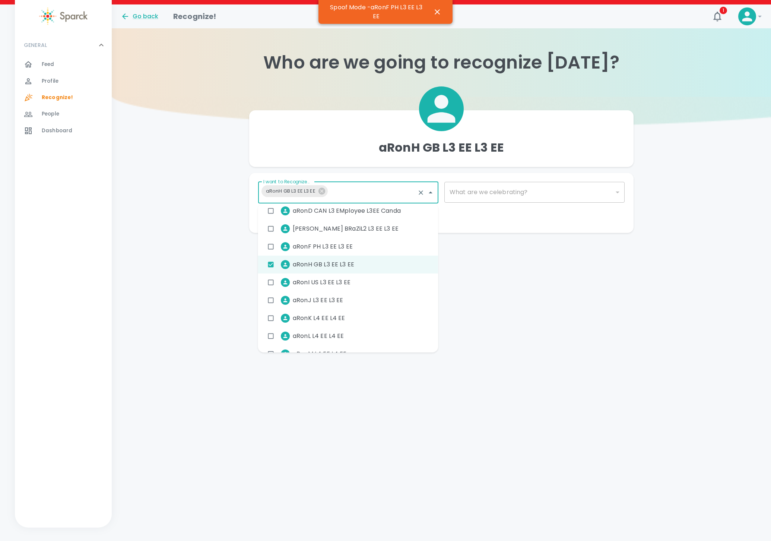
click at [272, 282] on input "checkbox" at bounding box center [271, 282] width 14 height 14
checkbox input "true"
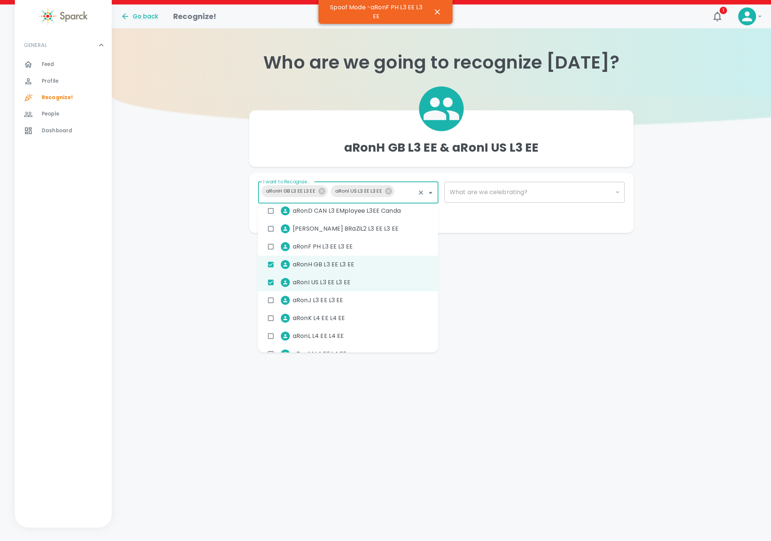
click at [272, 296] on input "checkbox" at bounding box center [271, 300] width 14 height 14
checkbox input "true"
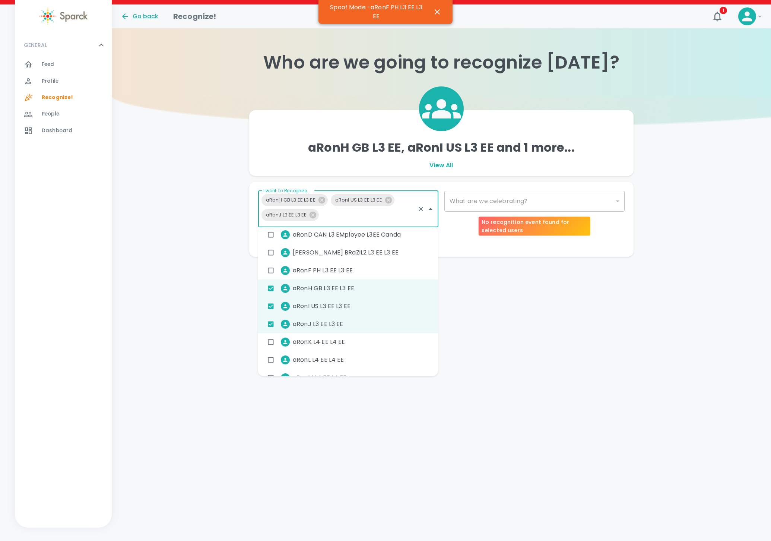
click at [500, 206] on div "​" at bounding box center [534, 201] width 180 height 21
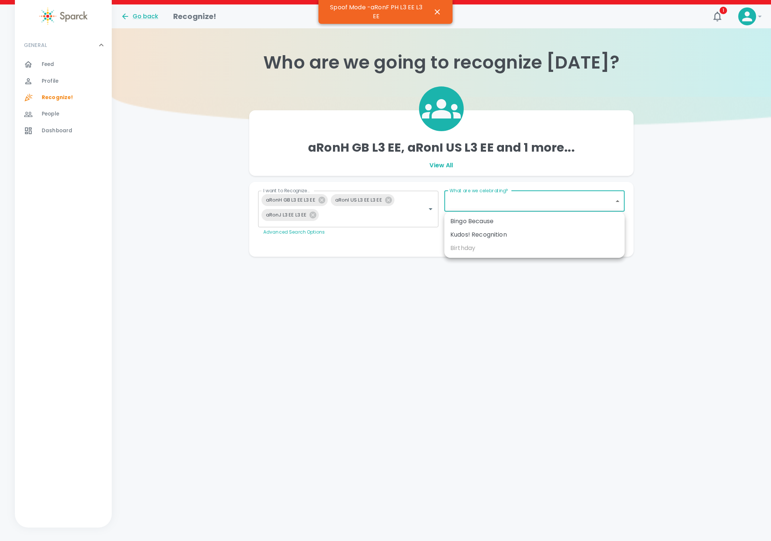
click at [478, 204] on body "Skip Navigation Go back Recognize! 1 ! GENERAL 0 Feed 0 Profile 0 Recognize! 0 …" at bounding box center [385, 143] width 771 height 286
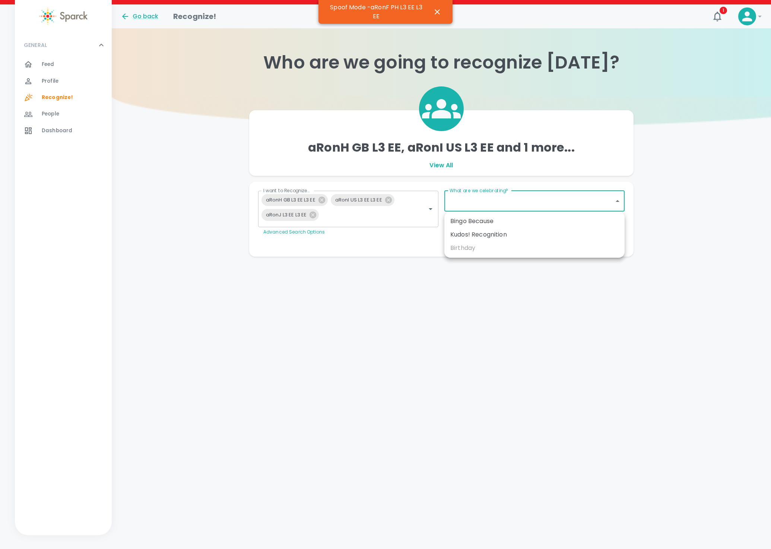
click at [479, 219] on div "Bingo Because" at bounding box center [534, 221] width 168 height 9
type input "2347"
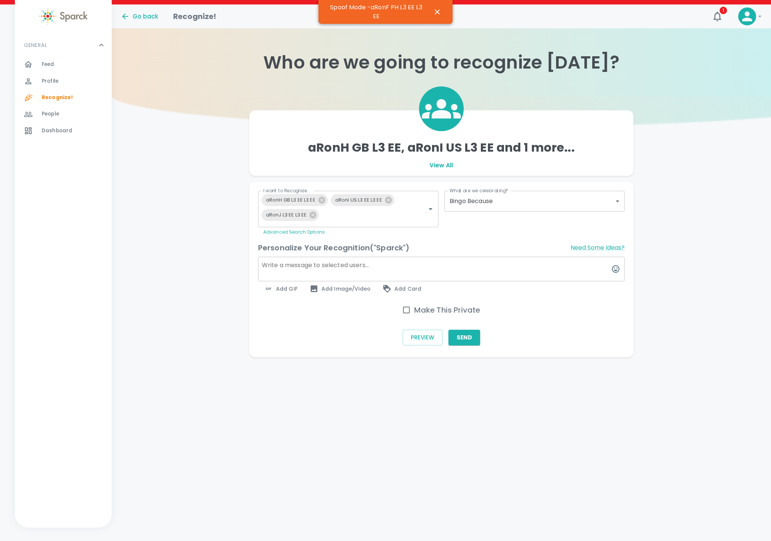
click at [327, 264] on textarea at bounding box center [441, 269] width 367 height 25
paste textarea "Because my peers are the bombdiddy"
type textarea "Because my peers are the bombdiddy"
click at [273, 293] on span "Add GIF" at bounding box center [281, 288] width 34 height 9
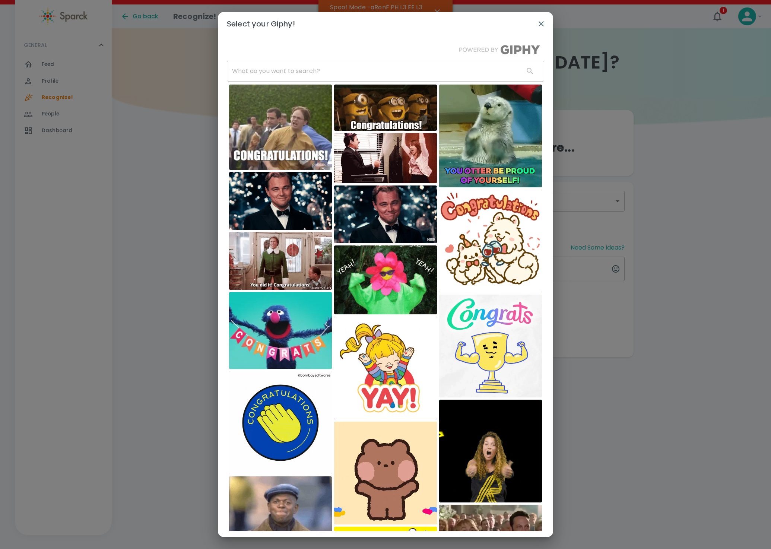
click at [282, 79] on input "text" at bounding box center [372, 71] width 291 height 21
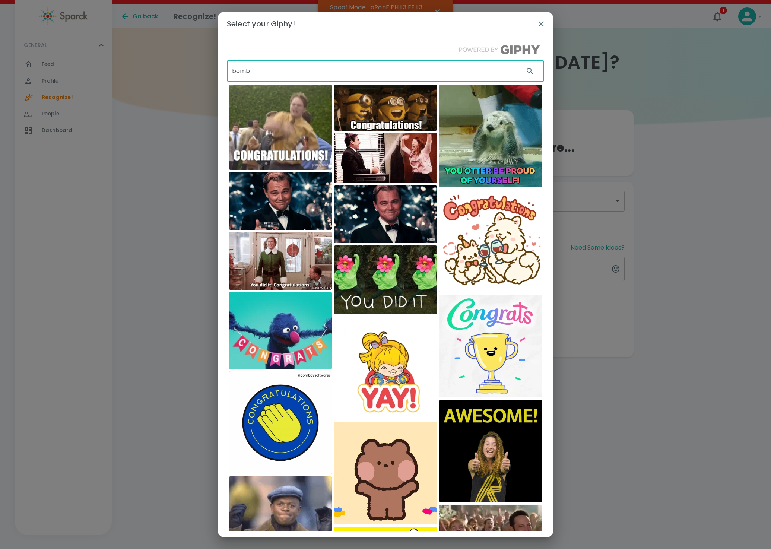
type input "bomb"
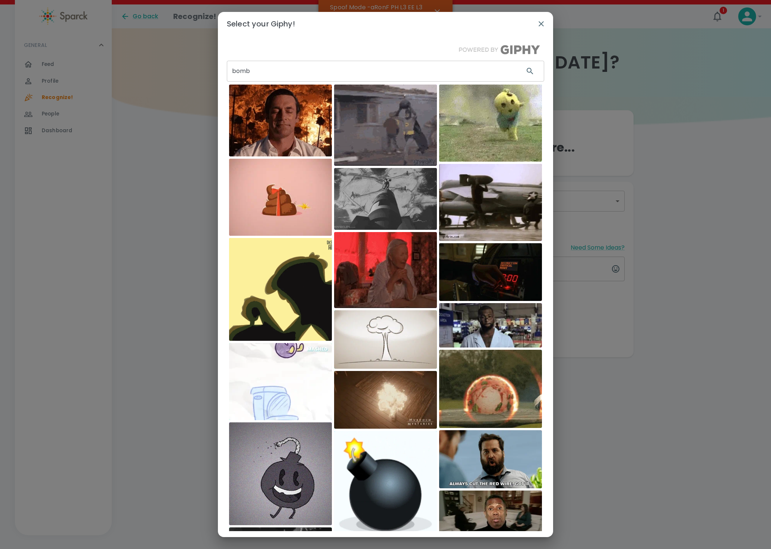
click at [482, 398] on img at bounding box center [490, 389] width 103 height 78
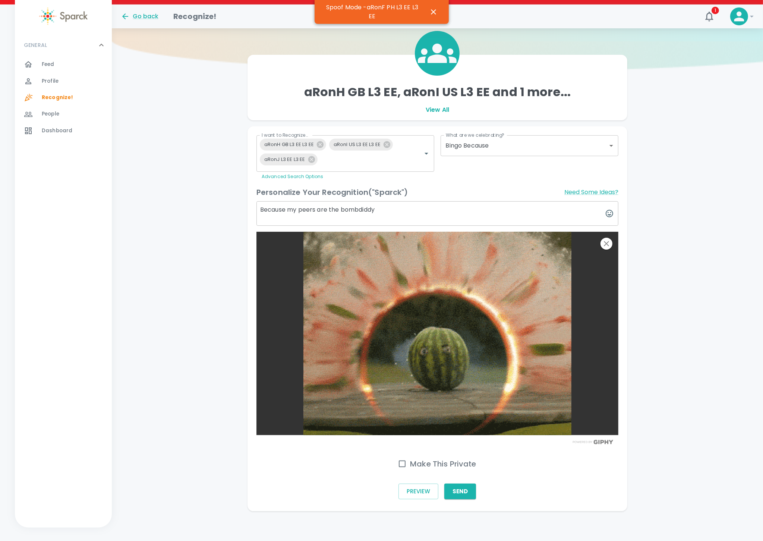
scroll to position [73, 0]
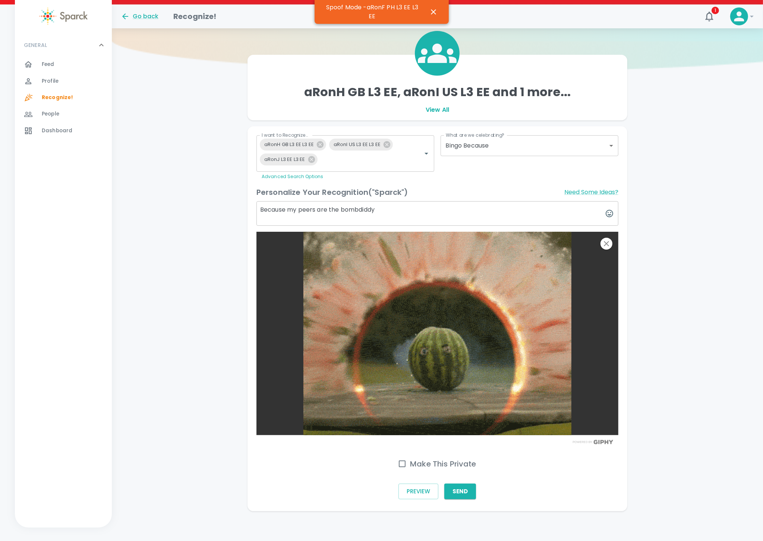
click at [460, 488] on button "Send" at bounding box center [460, 492] width 32 height 16
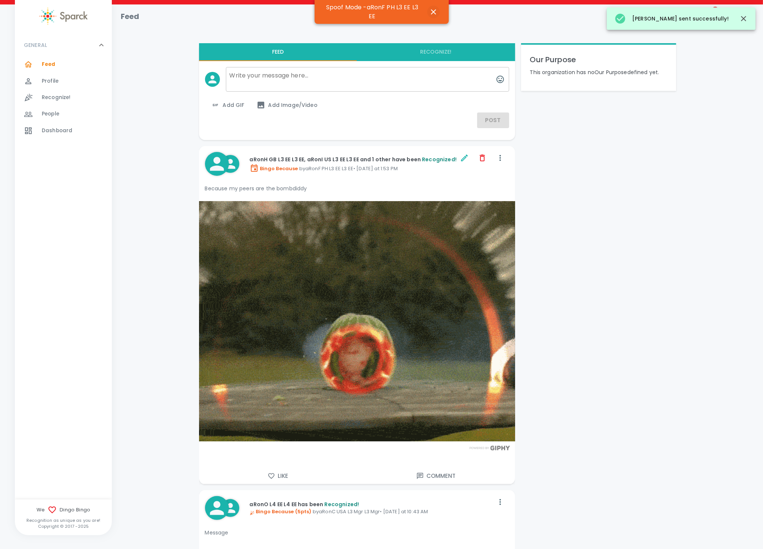
click at [434, 10] on icon "button" at bounding box center [433, 11] width 9 height 9
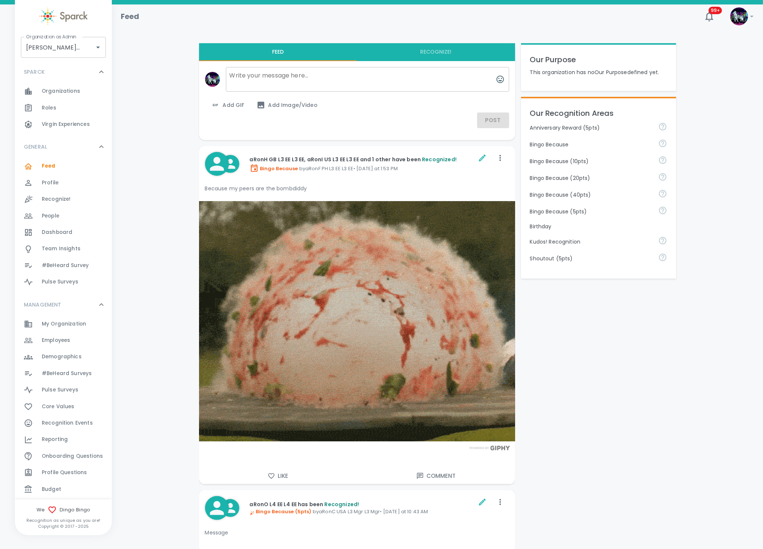
click at [64, 339] on span "Employees" at bounding box center [56, 340] width 28 height 7
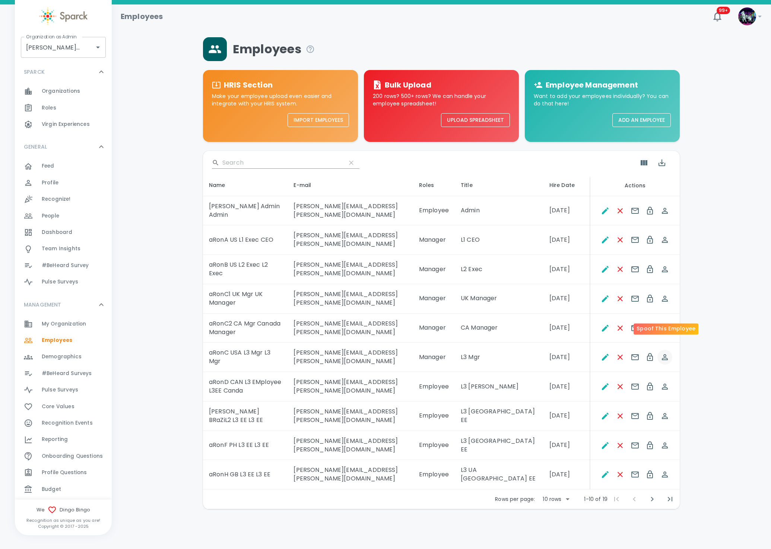
click at [666, 353] on icon "Spoof This Employee" at bounding box center [665, 357] width 9 height 9
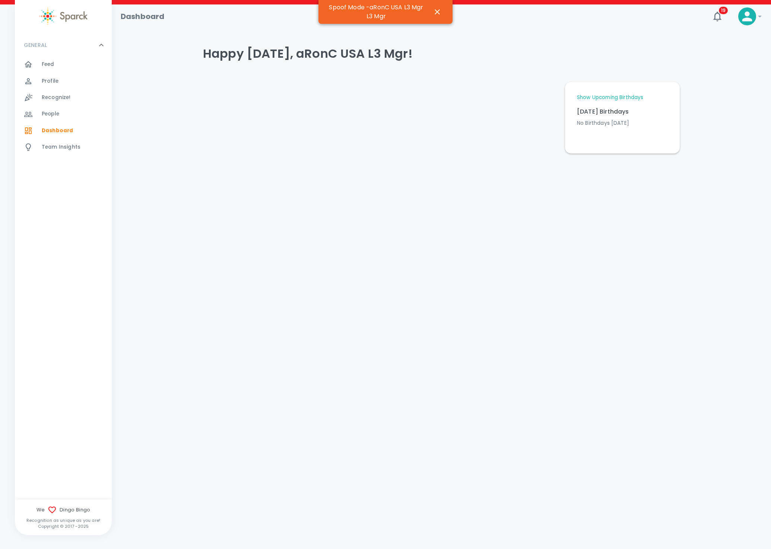
click at [44, 95] on span "Recognize!" at bounding box center [56, 97] width 29 height 7
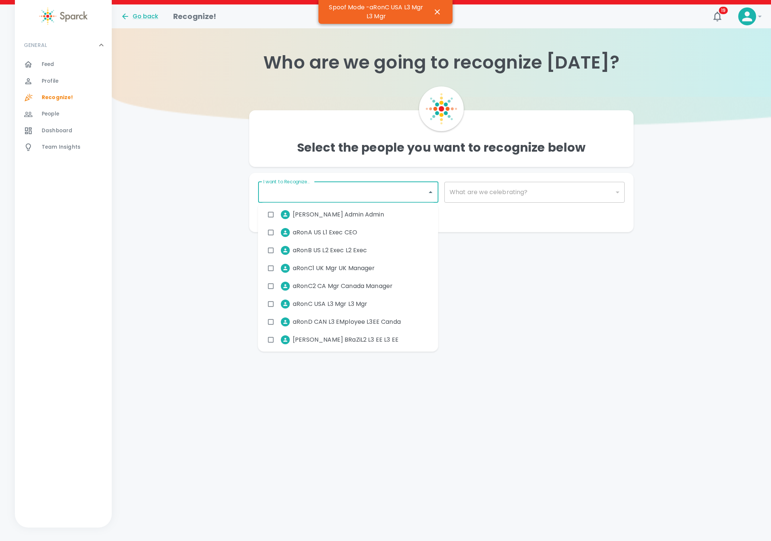
click at [308, 195] on input "I want to Recognize..." at bounding box center [343, 192] width 162 height 14
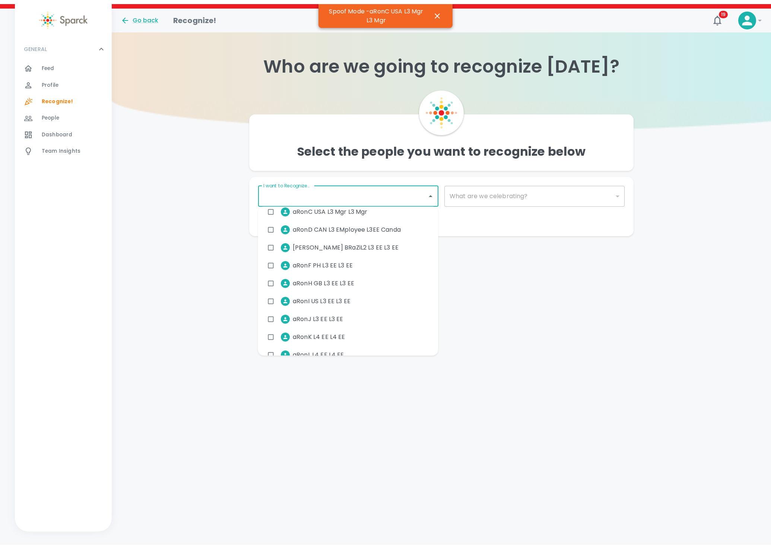
scroll to position [112, 0]
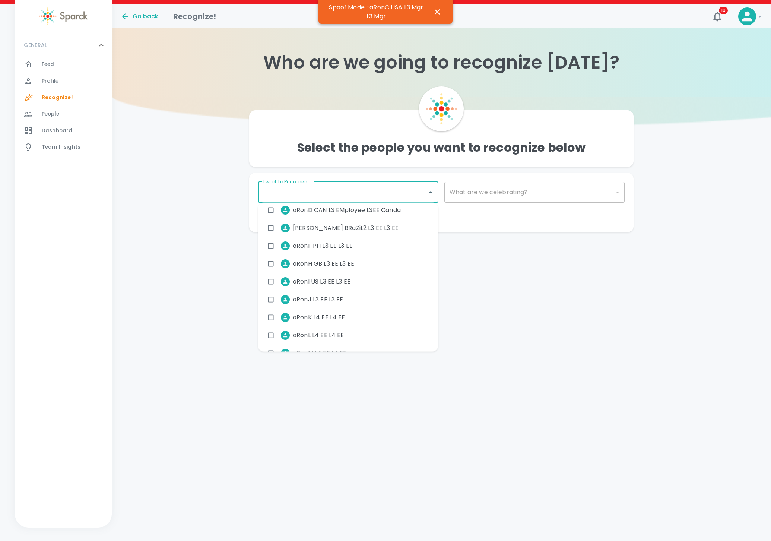
click at [273, 300] on input "checkbox" at bounding box center [271, 299] width 14 height 14
checkbox input "true"
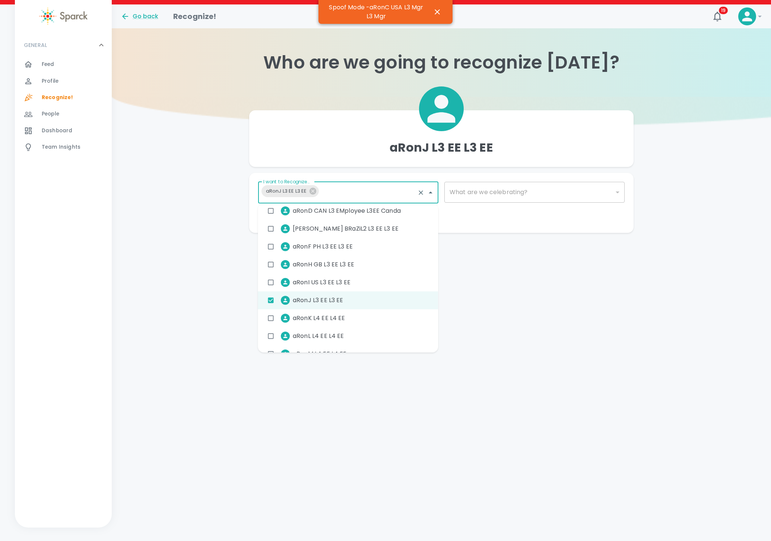
click at [268, 320] on input "checkbox" at bounding box center [271, 318] width 14 height 14
checkbox input "true"
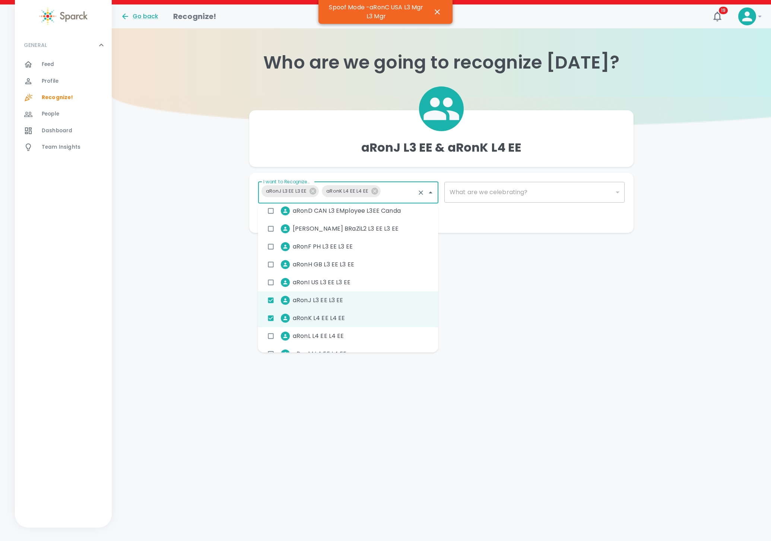
click at [272, 333] on input "checkbox" at bounding box center [271, 336] width 14 height 14
checkbox input "true"
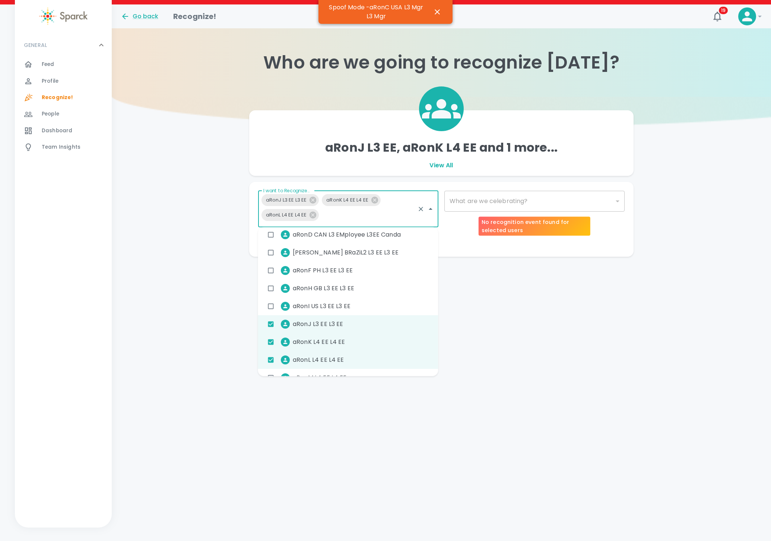
click at [484, 201] on div "​" at bounding box center [534, 201] width 180 height 21
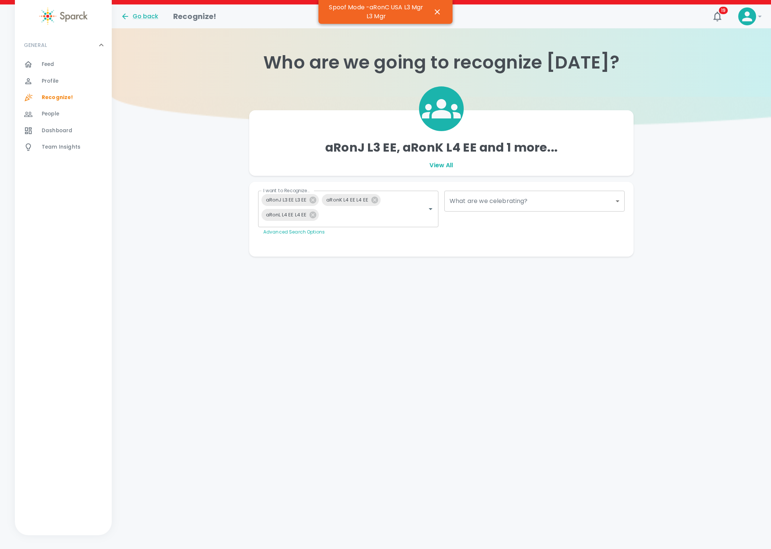
click at [474, 197] on body "Skip Navigation Go back Recognize! 19 ! GENERAL 0 Feed 0 Profile 0 Recognize! 0…" at bounding box center [385, 143] width 771 height 286
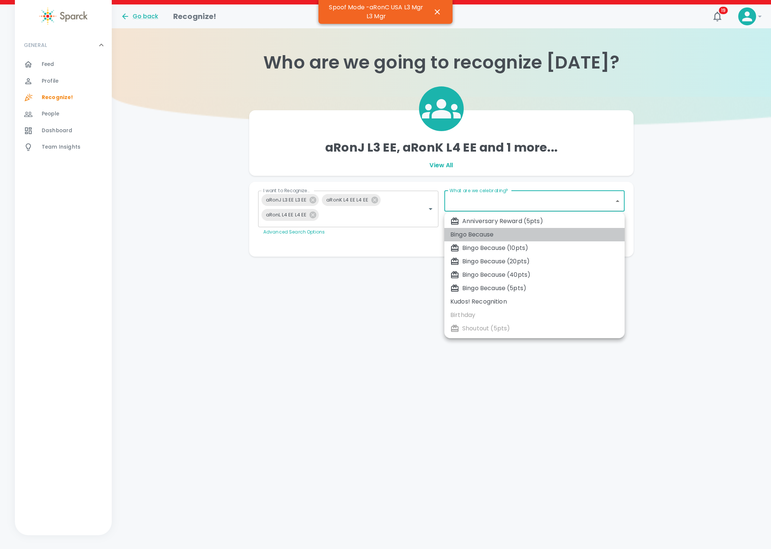
click at [472, 232] on div "Bingo Because" at bounding box center [534, 234] width 168 height 9
type input "2347"
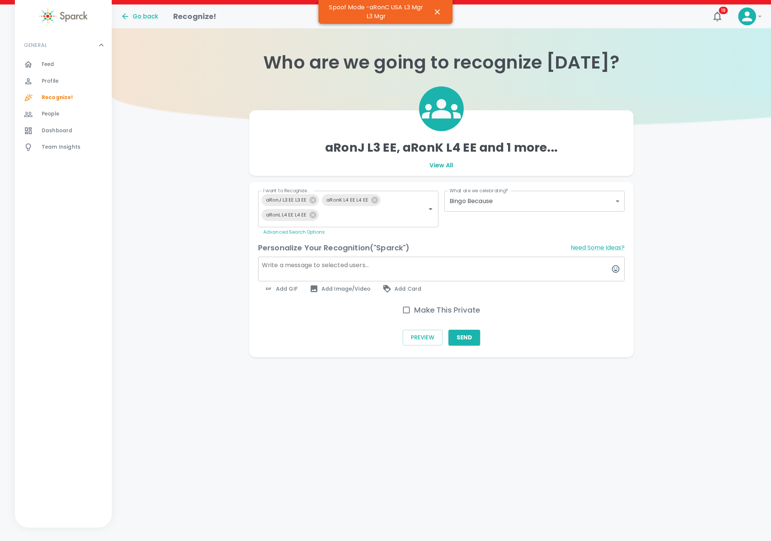
click at [347, 270] on textarea at bounding box center [441, 269] width 367 height 25
paste textarea "Because you all the WIZZ"
type textarea "Because you all the WIZZ"
click at [288, 288] on span "Add GIF" at bounding box center [281, 288] width 34 height 9
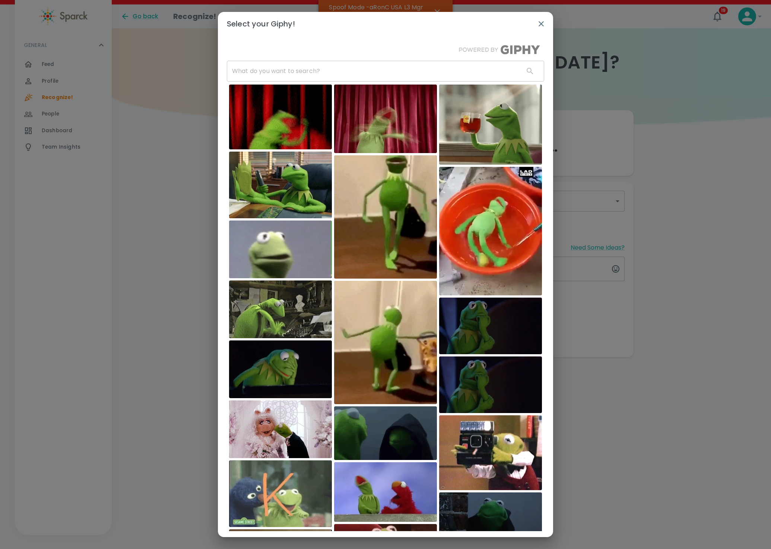
click at [281, 68] on input "text" at bounding box center [372, 71] width 291 height 21
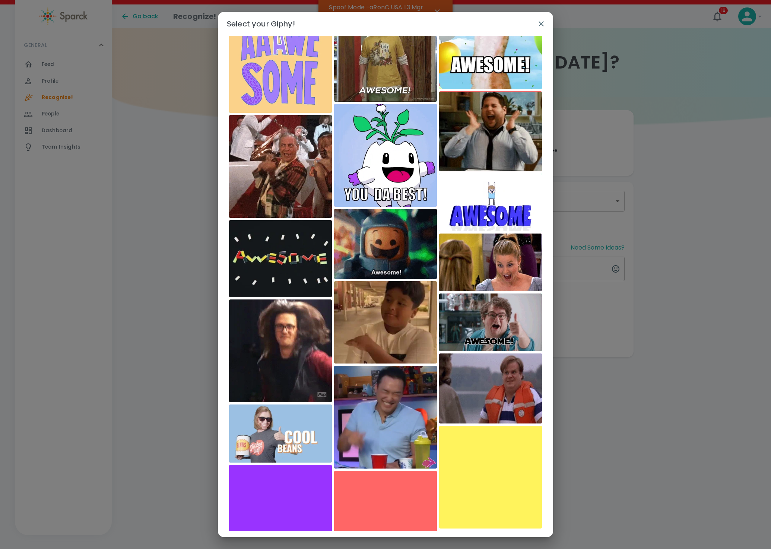
scroll to position [0, 0]
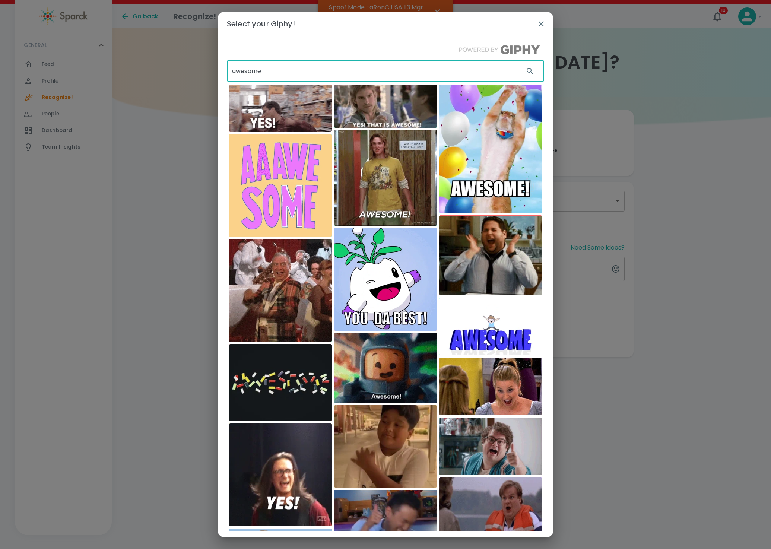
drag, startPoint x: 276, startPoint y: 66, endPoint x: 224, endPoint y: 67, distance: 51.8
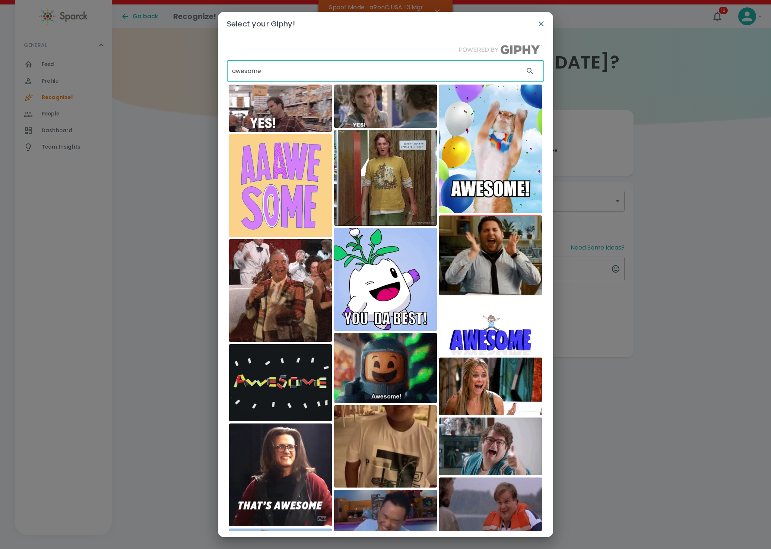
click at [224, 67] on div "awesome ​ macniten Magic Eden CSDRMS Hyper RPG" at bounding box center [385, 283] width 335 height 495
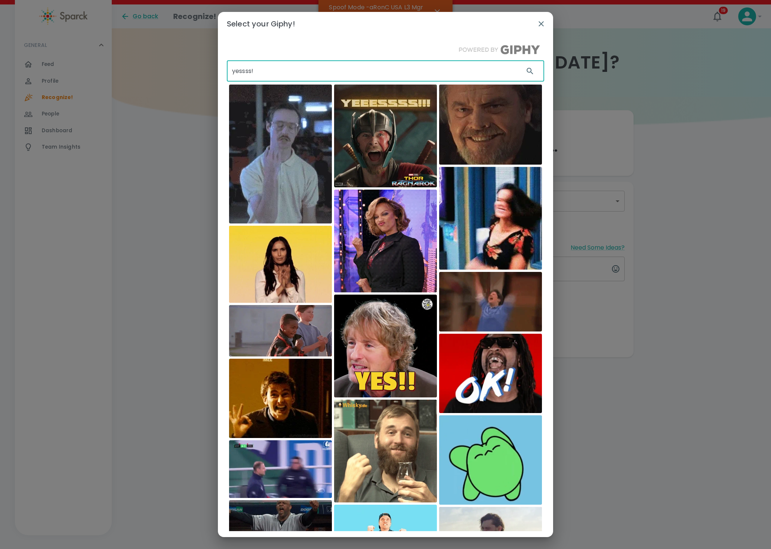
drag, startPoint x: 263, startPoint y: 71, endPoint x: 216, endPoint y: 70, distance: 47.7
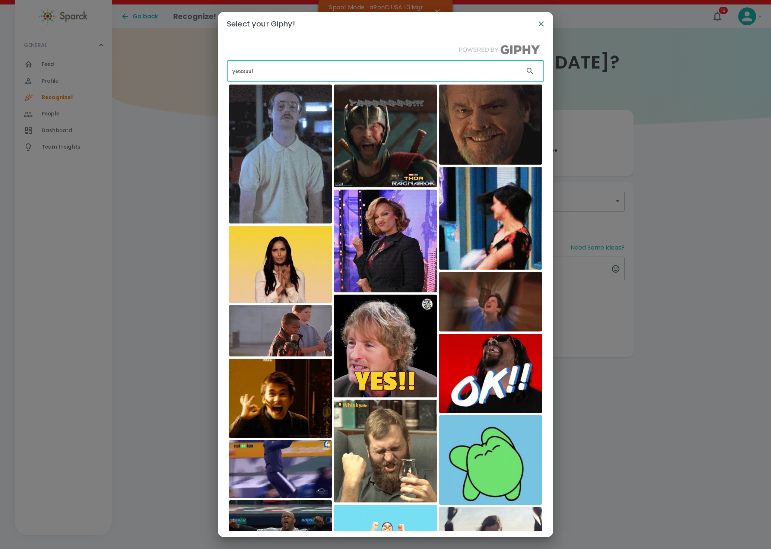
click at [216, 70] on div "Select your Giphy! yessss! ​ Marvel Studios America's Got Talent First We Feast…" at bounding box center [385, 274] width 771 height 549
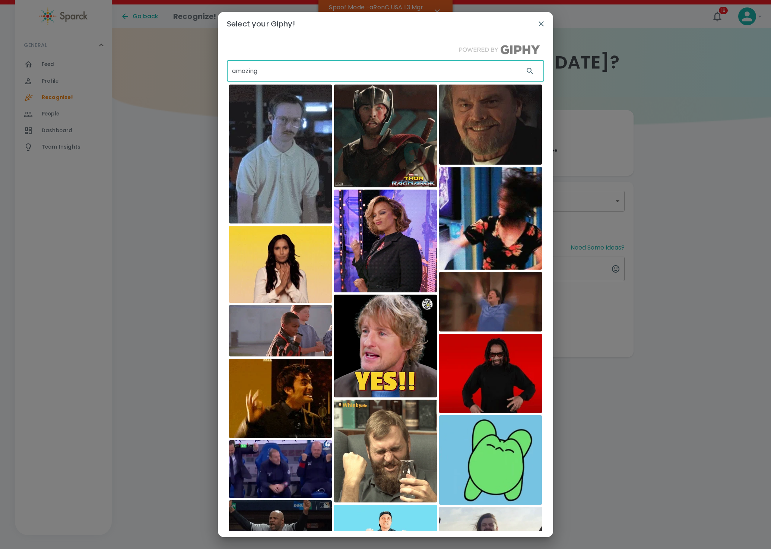
type input "amazing"
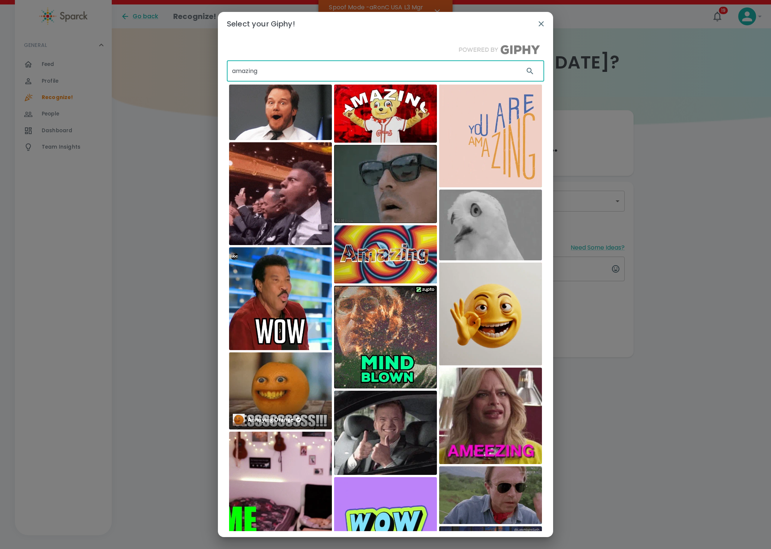
click at [258, 383] on img at bounding box center [280, 390] width 103 height 77
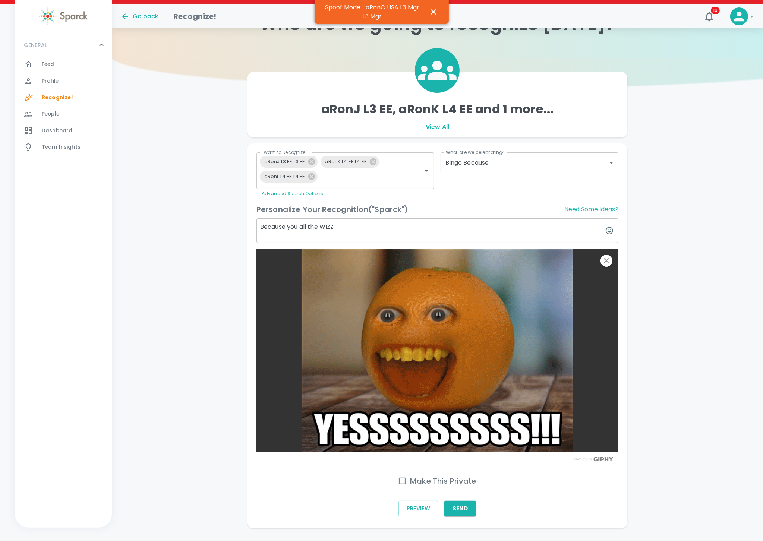
scroll to position [56, 0]
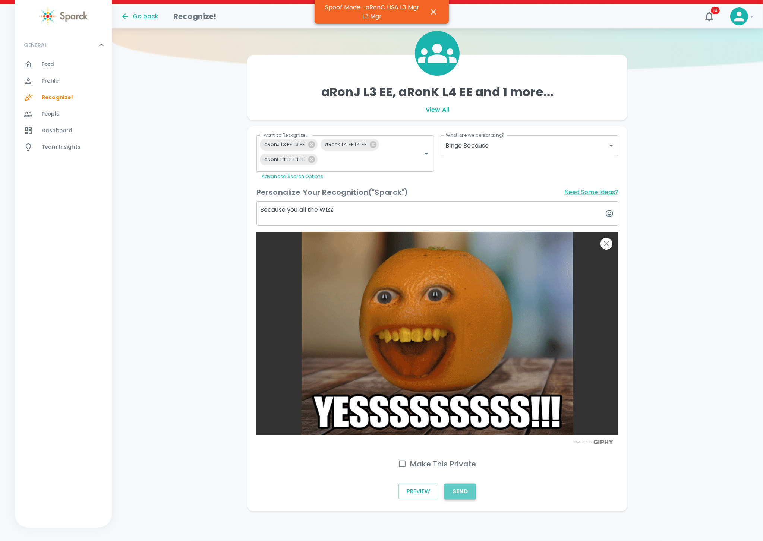
click at [455, 492] on button "Send" at bounding box center [460, 492] width 32 height 16
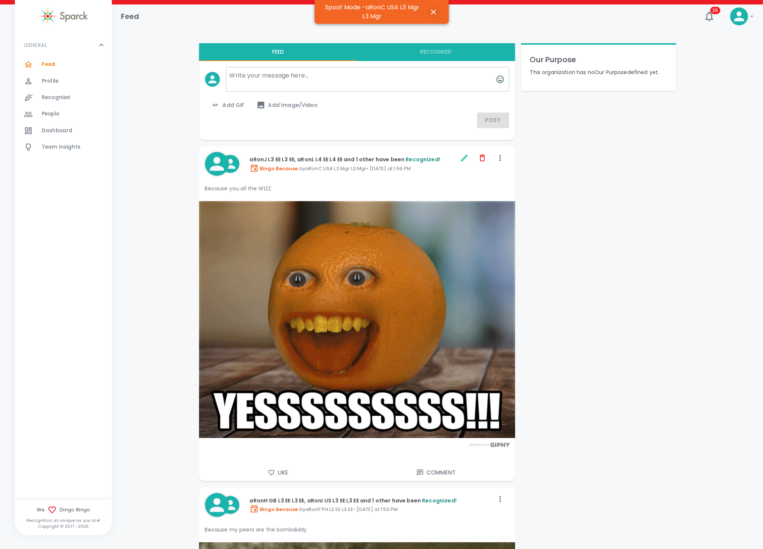
click at [432, 10] on icon "button" at bounding box center [433, 11] width 5 height 5
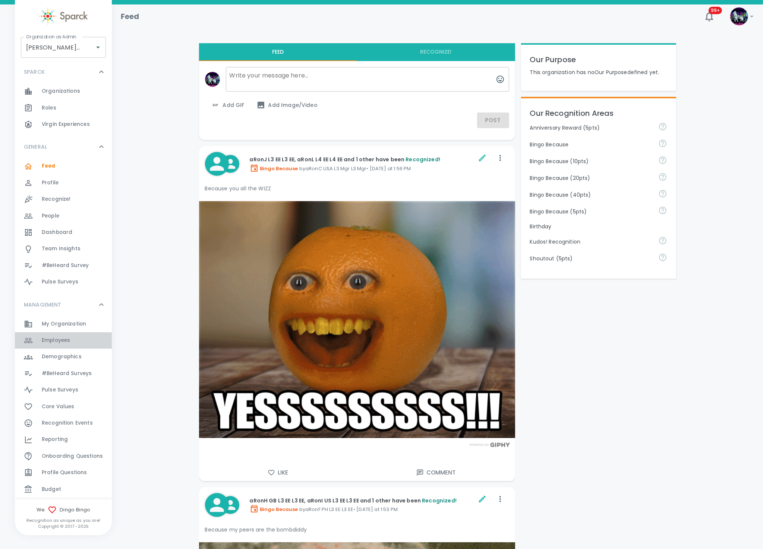
click at [75, 342] on div "Employees 0" at bounding box center [77, 340] width 70 height 10
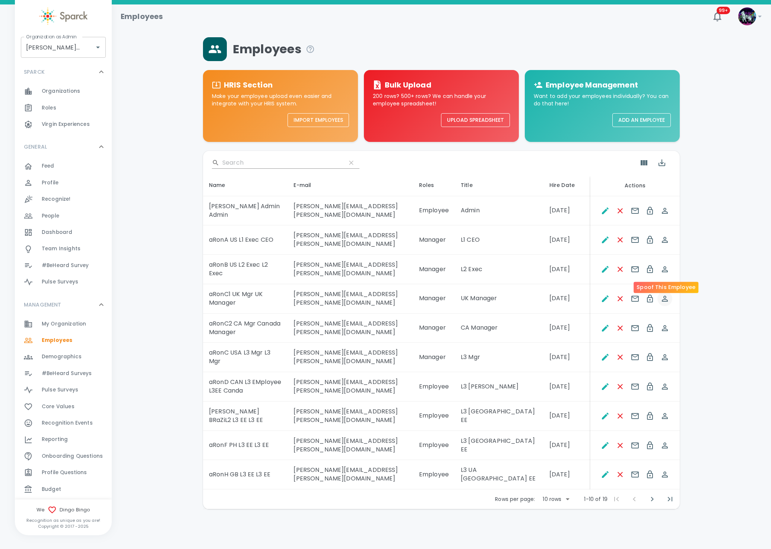
click at [663, 294] on icon "Spoof This Employee" at bounding box center [665, 298] width 9 height 9
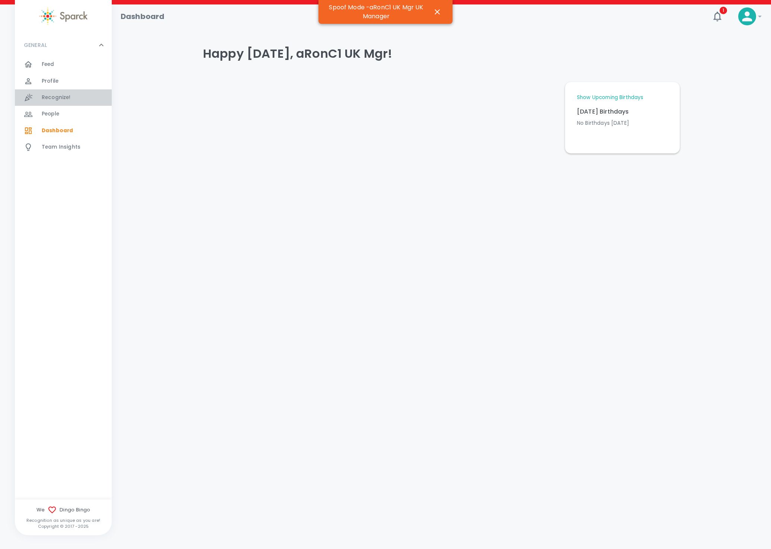
click at [67, 94] on span "Recognize!" at bounding box center [56, 97] width 29 height 7
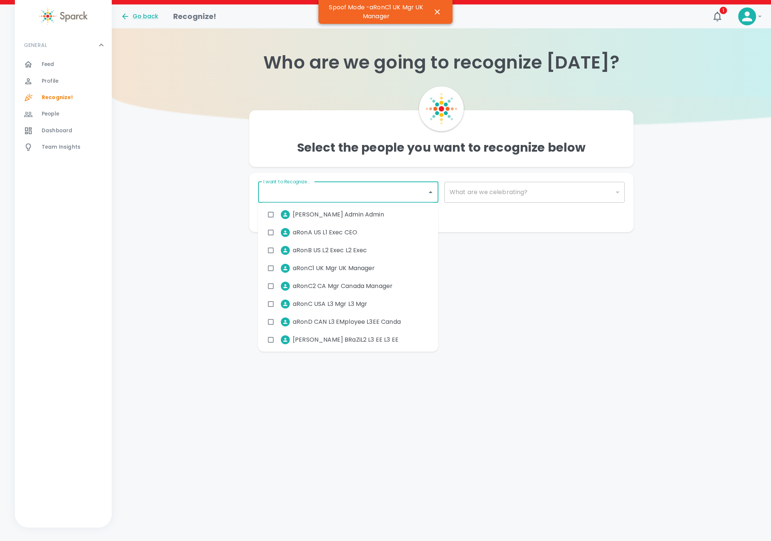
click at [292, 187] on div "I want to Recognize... I want to Recognize... Advanced Search Options" at bounding box center [348, 196] width 180 height 29
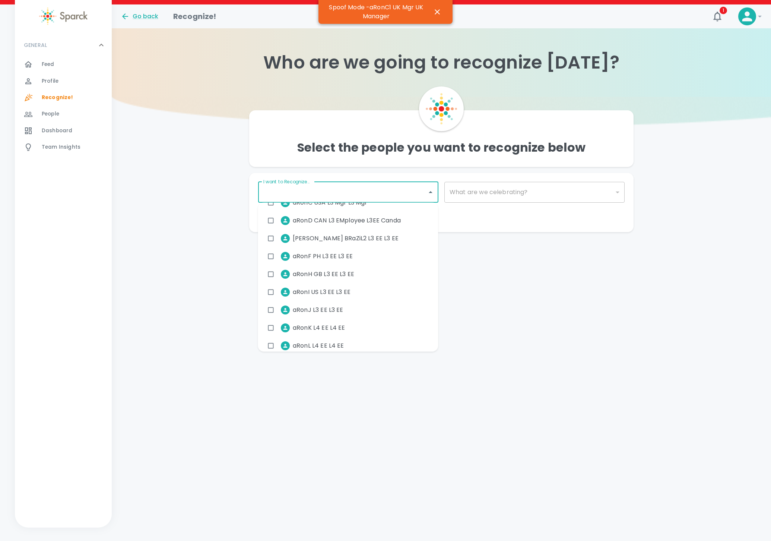
scroll to position [112, 0]
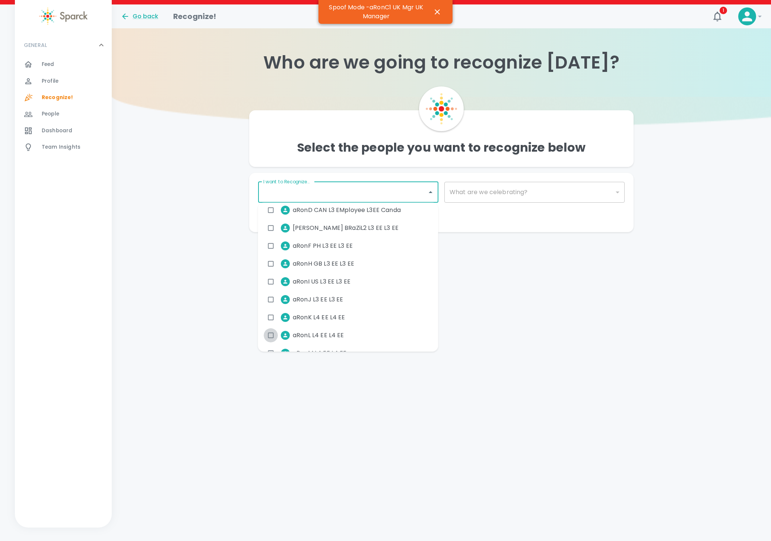
click at [272, 335] on input "checkbox" at bounding box center [271, 335] width 14 height 14
checkbox input "true"
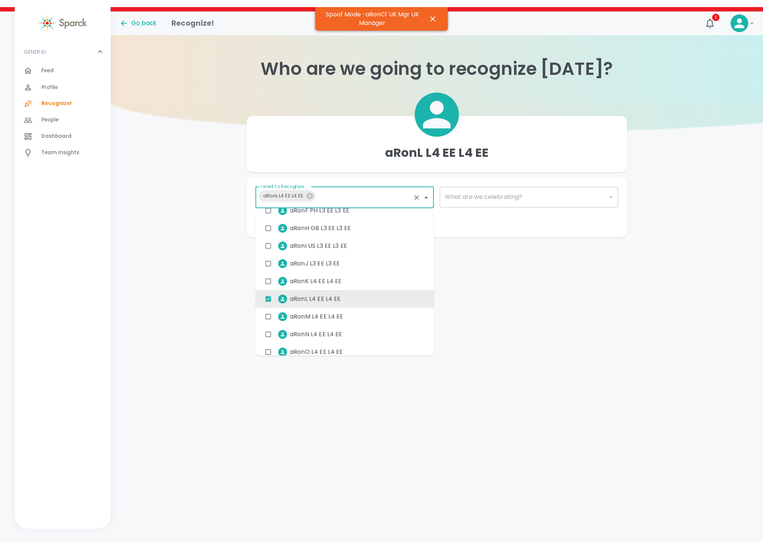
scroll to position [167, 0]
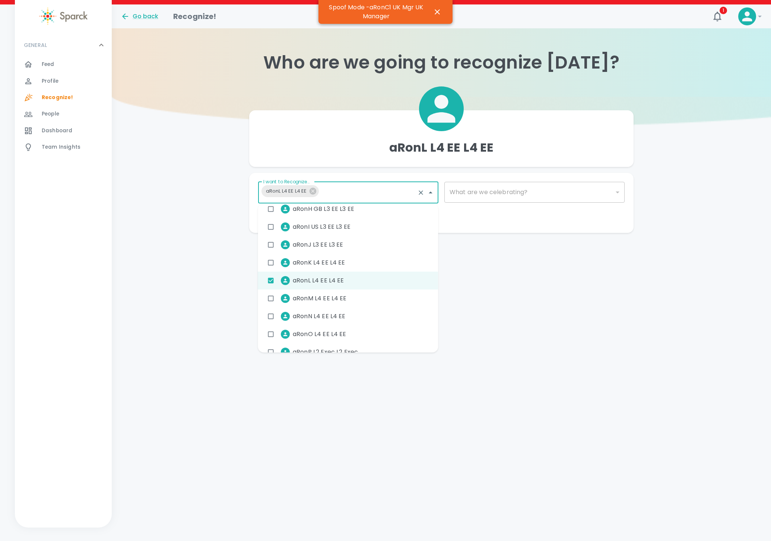
click at [267, 298] on input "checkbox" at bounding box center [271, 298] width 14 height 14
click at [268, 301] on input "checkbox" at bounding box center [271, 298] width 14 height 14
checkbox input "true"
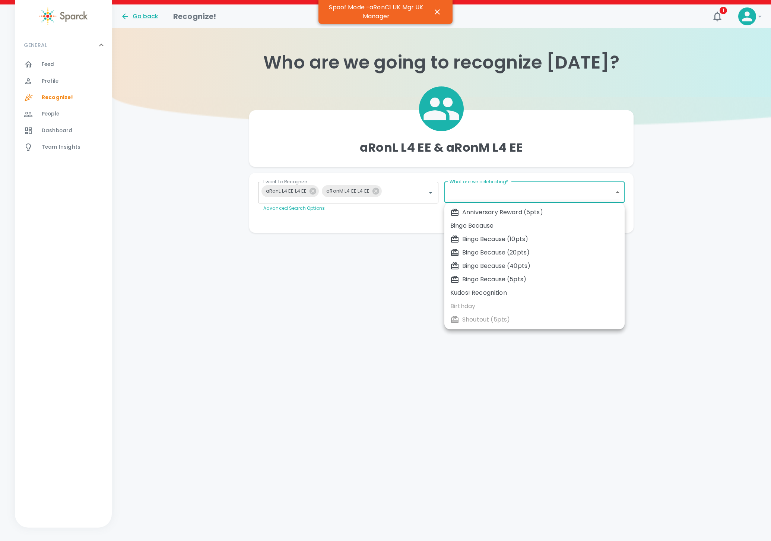
click at [504, 188] on body "Skip Navigation Go back Recognize! 1 ! GENERAL 0 Feed 0 Profile 0 Recognize! 0 …" at bounding box center [385, 131] width 771 height 263
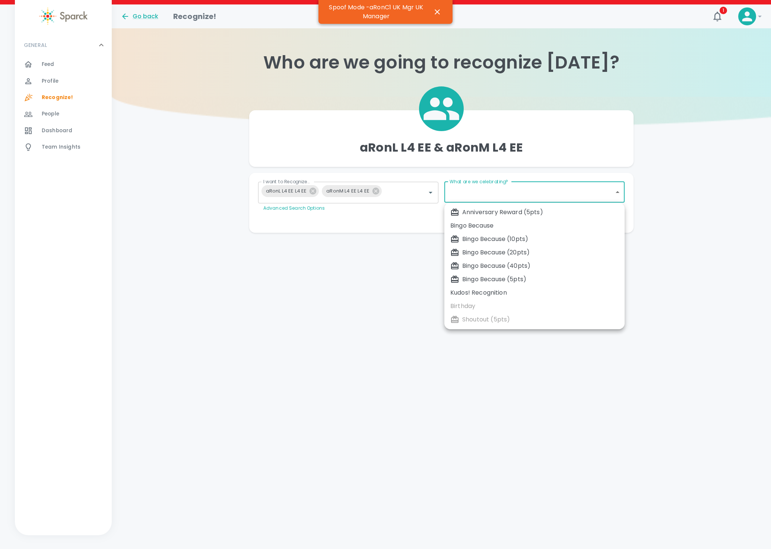
click at [486, 225] on div "Bingo Because" at bounding box center [534, 225] width 168 height 9
type input "2347"
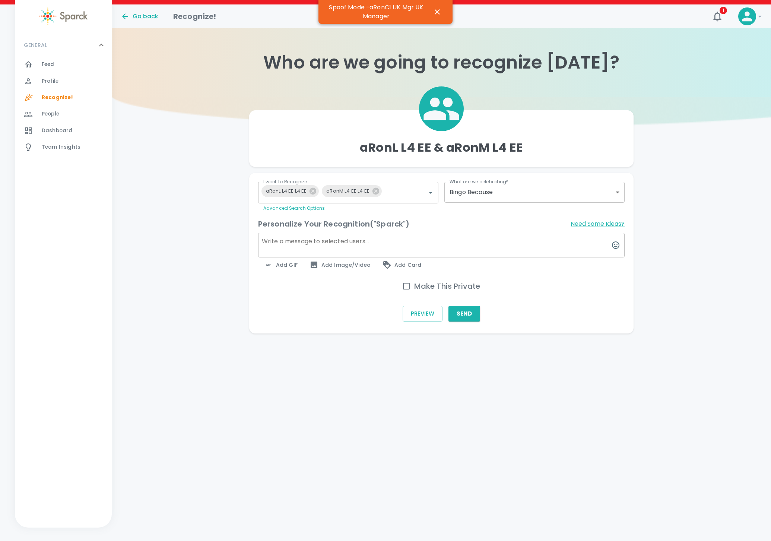
click at [324, 243] on textarea at bounding box center [441, 245] width 367 height 25
paste textarea "Admire your work - come work for me vs reporting to aRonC USA"
type textarea "Admire your work - come work for me vs reporting to aRonC USA"
click at [283, 265] on span "Add GIF" at bounding box center [281, 264] width 34 height 9
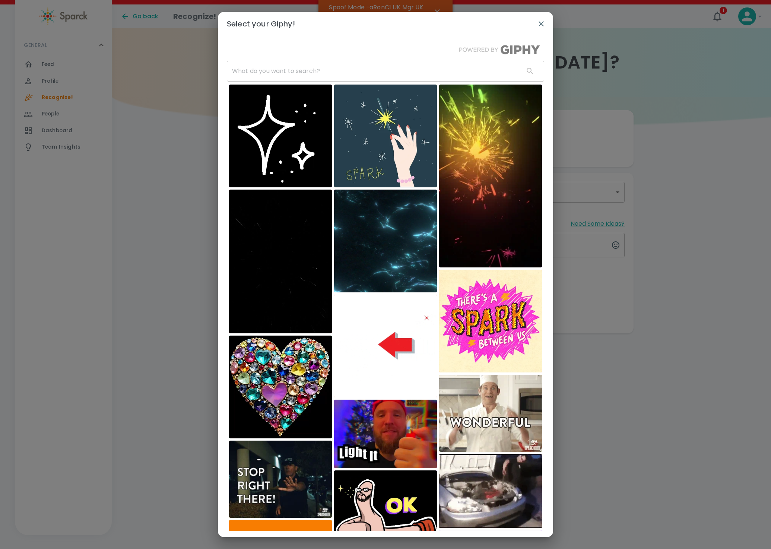
click at [281, 73] on input "text" at bounding box center [372, 71] width 291 height 21
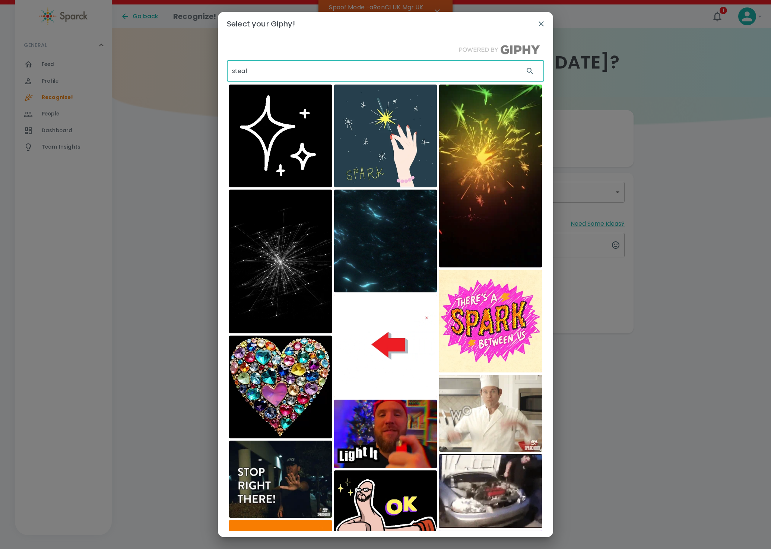
type input "steal"
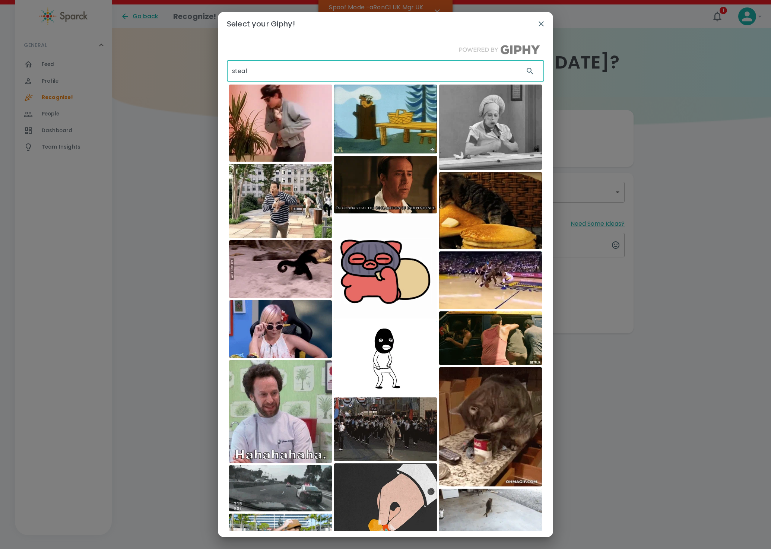
click at [279, 272] on img at bounding box center [280, 269] width 103 height 58
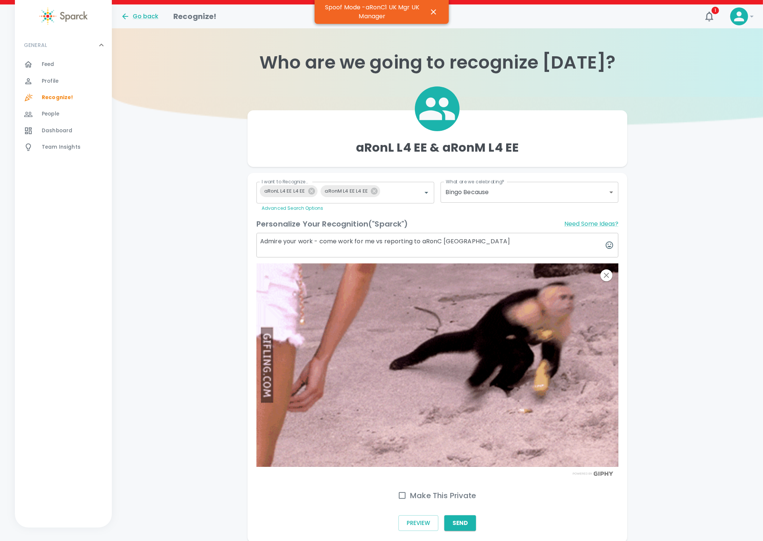
click at [464, 522] on button "Send" at bounding box center [460, 523] width 32 height 16
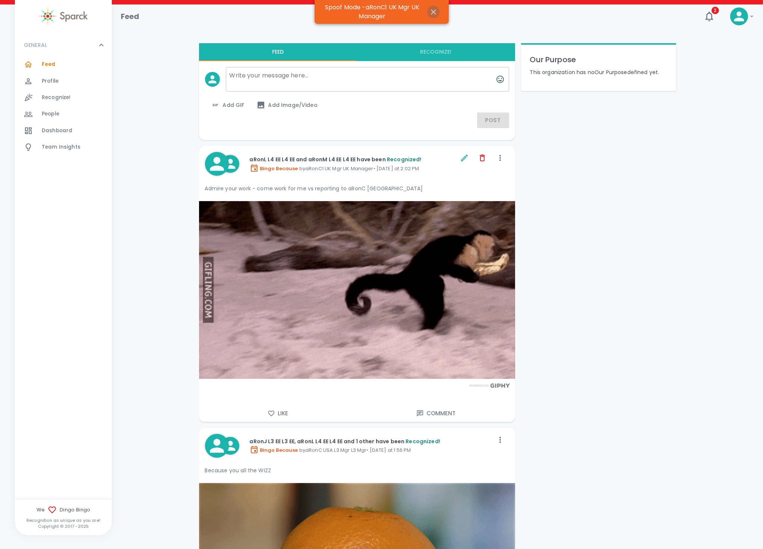
click at [434, 12] on icon "button" at bounding box center [433, 11] width 9 height 9
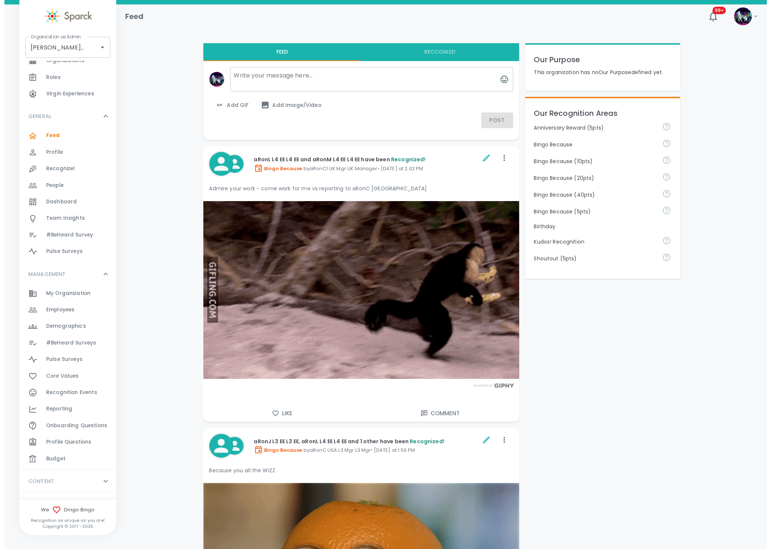
scroll to position [45, 0]
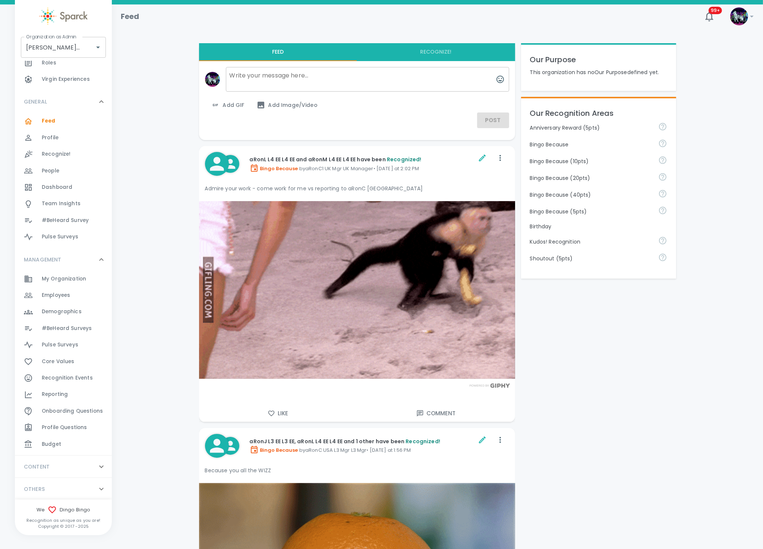
click at [51, 364] on span "Core Values" at bounding box center [58, 361] width 33 height 7
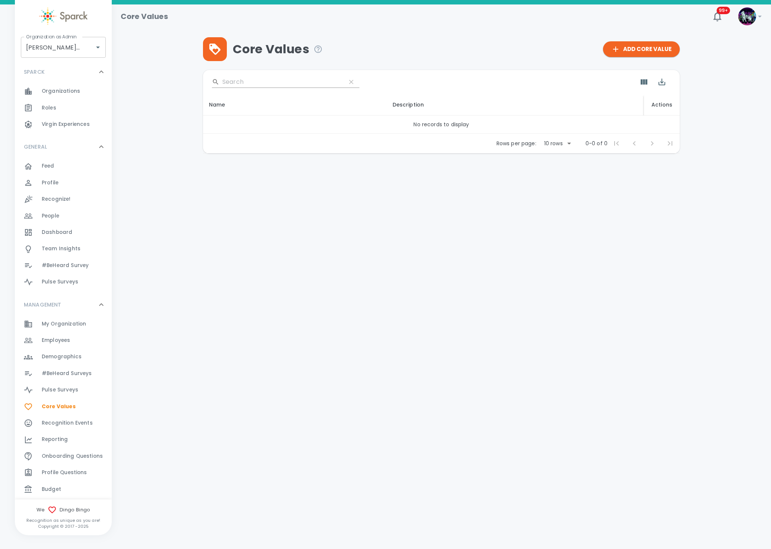
click at [50, 105] on span "Roles" at bounding box center [49, 107] width 15 height 7
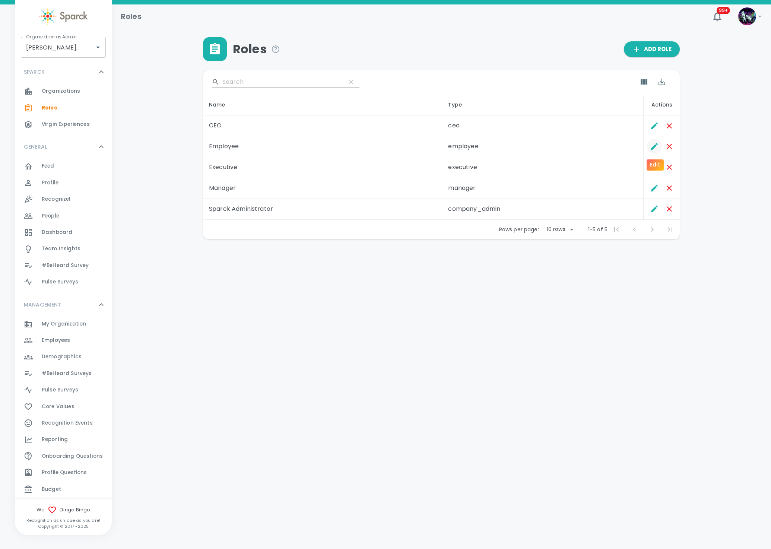
click at [654, 145] on icon "Edit" at bounding box center [654, 146] width 7 height 7
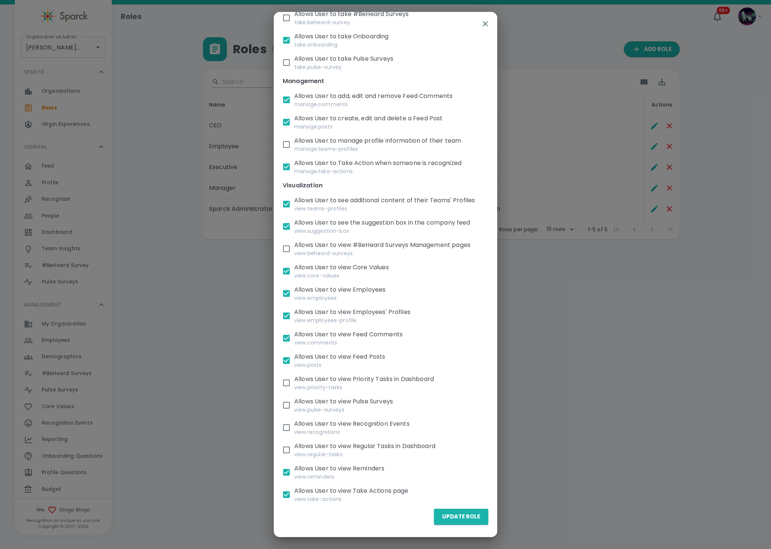
scroll to position [197, 0]
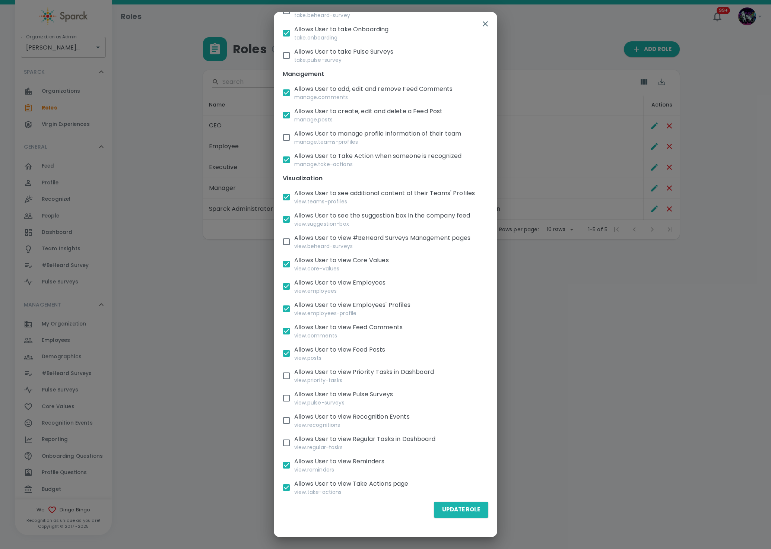
click at [453, 508] on button "Update Role" at bounding box center [461, 510] width 54 height 16
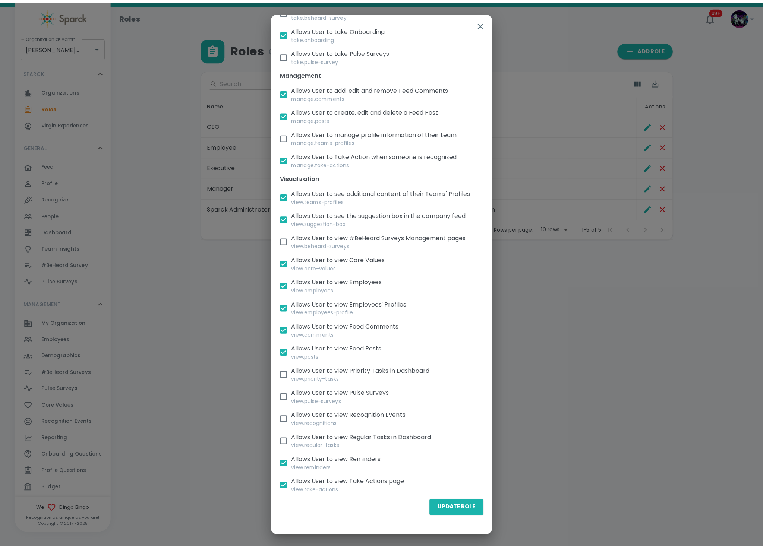
scroll to position [196, 0]
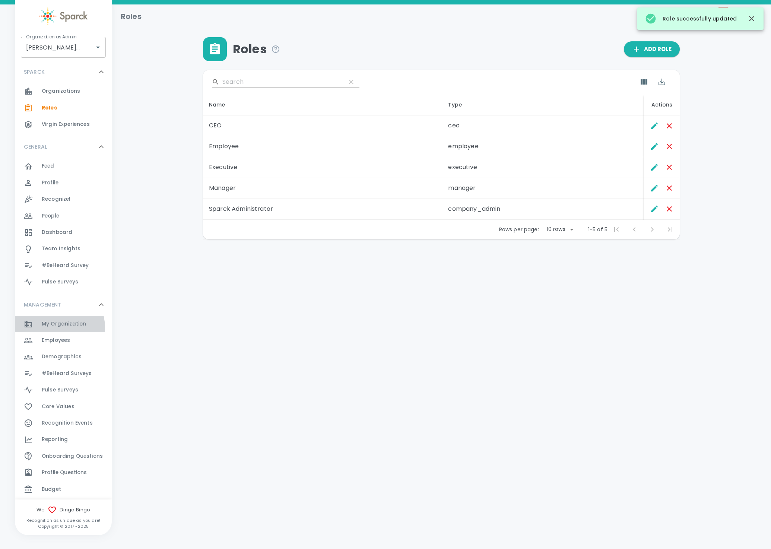
click at [52, 328] on span "My Organization 0" at bounding box center [64, 324] width 44 height 10
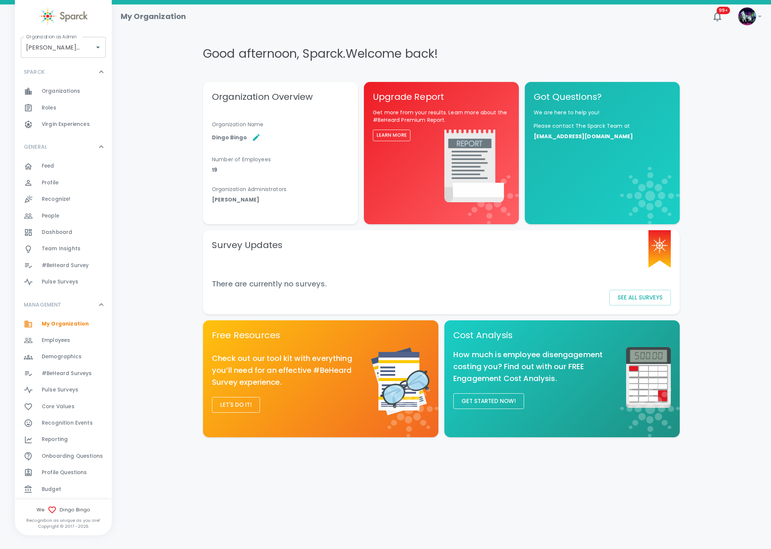
click at [70, 167] on div "Feed 0" at bounding box center [77, 166] width 70 height 10
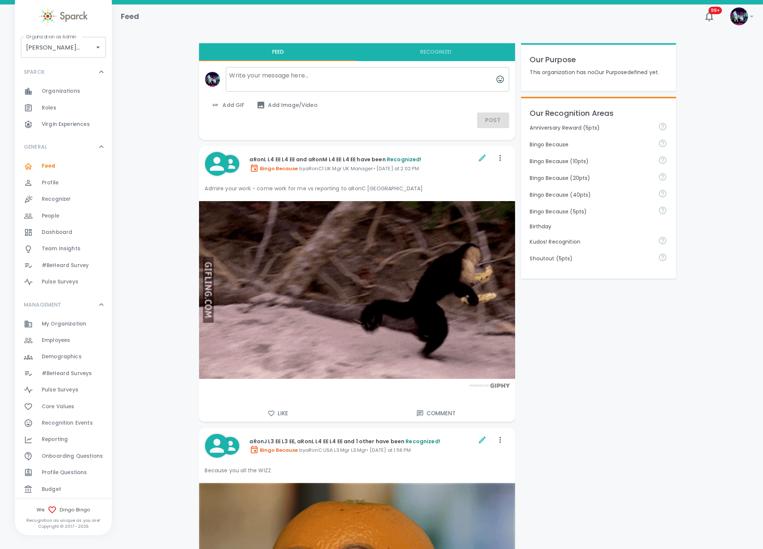
click at [547, 60] on p "Our Purpose" at bounding box center [598, 60] width 137 height 12
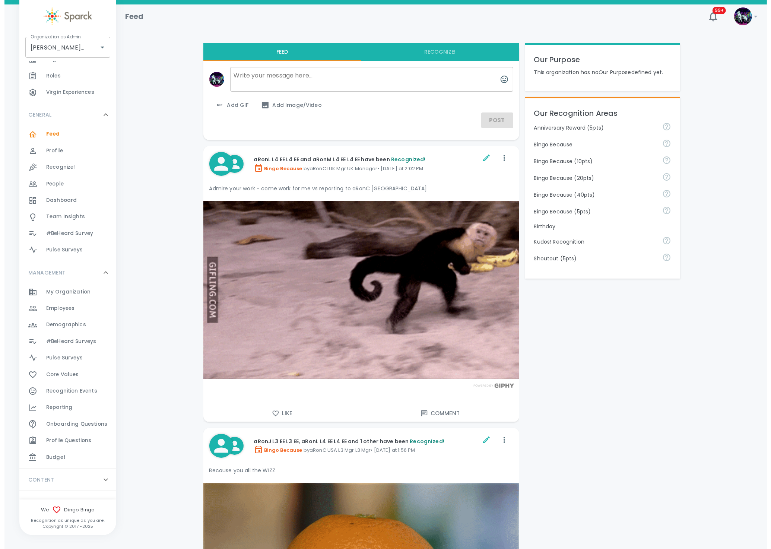
scroll to position [45, 0]
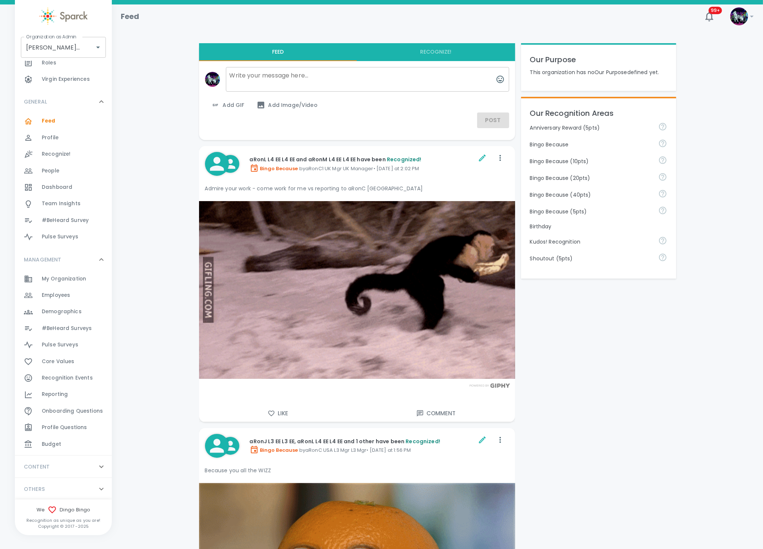
click at [79, 364] on div "Core Values 0" at bounding box center [77, 362] width 70 height 10
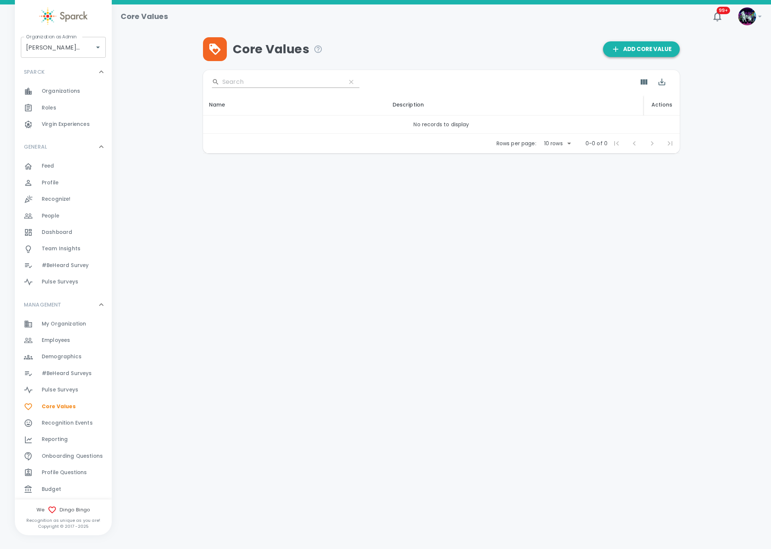
click at [631, 50] on span "Add Core Value" at bounding box center [641, 49] width 60 height 10
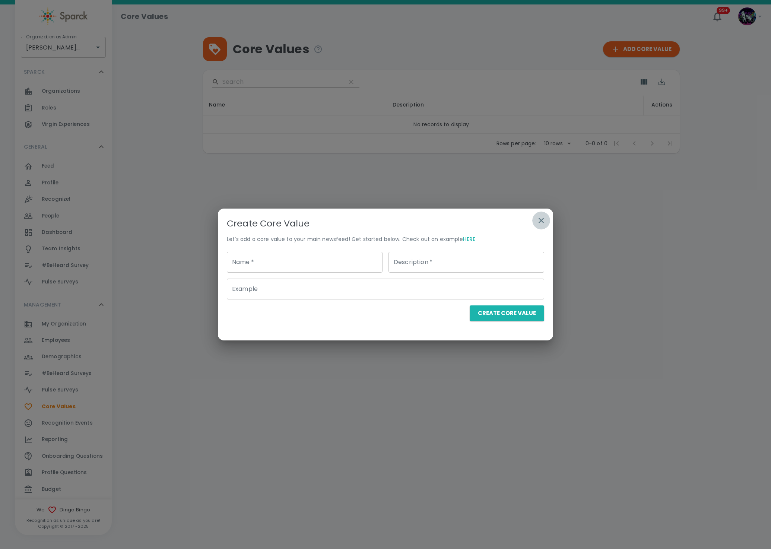
click at [544, 222] on icon "button" at bounding box center [541, 220] width 5 height 5
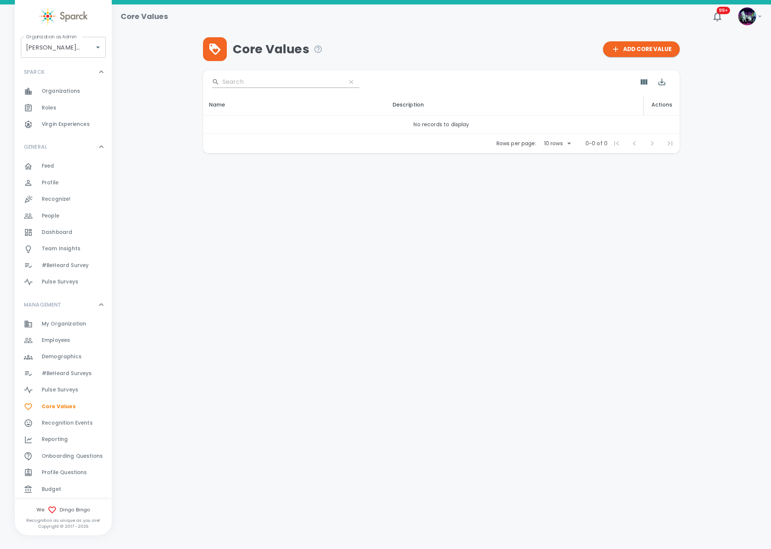
click at [53, 324] on span "My Organization" at bounding box center [64, 323] width 44 height 7
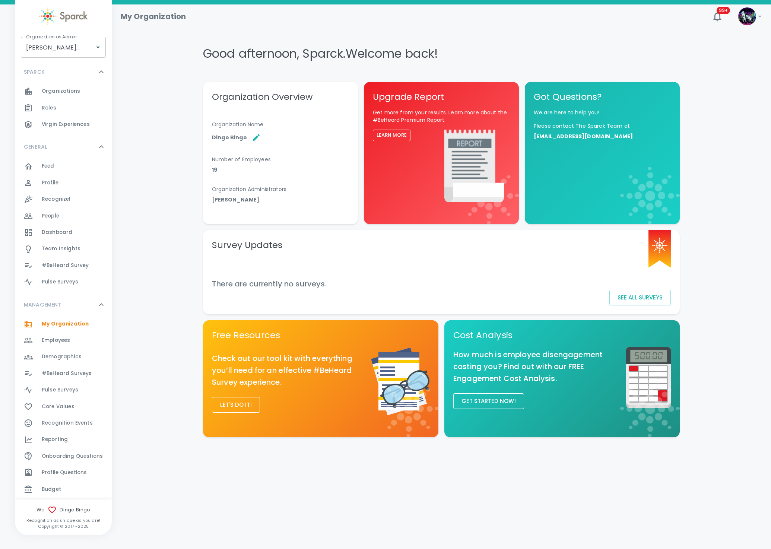
click at [75, 108] on div "Roles 0" at bounding box center [77, 108] width 70 height 10
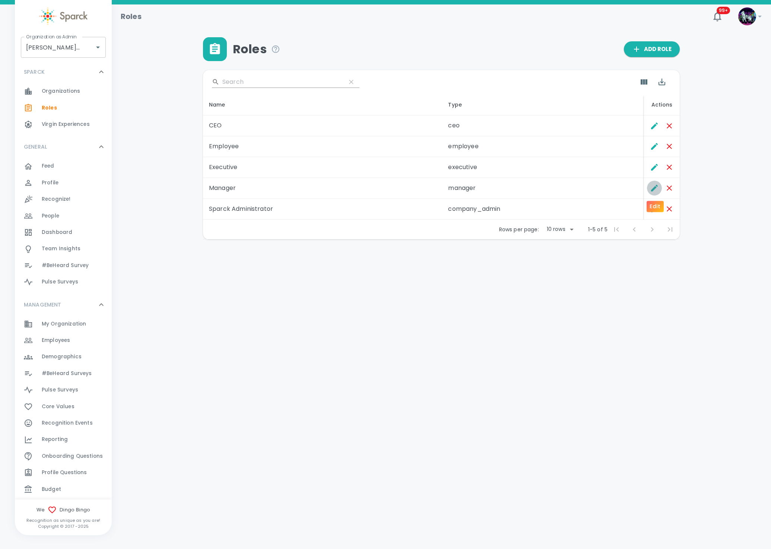
click at [651, 184] on icon "Edit" at bounding box center [654, 188] width 9 height 9
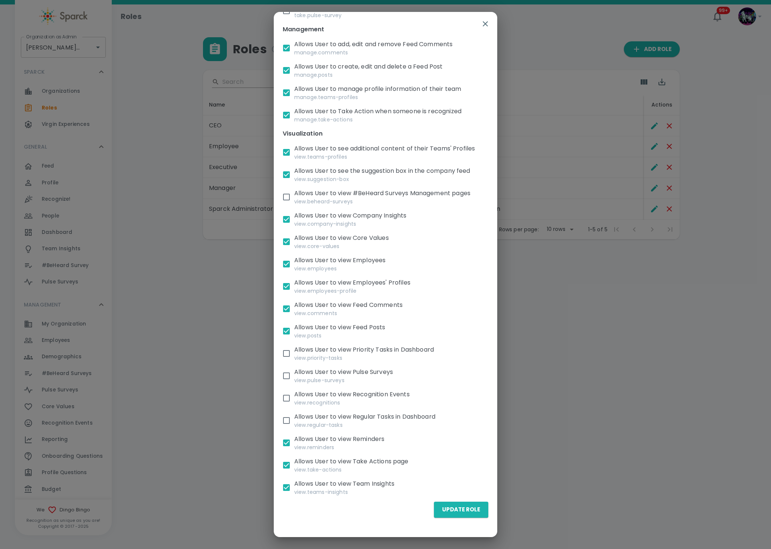
scroll to position [242, 0]
click at [449, 510] on button "Update Role" at bounding box center [461, 510] width 54 height 16
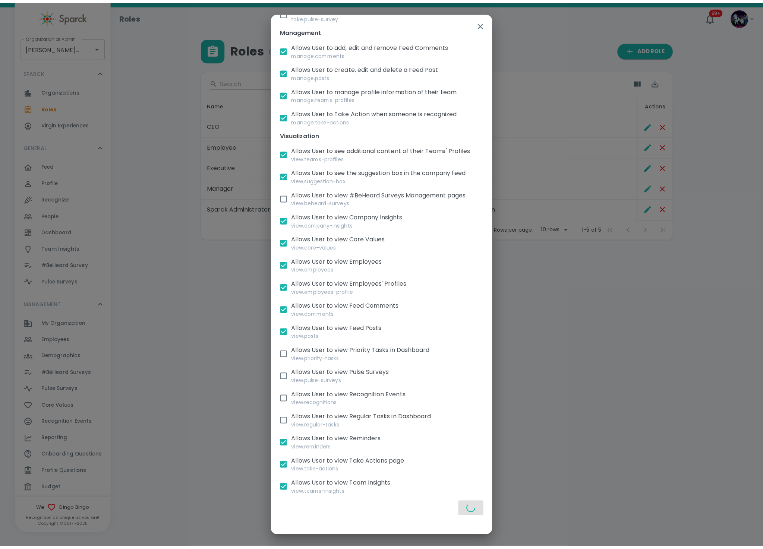
scroll to position [241, 0]
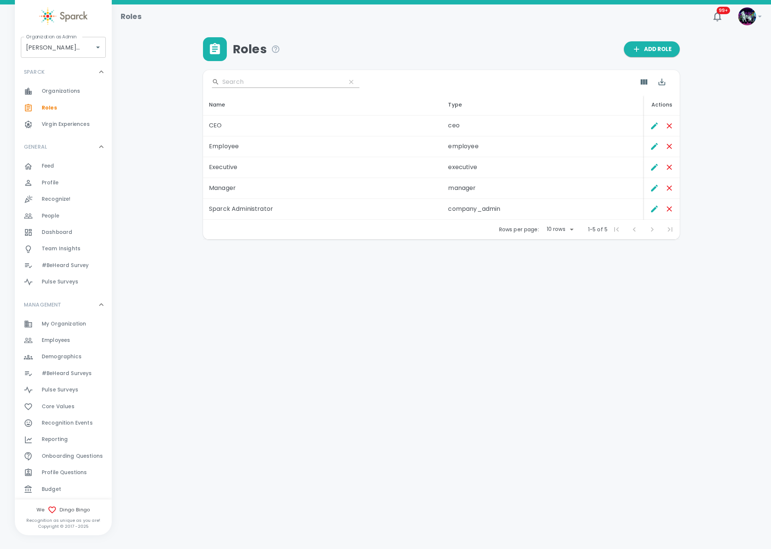
click at [67, 166] on div "Feed 0" at bounding box center [77, 166] width 70 height 10
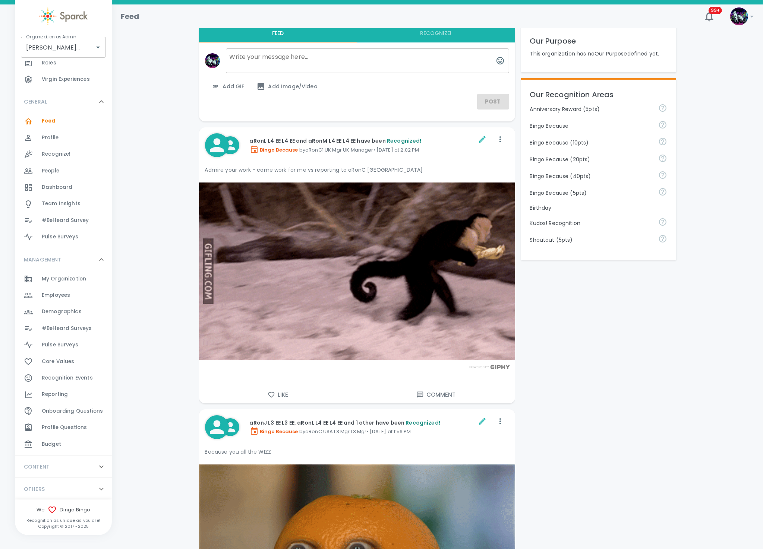
scroll to position [56, 0]
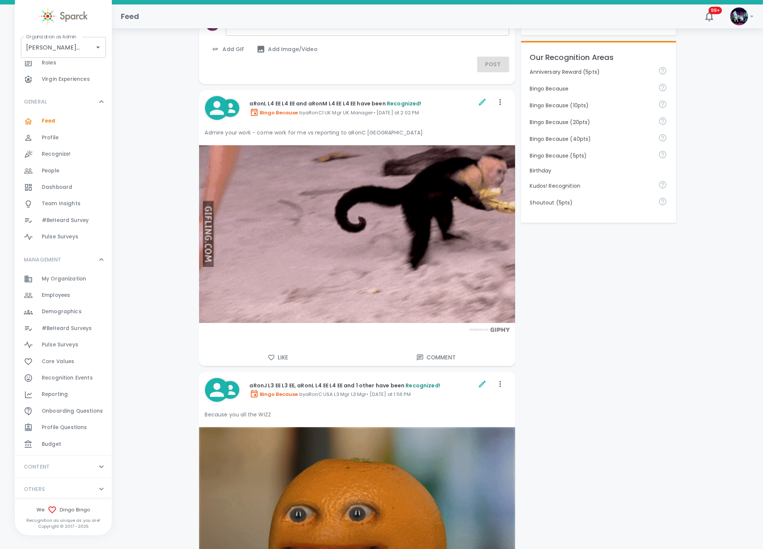
click at [86, 467] on div "CONTENT 0" at bounding box center [59, 466] width 76 height 13
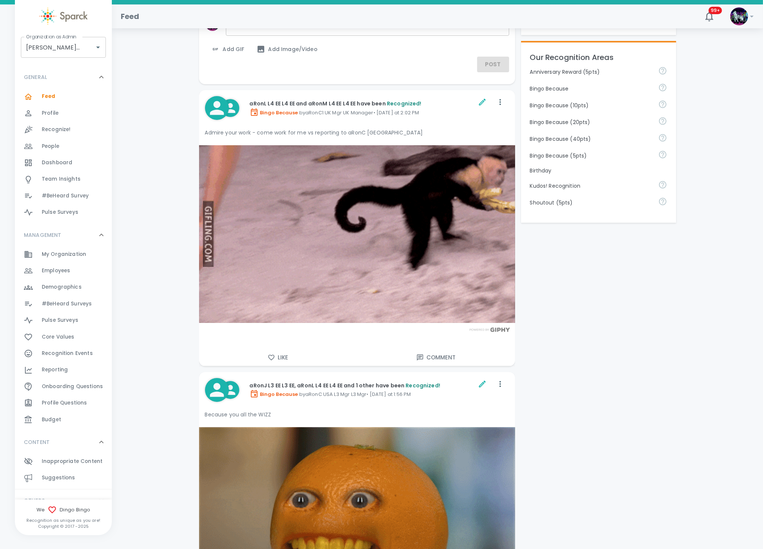
scroll to position [81, 0]
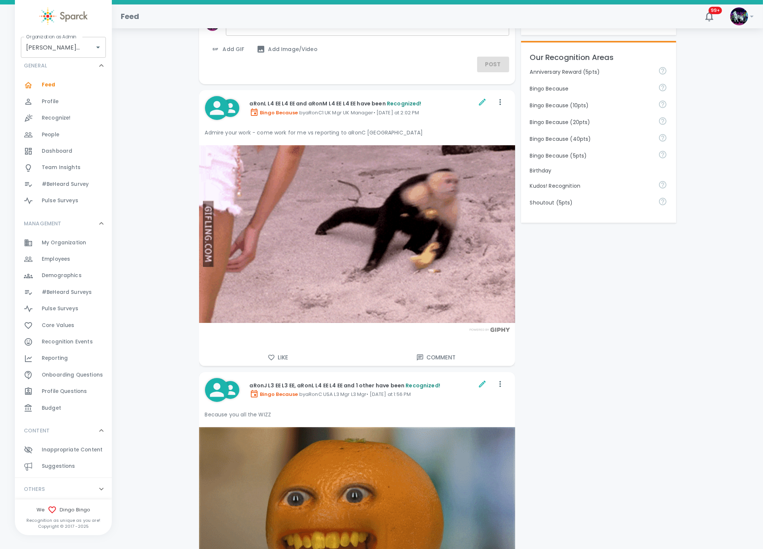
click at [84, 468] on div "Suggestions 0" at bounding box center [77, 466] width 70 height 10
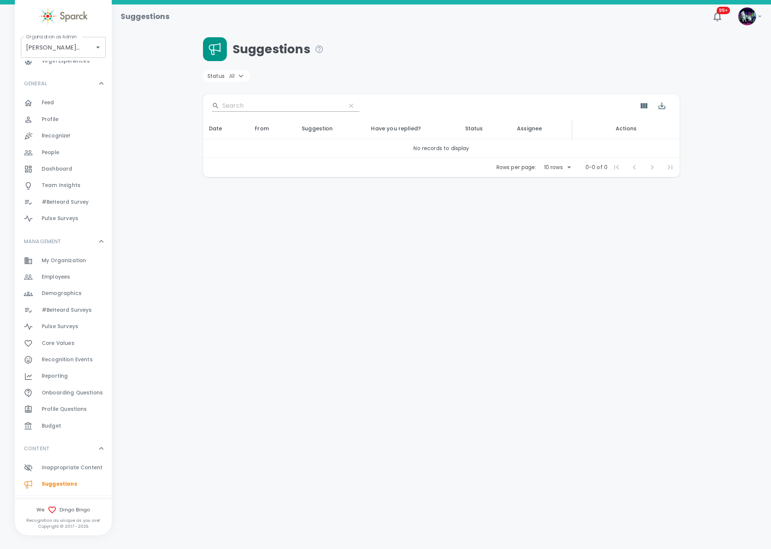
scroll to position [81, 0]
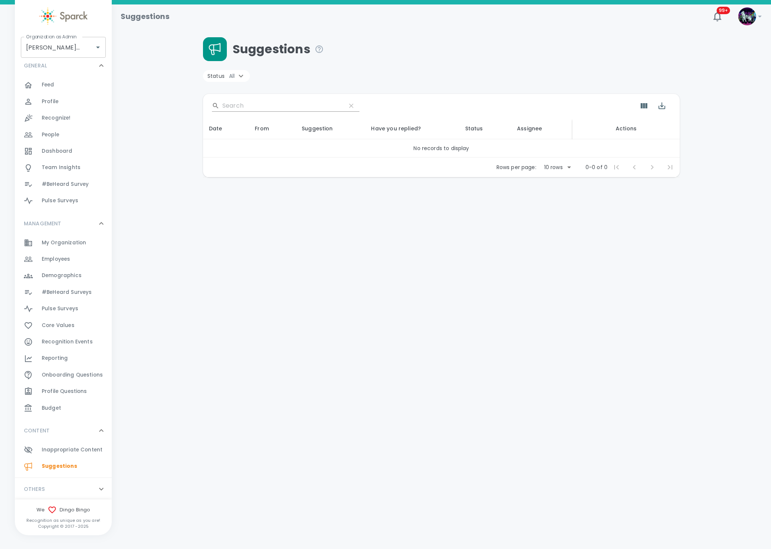
click at [76, 455] on div "Inappropriate Content 0" at bounding box center [63, 450] width 97 height 16
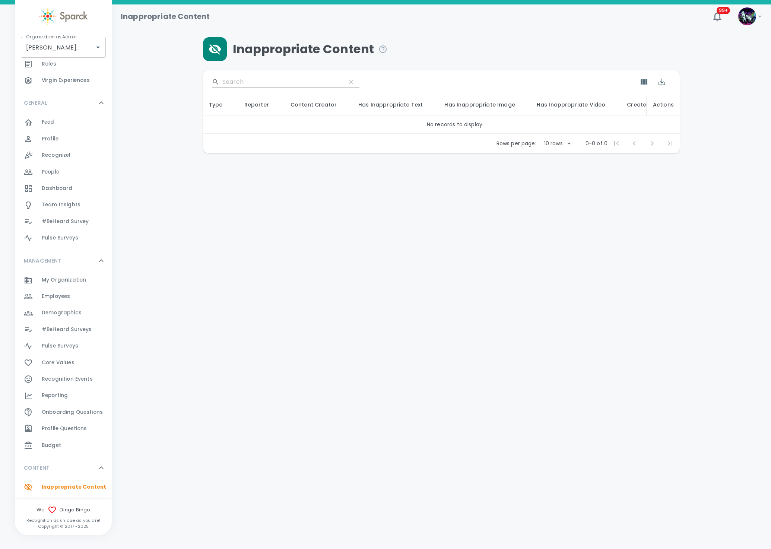
scroll to position [81, 0]
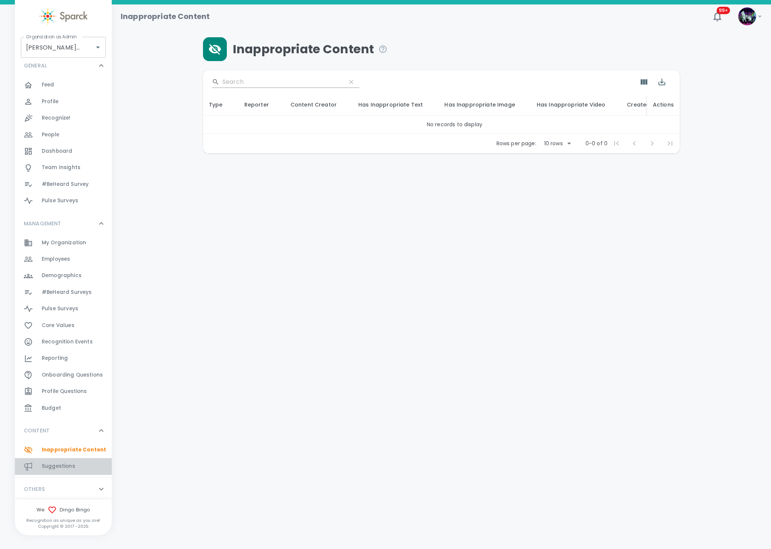
click at [71, 463] on span "Suggestions" at bounding box center [59, 466] width 34 height 7
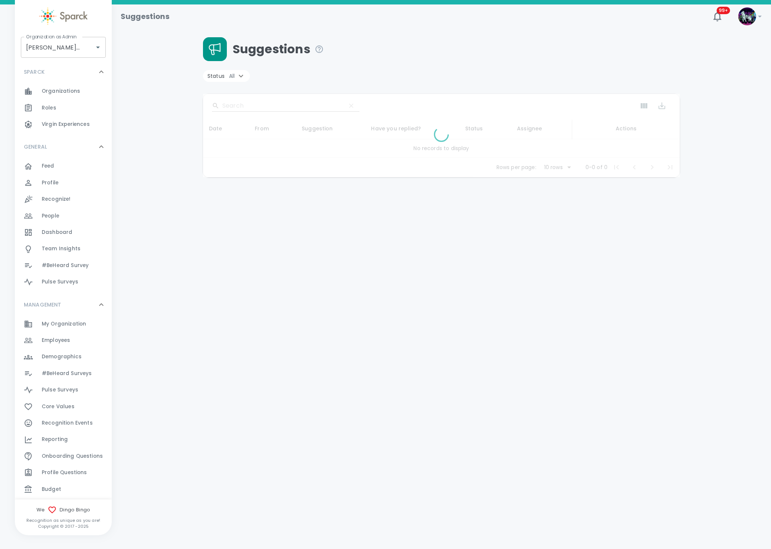
scroll to position [81, 0]
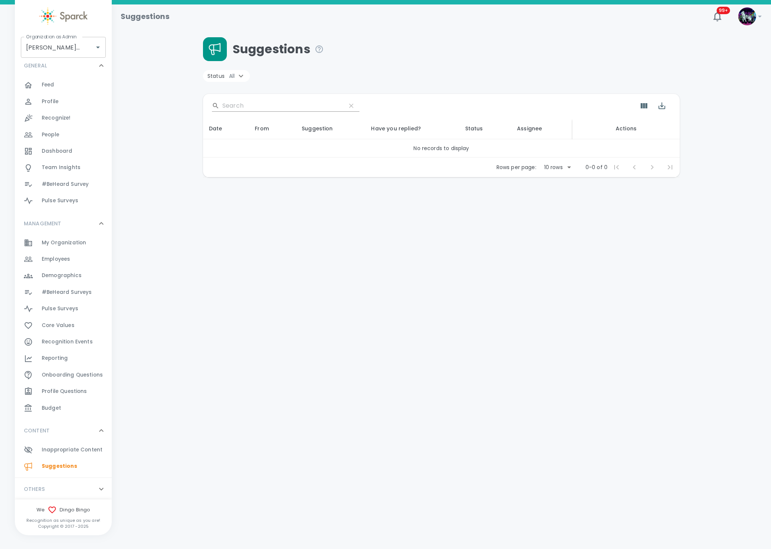
click at [51, 488] on div "OTHERS 0" at bounding box center [59, 488] width 76 height 13
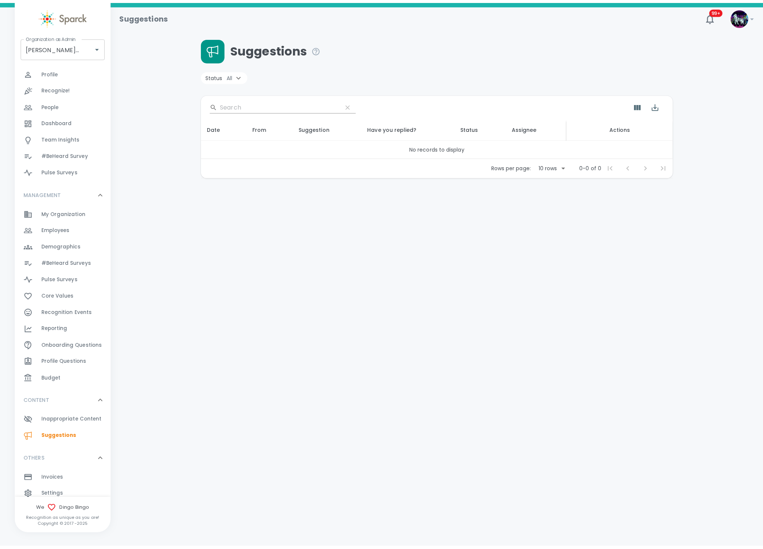
scroll to position [117, 0]
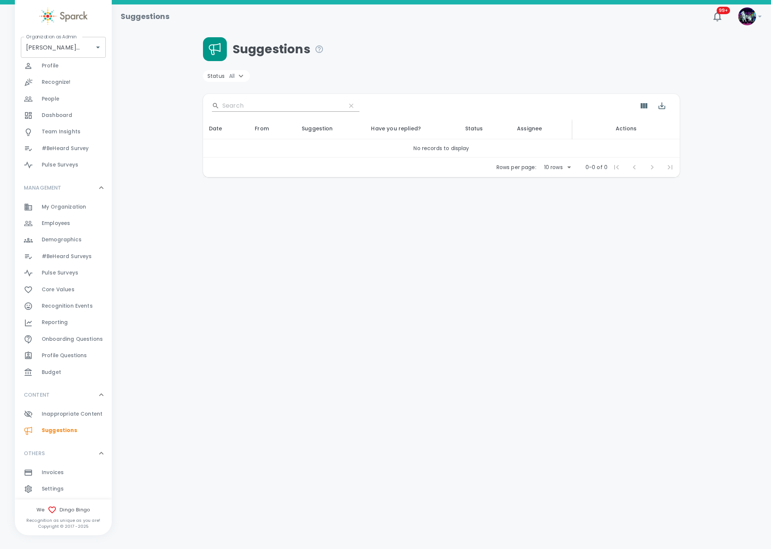
click at [56, 482] on div "Settings 0" at bounding box center [63, 489] width 97 height 16
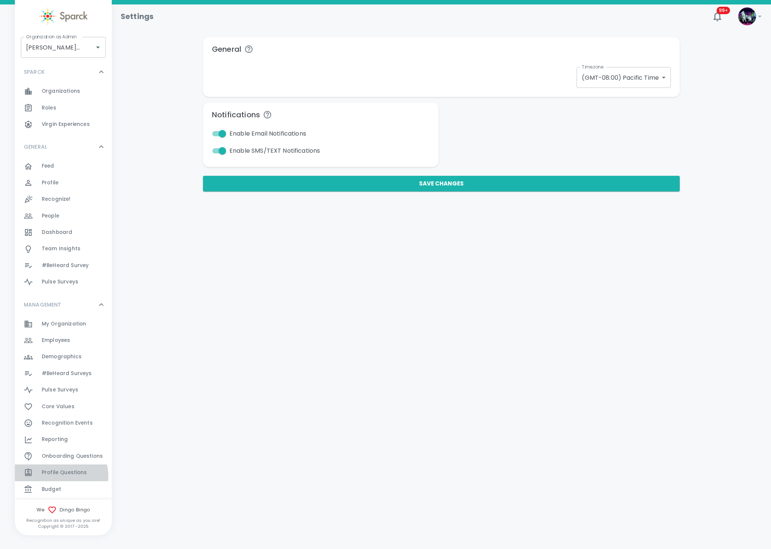
click at [61, 476] on span "Profile Questions 0" at bounding box center [64, 473] width 45 height 10
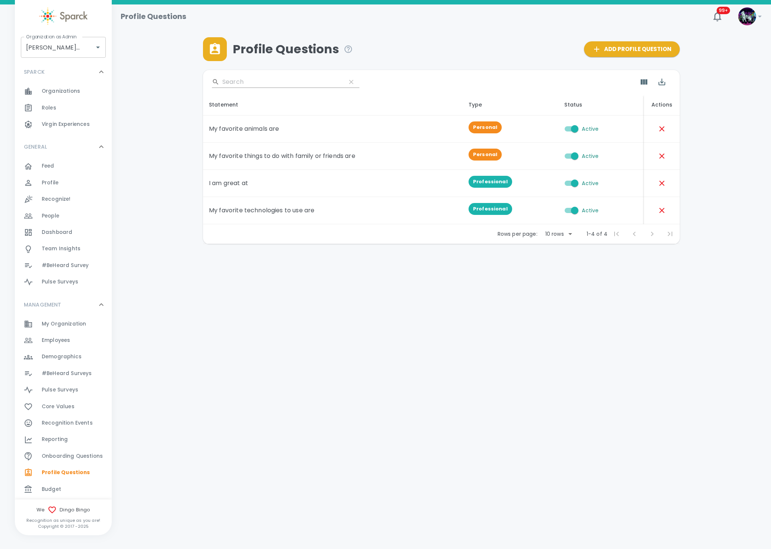
click at [56, 489] on span "Budget" at bounding box center [51, 489] width 19 height 7
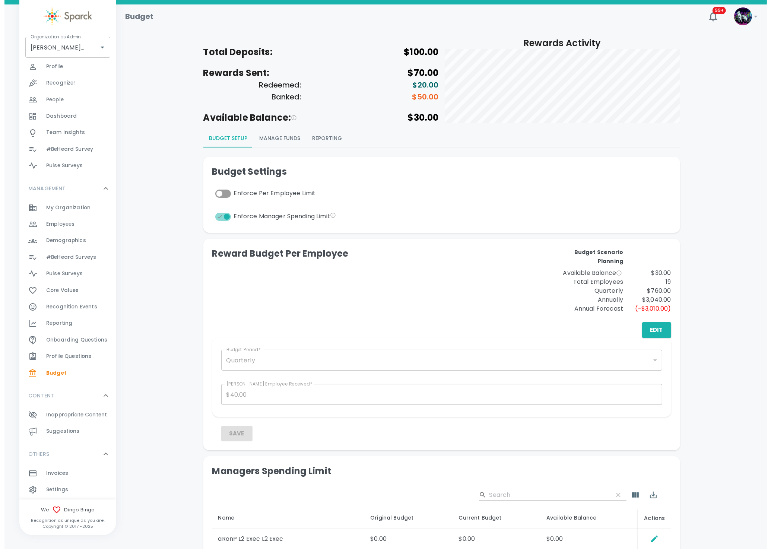
scroll to position [117, 0]
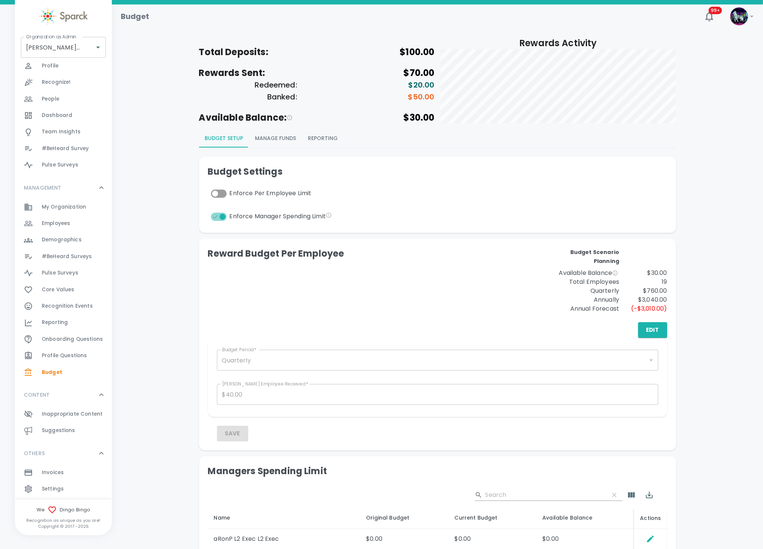
click at [66, 489] on div "Settings 0" at bounding box center [77, 489] width 70 height 10
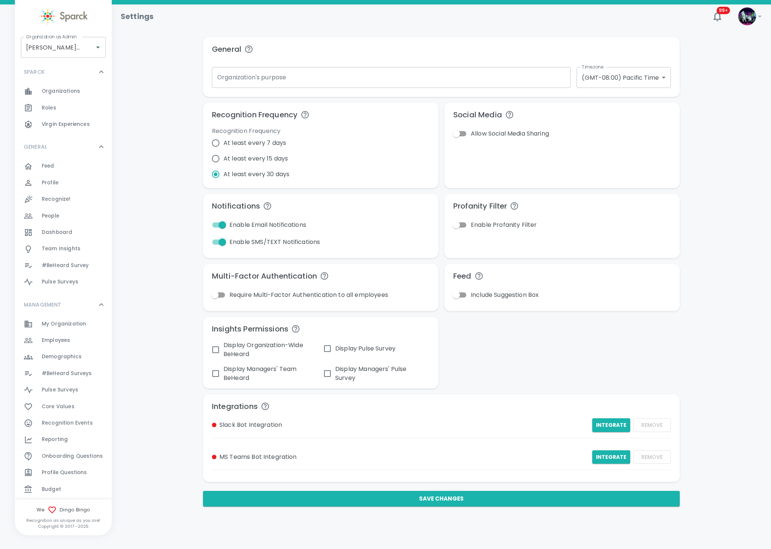
click at [464, 225] on input "Enable Profanity Filter" at bounding box center [456, 225] width 42 height 14
checkbox input "true"
click at [466, 294] on input "Include Suggestion Box" at bounding box center [456, 295] width 42 height 14
checkbox input "true"
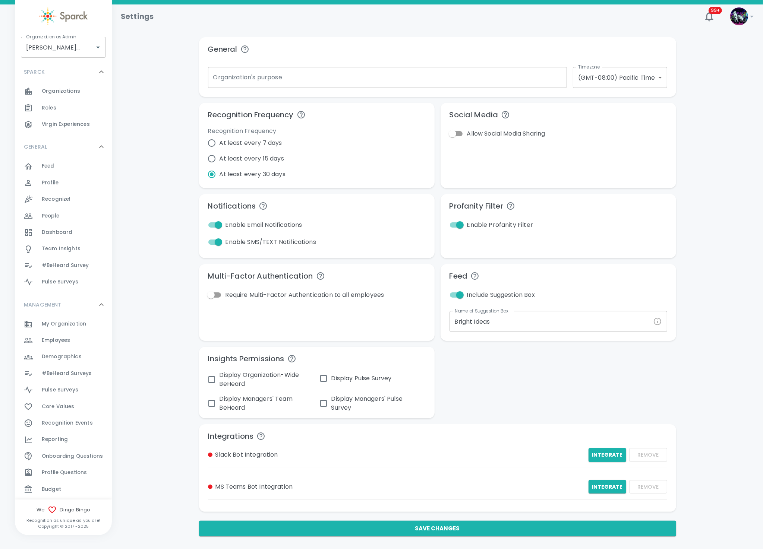
click at [283, 81] on input "Organization's purpose" at bounding box center [387, 77] width 359 height 21
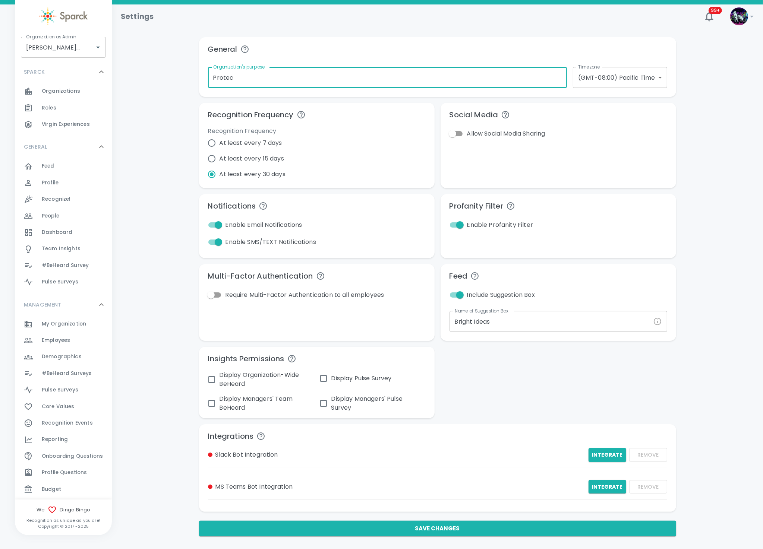
type input "Protecting Dingos playing Bingo"
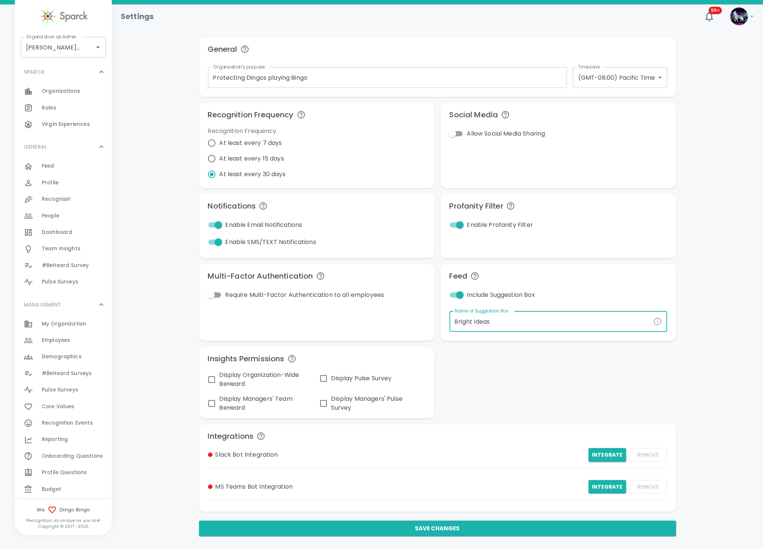
drag, startPoint x: 495, startPoint y: 324, endPoint x: 423, endPoint y: 316, distance: 72.0
click at [423, 316] on div "General Organization's purpose Protecting Dingos playing Bingo Organization's p…" at bounding box center [434, 283] width 483 height 505
type input "B-I-N-G-O"
click at [440, 531] on button "Save Changes" at bounding box center [437, 529] width 477 height 16
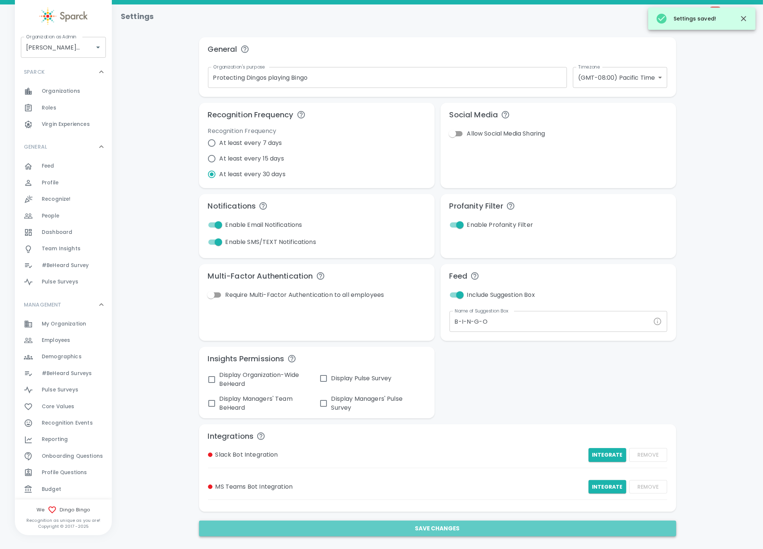
click at [441, 532] on button "Save Changes" at bounding box center [437, 529] width 477 height 16
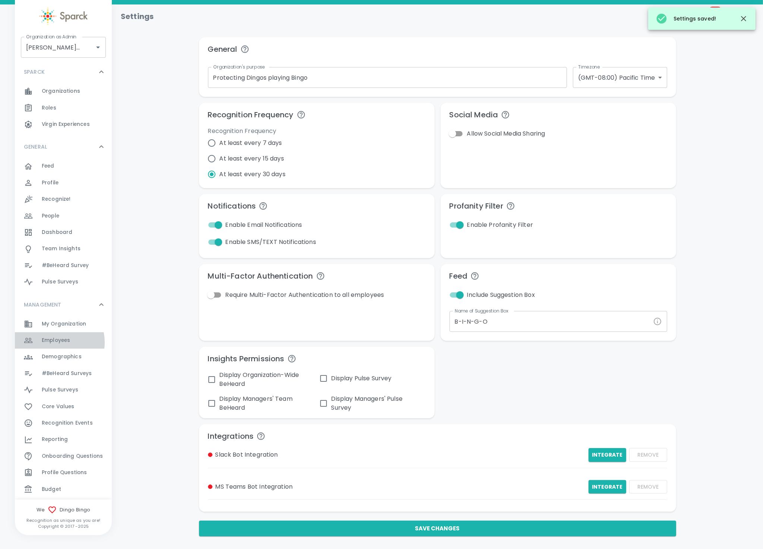
click at [56, 342] on span "Employees" at bounding box center [56, 340] width 28 height 7
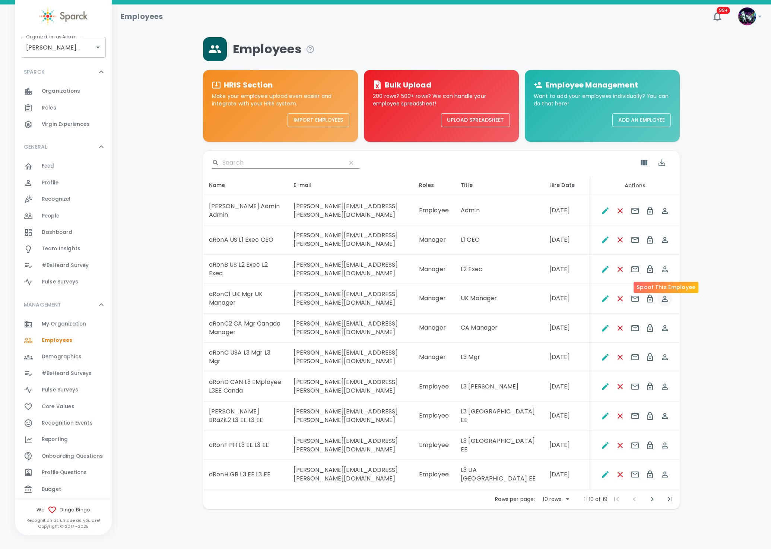
click at [666, 296] on icon "Spoof This Employee" at bounding box center [665, 299] width 6 height 6
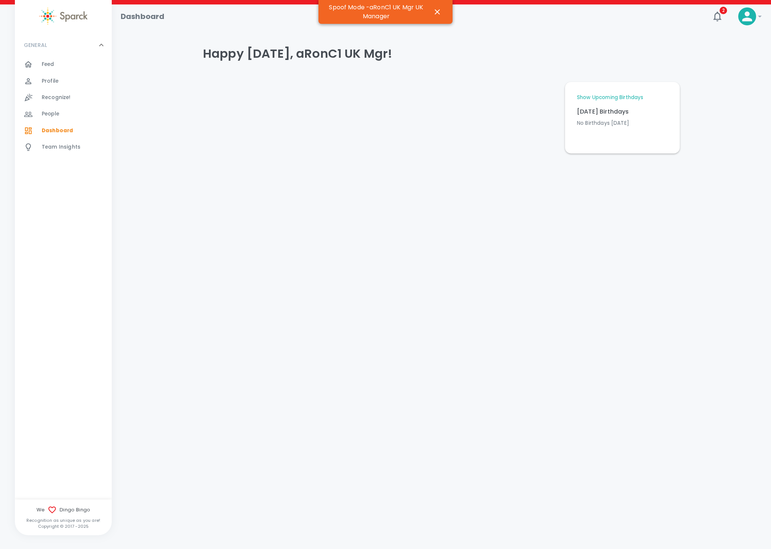
click at [39, 95] on div at bounding box center [33, 97] width 18 height 9
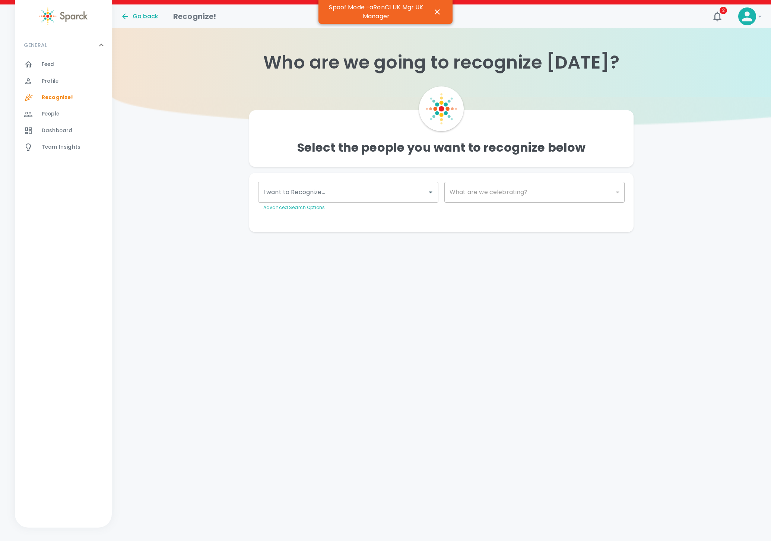
click at [55, 145] on span "Team Insights" at bounding box center [61, 146] width 39 height 7
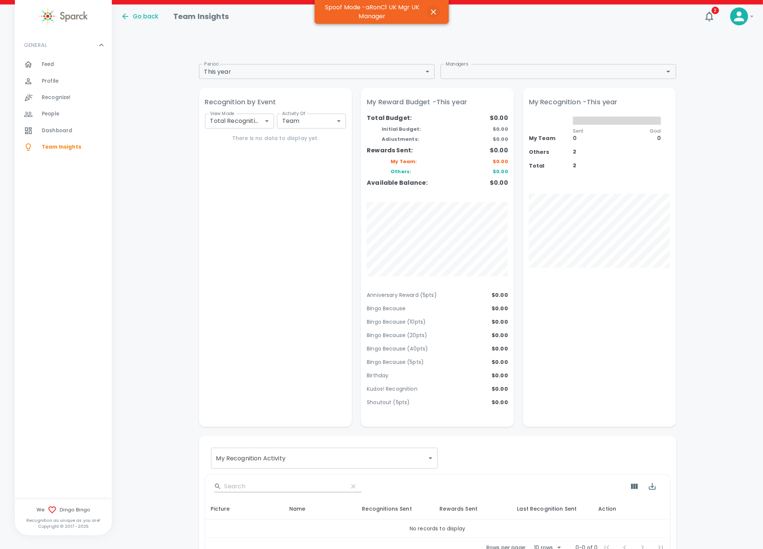
click at [434, 13] on icon "button" at bounding box center [433, 11] width 5 height 5
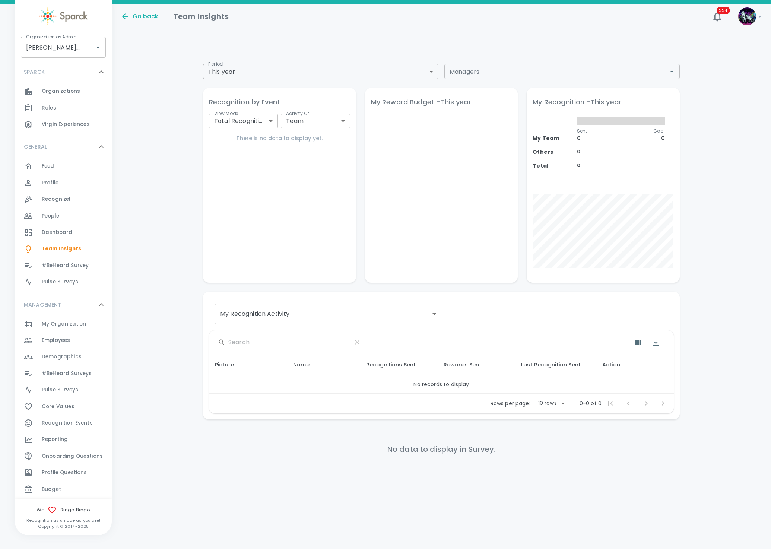
click at [62, 487] on div "Budget 0" at bounding box center [77, 489] width 70 height 10
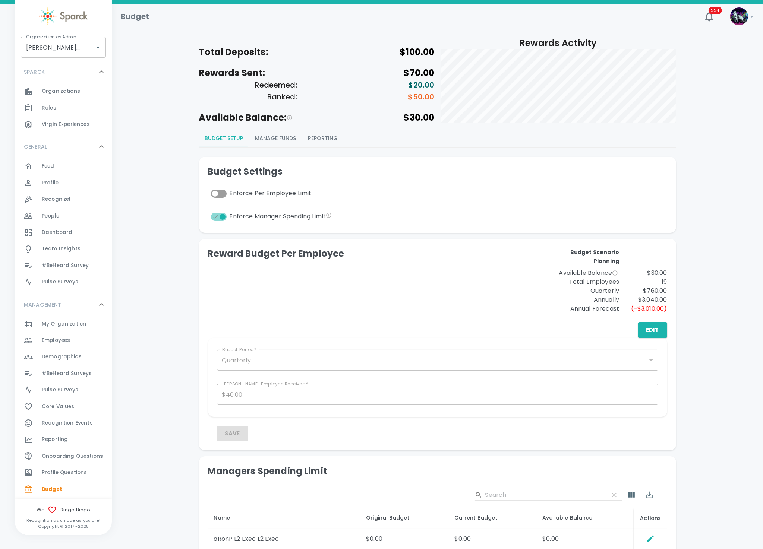
scroll to position [45, 0]
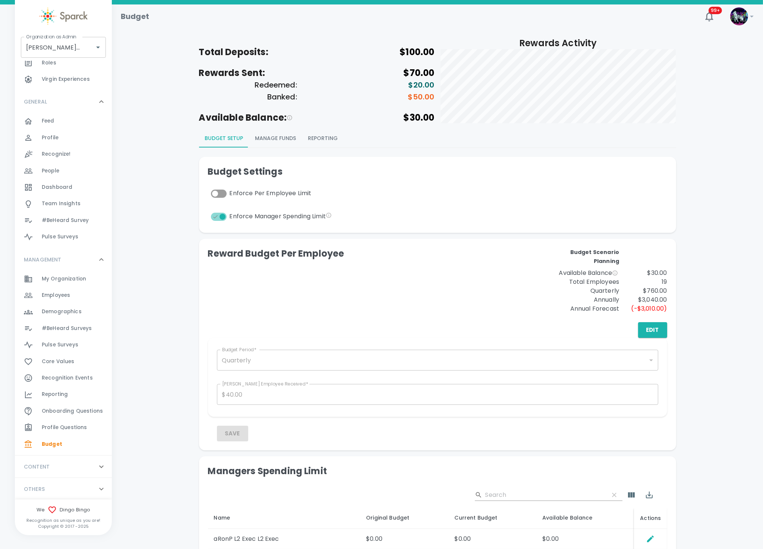
click at [56, 393] on span "Reporting" at bounding box center [55, 394] width 26 height 7
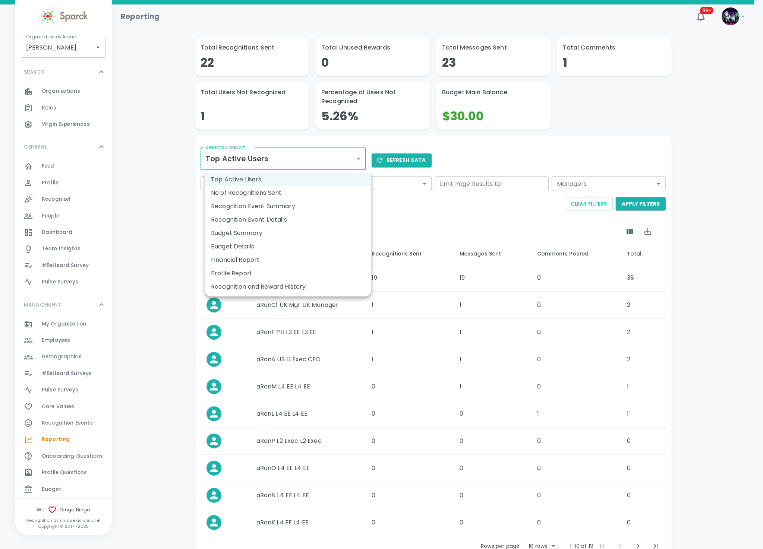
click at [302, 161] on body "Skip Navigation Reporting 99+ ! Organization as [PERSON_NAME] • 1486 Organizati…" at bounding box center [381, 300] width 763 height 601
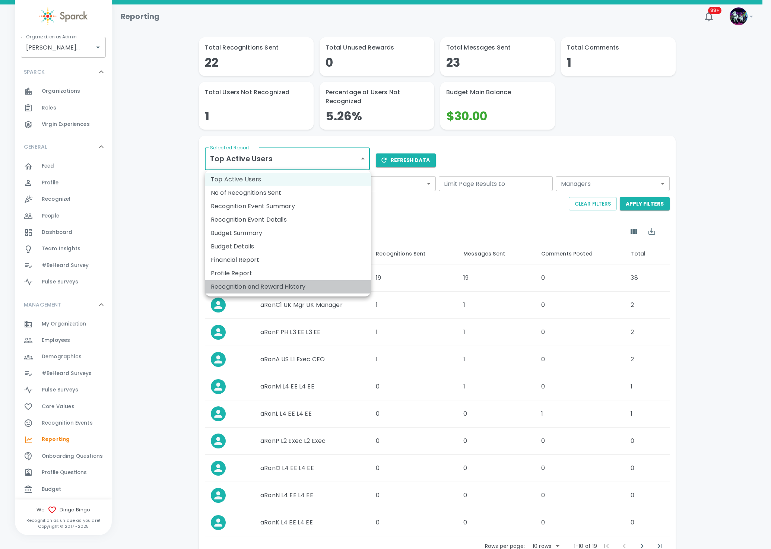
click at [307, 282] on li "Recognition and Reward History" at bounding box center [288, 286] width 166 height 13
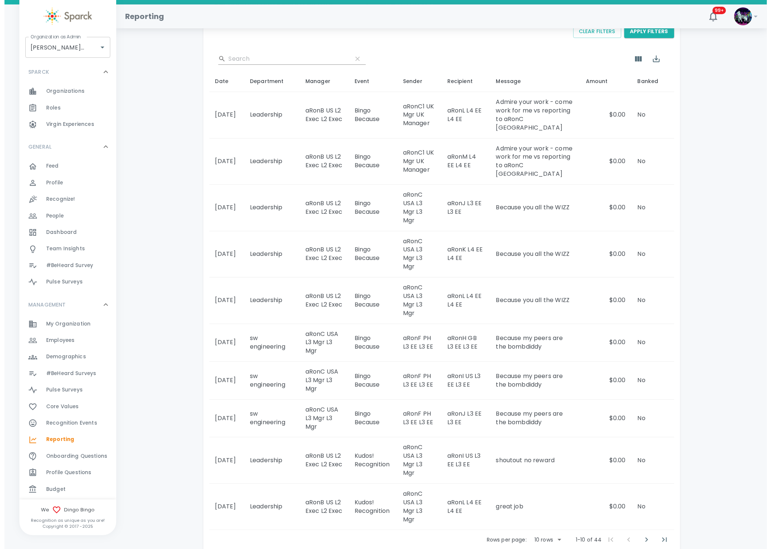
scroll to position [158, 0]
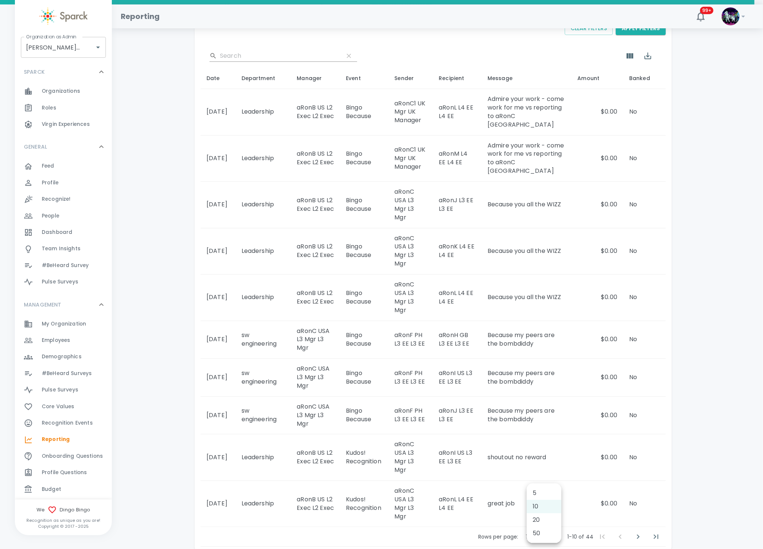
click at [542, 500] on body "Skip Navigation Reporting 99+ ! Organization as [PERSON_NAME] • 1486 Organizati…" at bounding box center [381, 216] width 763 height 749
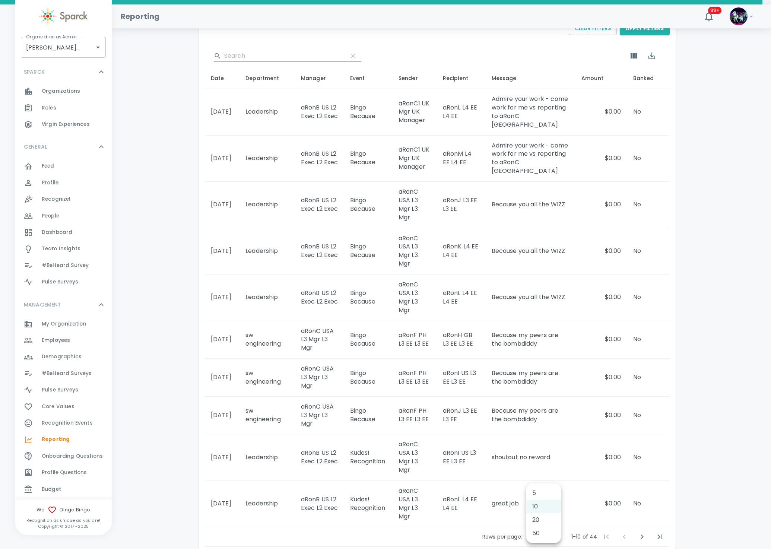
click at [536, 534] on li "50" at bounding box center [543, 533] width 35 height 13
type input "50"
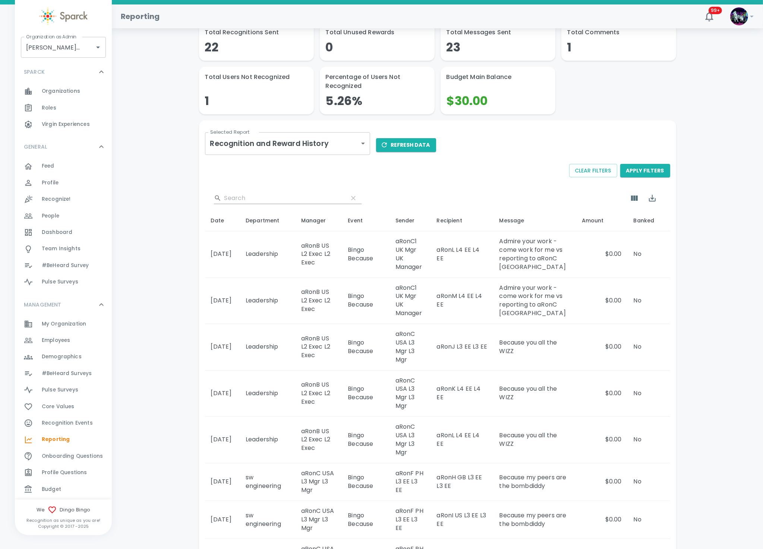
scroll to position [0, 0]
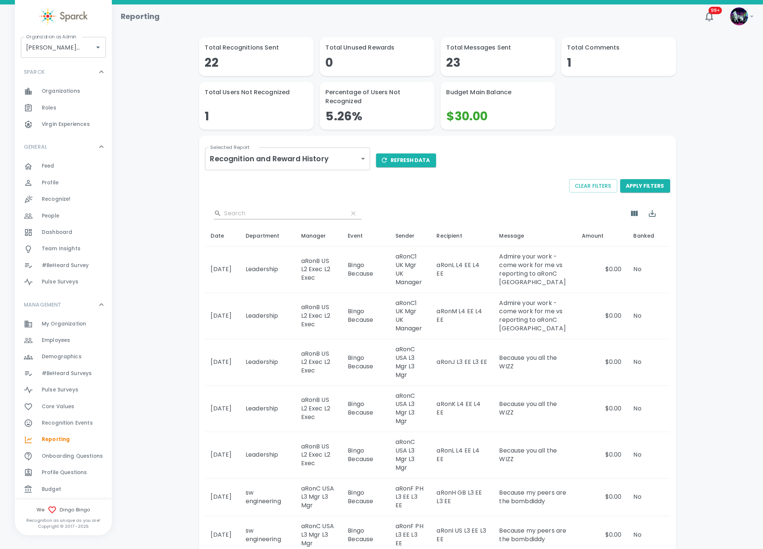
click at [57, 486] on span "Budget" at bounding box center [51, 489] width 19 height 7
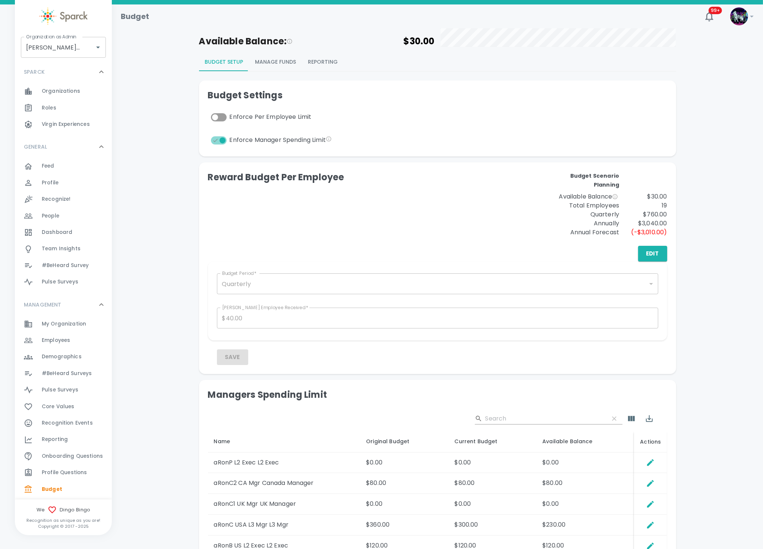
scroll to position [181, 0]
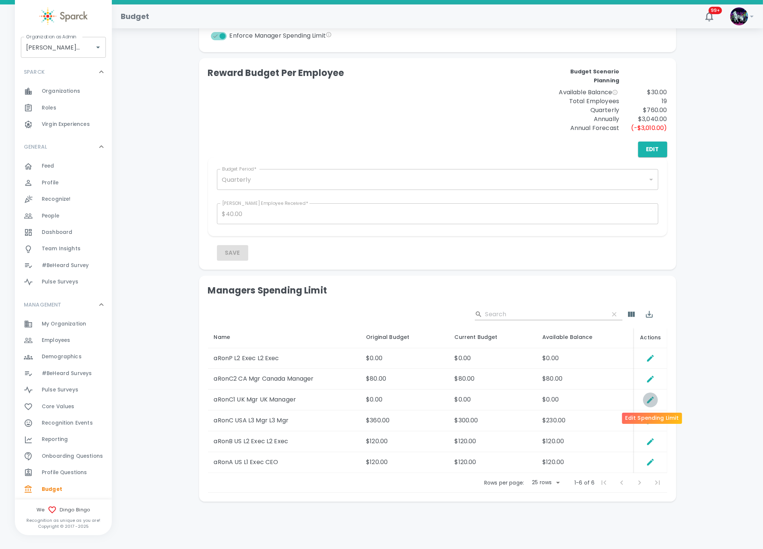
click at [649, 400] on icon "Edit Spending Limit" at bounding box center [650, 400] width 7 height 7
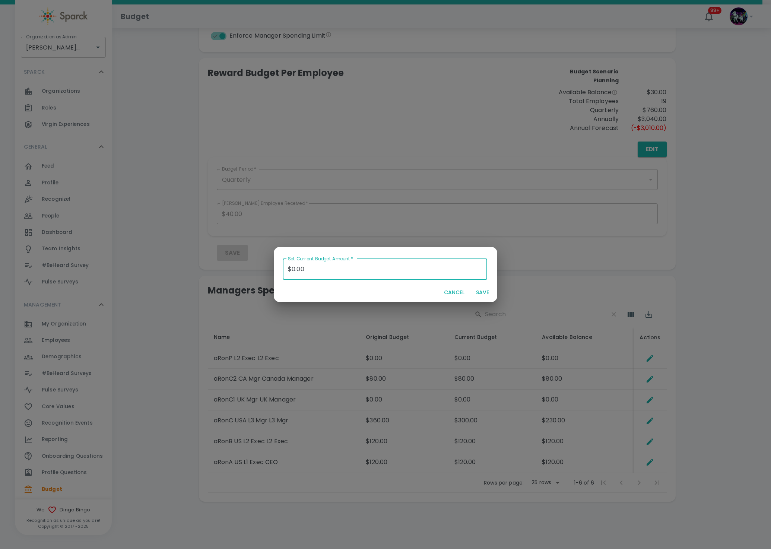
drag, startPoint x: 316, startPoint y: 267, endPoint x: 189, endPoint y: 268, distance: 127.0
click at [189, 268] on div "Set Current Budget Amount   * $0.00 Set Current Budget Amount   * CANCEL SAVE" at bounding box center [385, 274] width 771 height 549
click at [482, 290] on button "SAVE" at bounding box center [483, 293] width 24 height 14
type input "$0.00"
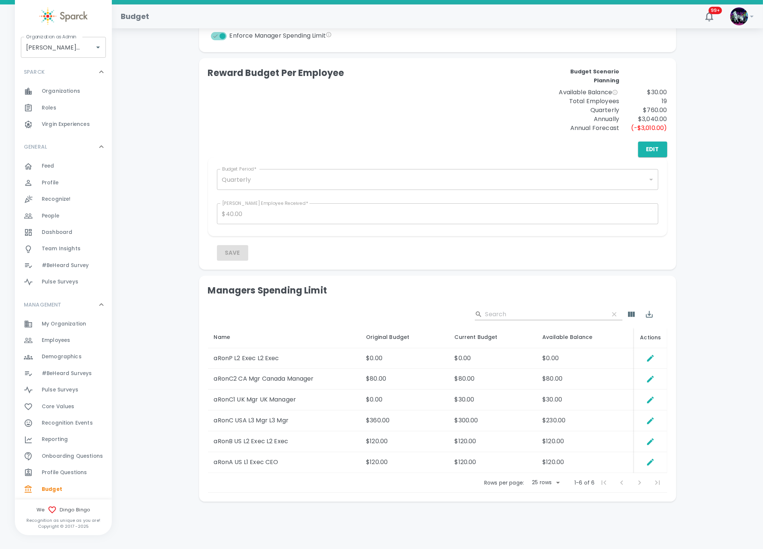
click at [67, 339] on span "Employees" at bounding box center [56, 340] width 28 height 7
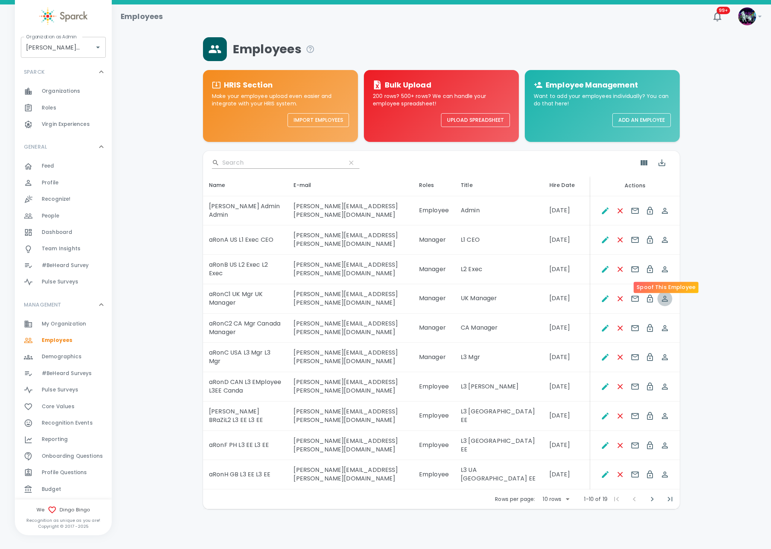
click at [663, 296] on icon "Spoof This Employee" at bounding box center [665, 299] width 6 height 6
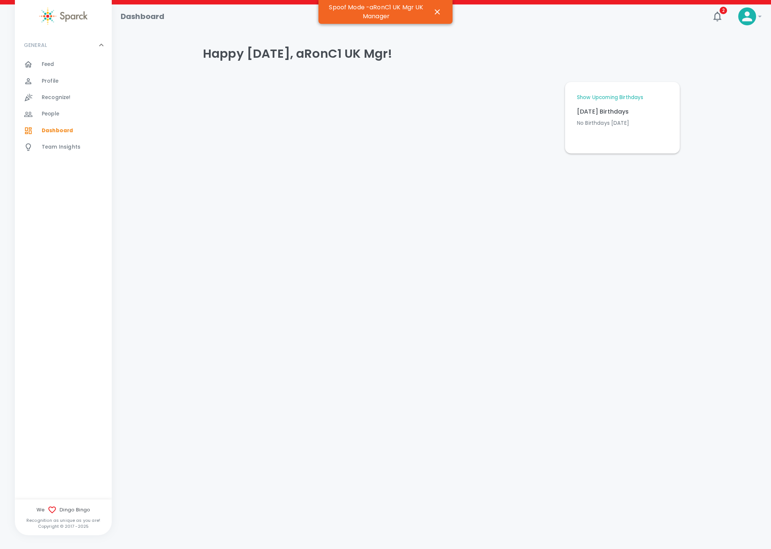
click at [63, 96] on span "Recognize!" at bounding box center [56, 97] width 29 height 7
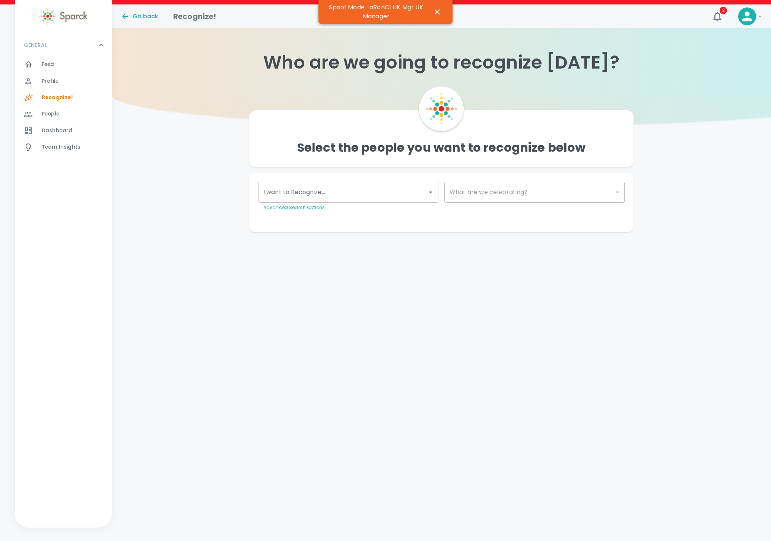
click at [58, 149] on span "Team Insights" at bounding box center [61, 146] width 39 height 7
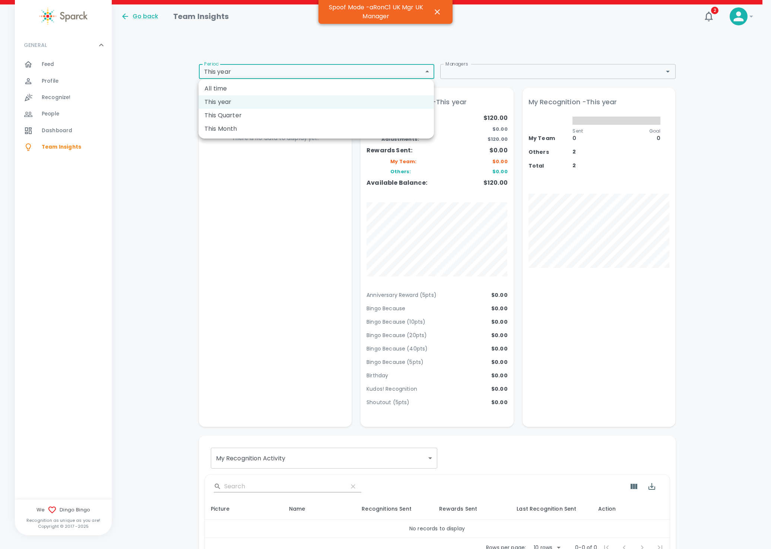
click at [354, 75] on body "Skip Navigation Go back Team Insights 2 ! GENERAL 0 Feed 0 Profile 0 Recognize!…" at bounding box center [385, 326] width 771 height 653
click at [242, 115] on li "This Quarter" at bounding box center [316, 115] width 235 height 13
type input "qtd"
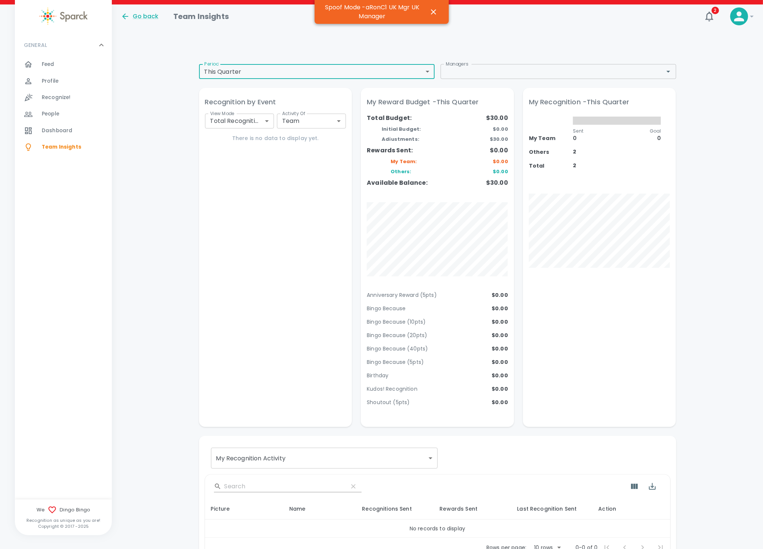
click at [262, 189] on div "Recognition by Event View Mode Total Recognitions total View Mode Activity Of T…" at bounding box center [275, 257] width 153 height 339
